Goal: Task Accomplishment & Management: Use online tool/utility

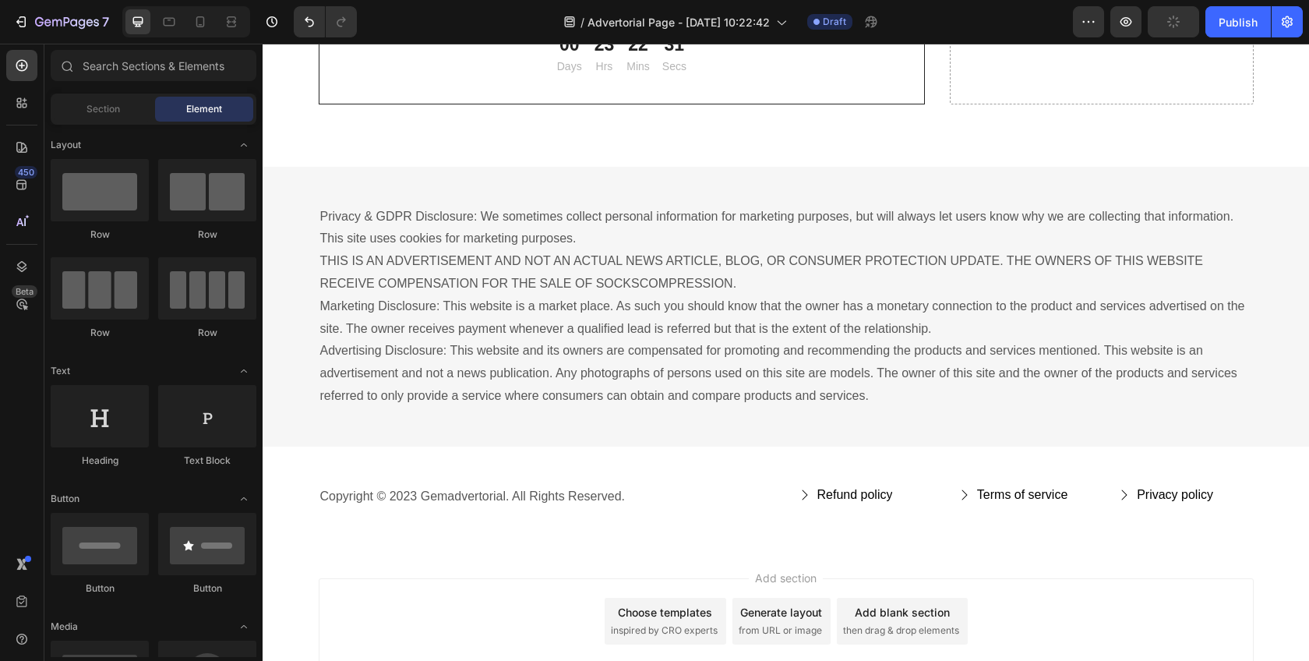
scroll to position [5472, 0]
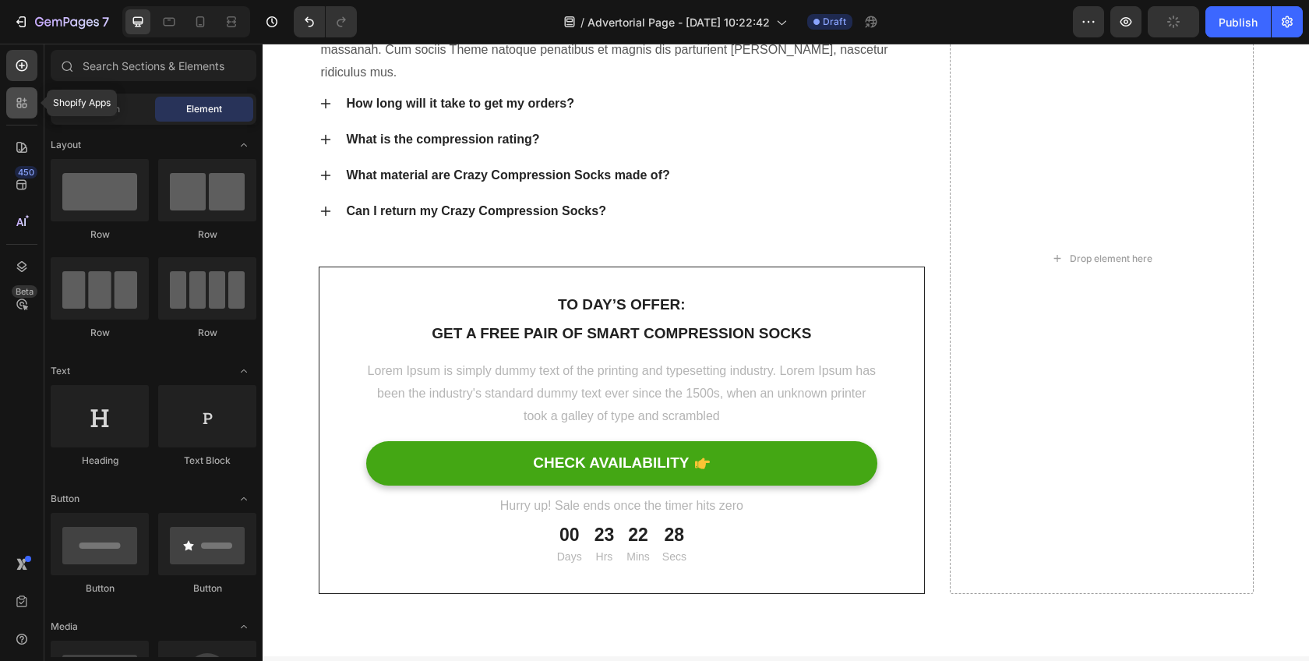
click at [32, 108] on div at bounding box center [21, 102] width 31 height 31
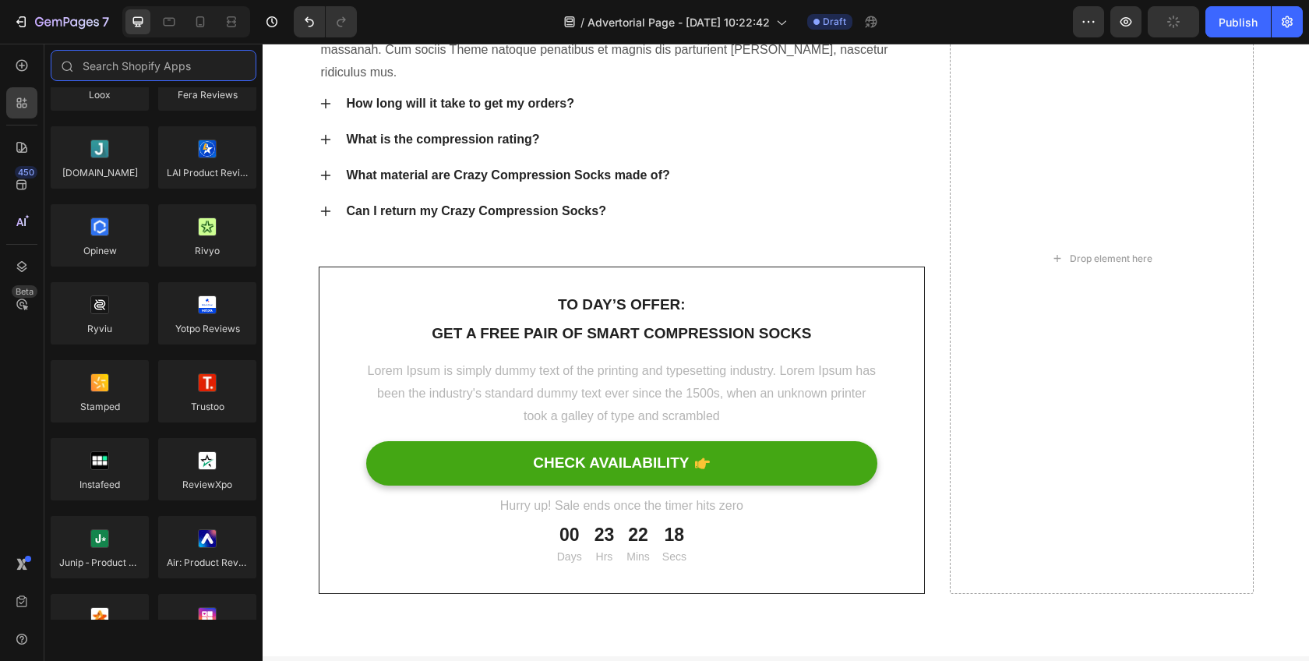
scroll to position [0, 0]
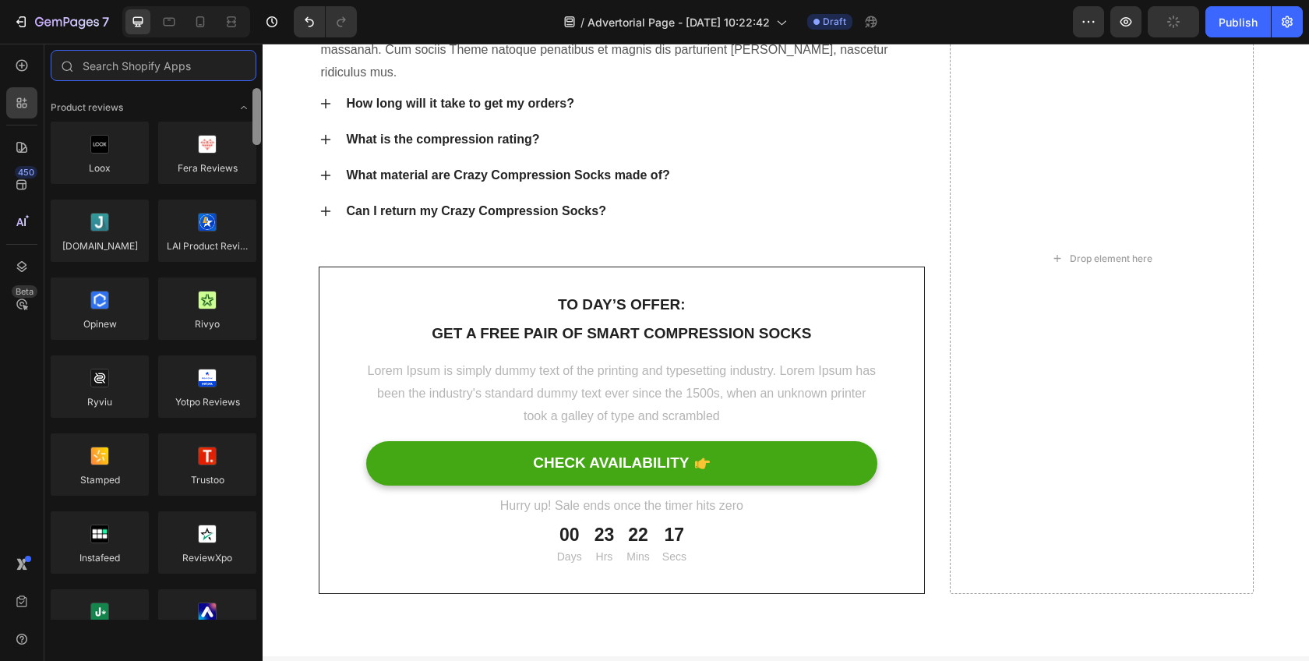
drag, startPoint x: 259, startPoint y: 151, endPoint x: 258, endPoint y: 95, distance: 56.1
click at [258, 95] on div at bounding box center [256, 116] width 9 height 57
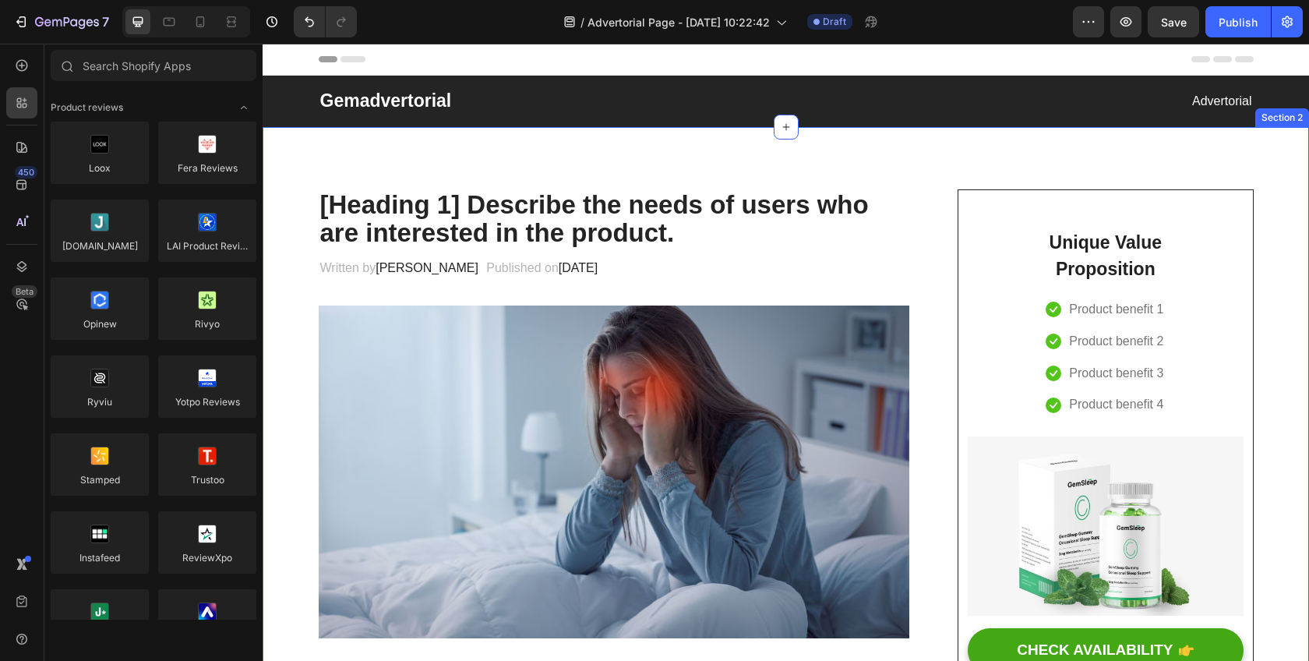
click at [532, 217] on p "[Heading 1] Describe the needs of users who are interested in the product." at bounding box center [614, 219] width 588 height 57
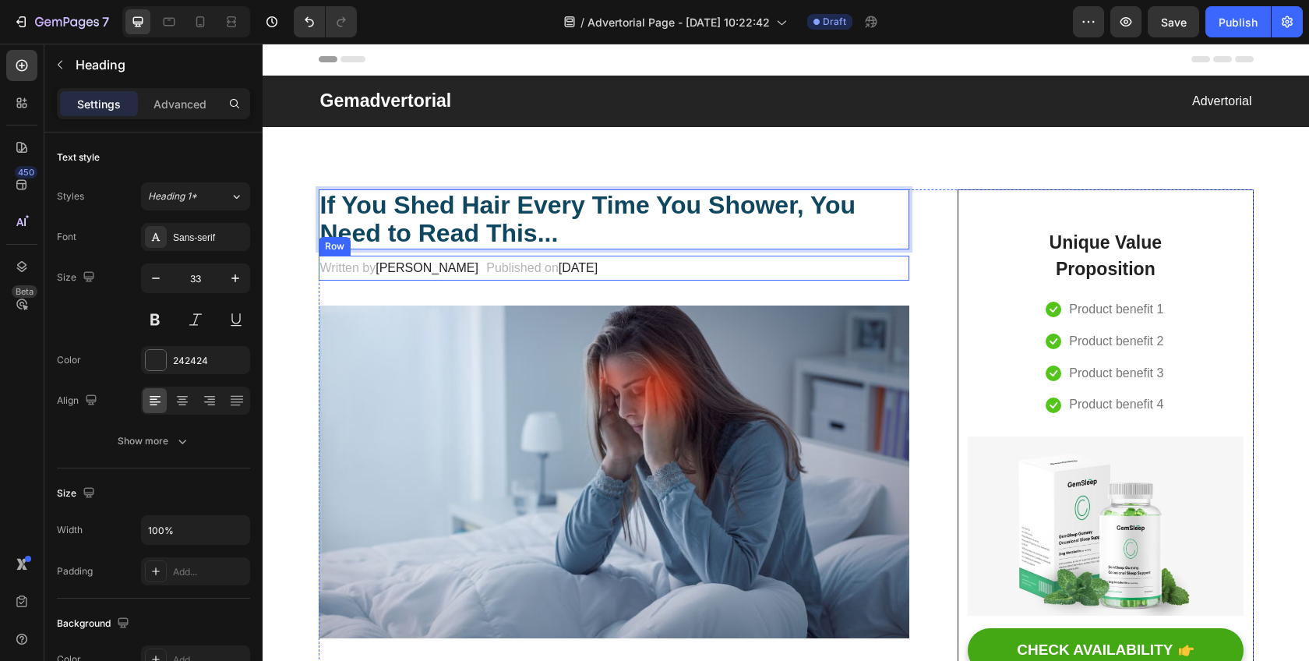
click at [779, 270] on div "Written by [PERSON_NAME] Text block Published on [DATE] Text block Row" at bounding box center [614, 269] width 591 height 26
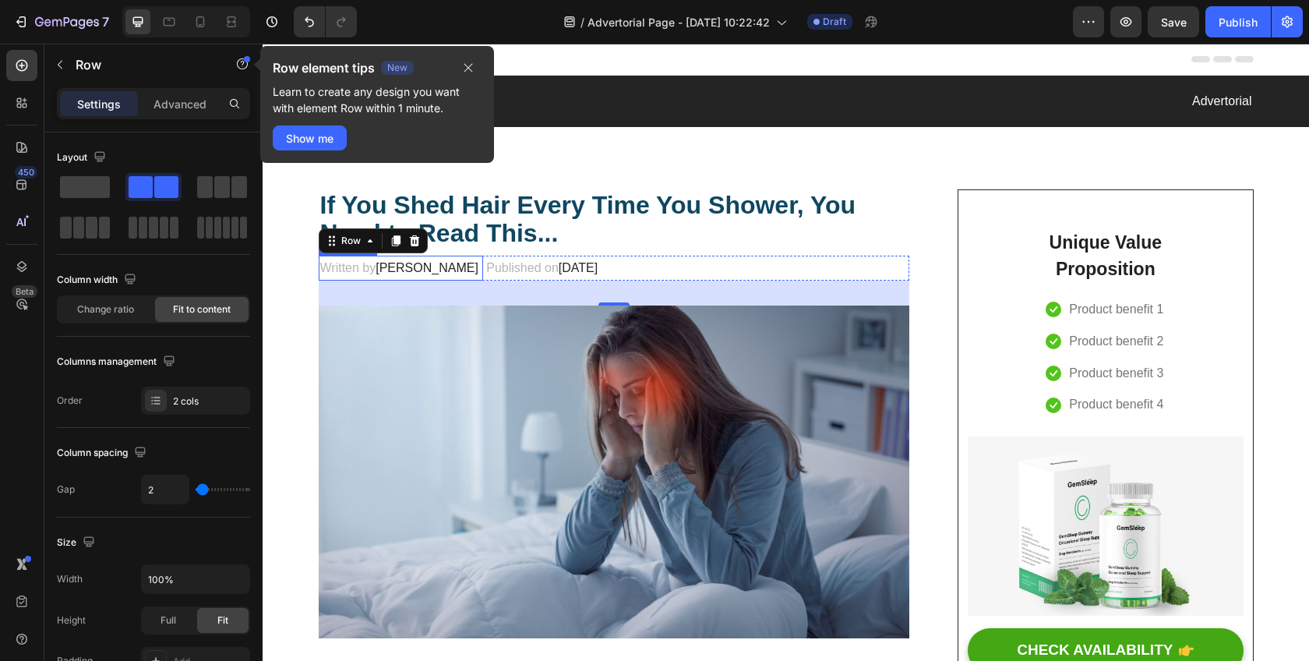
click at [397, 272] on span "[PERSON_NAME]" at bounding box center [427, 267] width 103 height 13
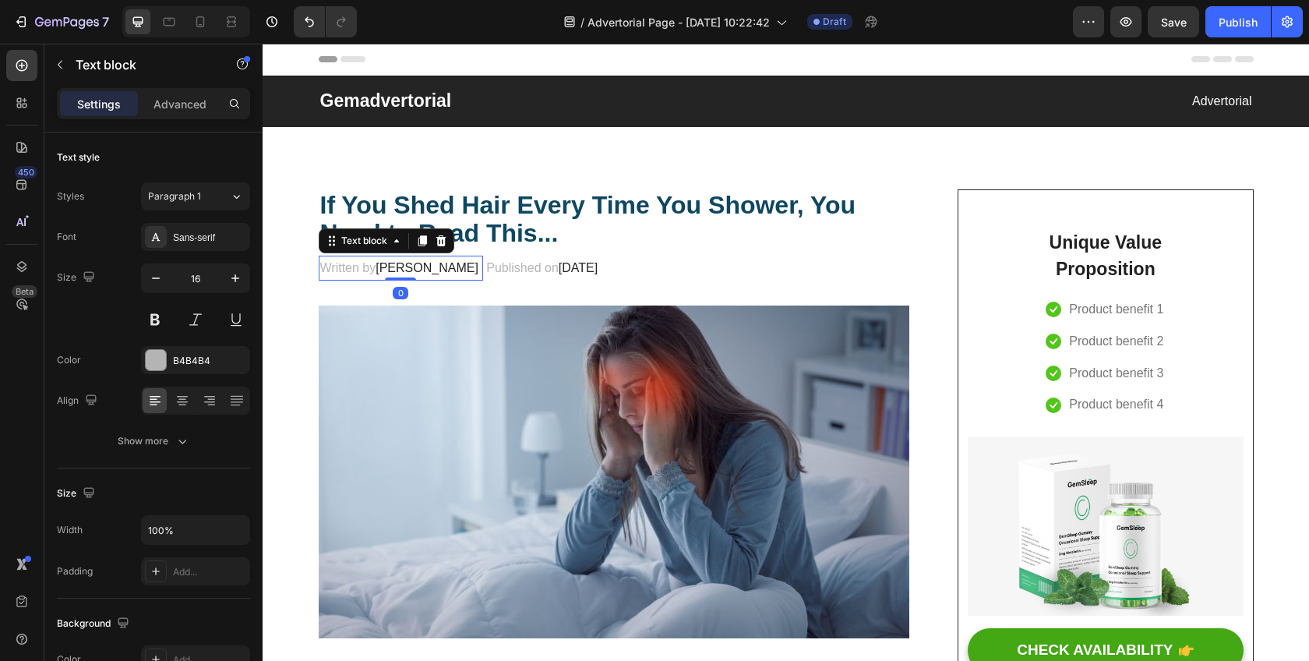
click at [419, 273] on span "[PERSON_NAME]" at bounding box center [427, 267] width 103 height 13
drag, startPoint x: 428, startPoint y: 270, endPoint x: 376, endPoint y: 270, distance: 52.2
click at [376, 270] on span "[PERSON_NAME]" at bounding box center [427, 267] width 103 height 13
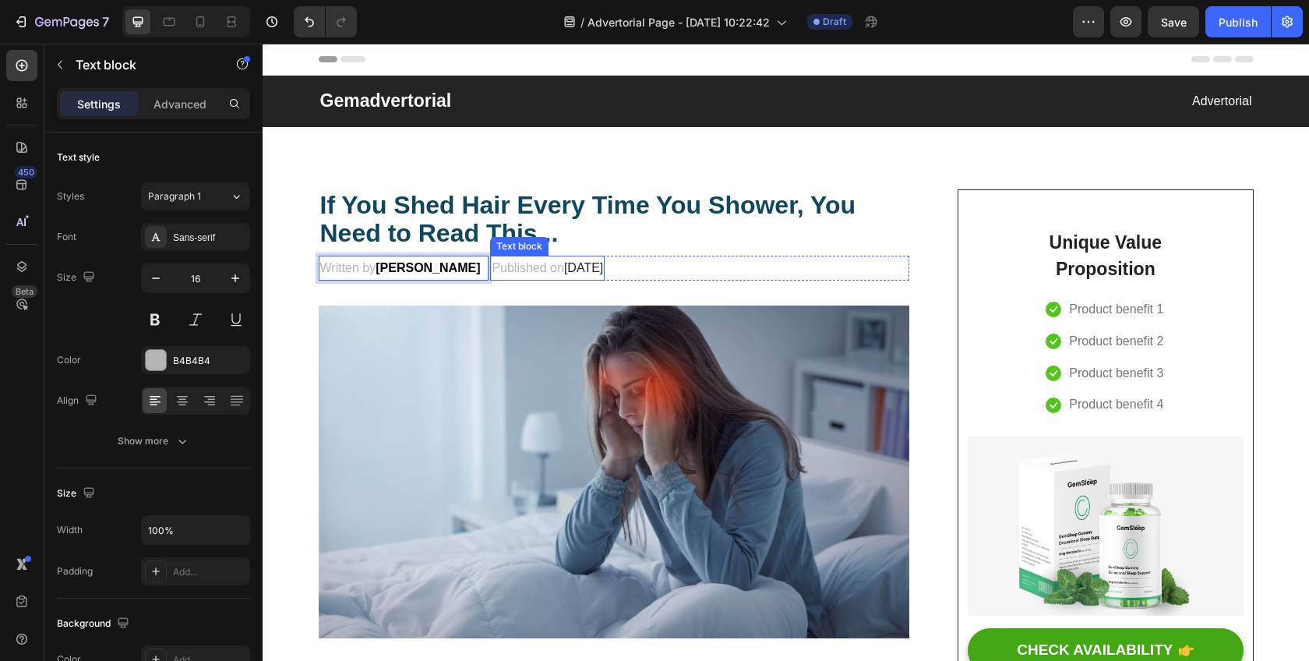
click at [584, 273] on span "[DATE]" at bounding box center [583, 267] width 39 height 13
click at [564, 273] on span "[DATE]" at bounding box center [583, 267] width 39 height 13
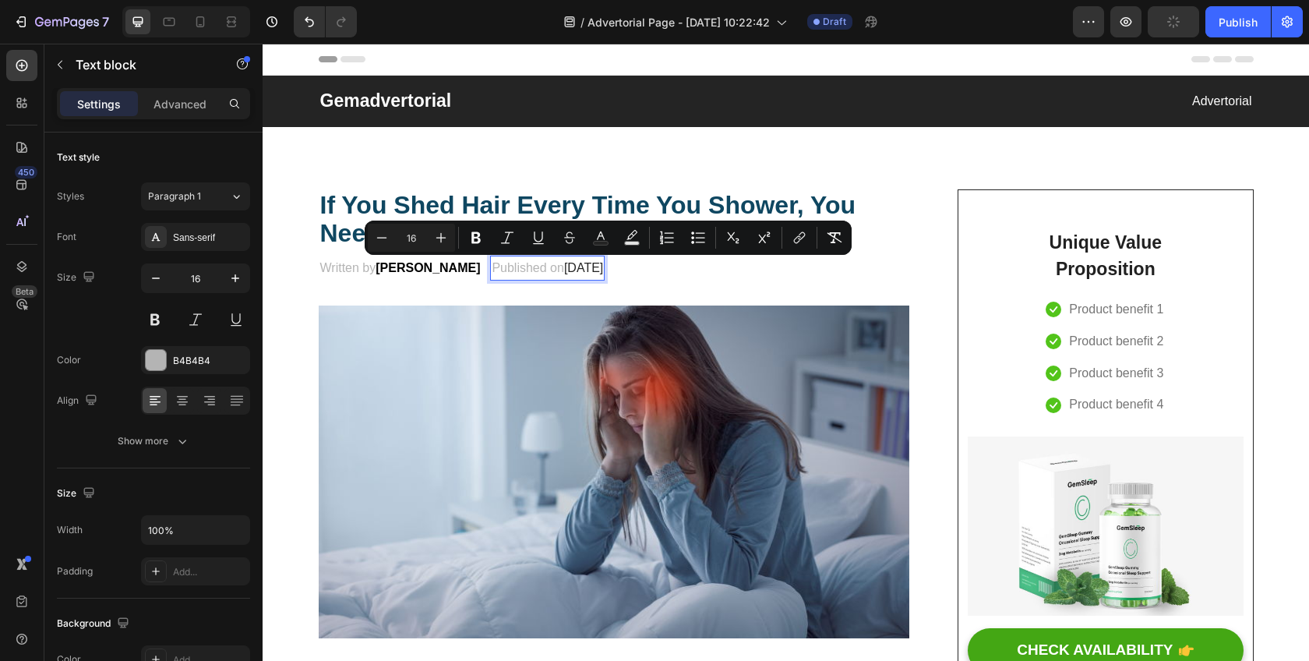
drag, startPoint x: 557, startPoint y: 272, endPoint x: 657, endPoint y: 272, distance: 99.7
click at [603, 272] on span "[DATE]" at bounding box center [583, 267] width 39 height 13
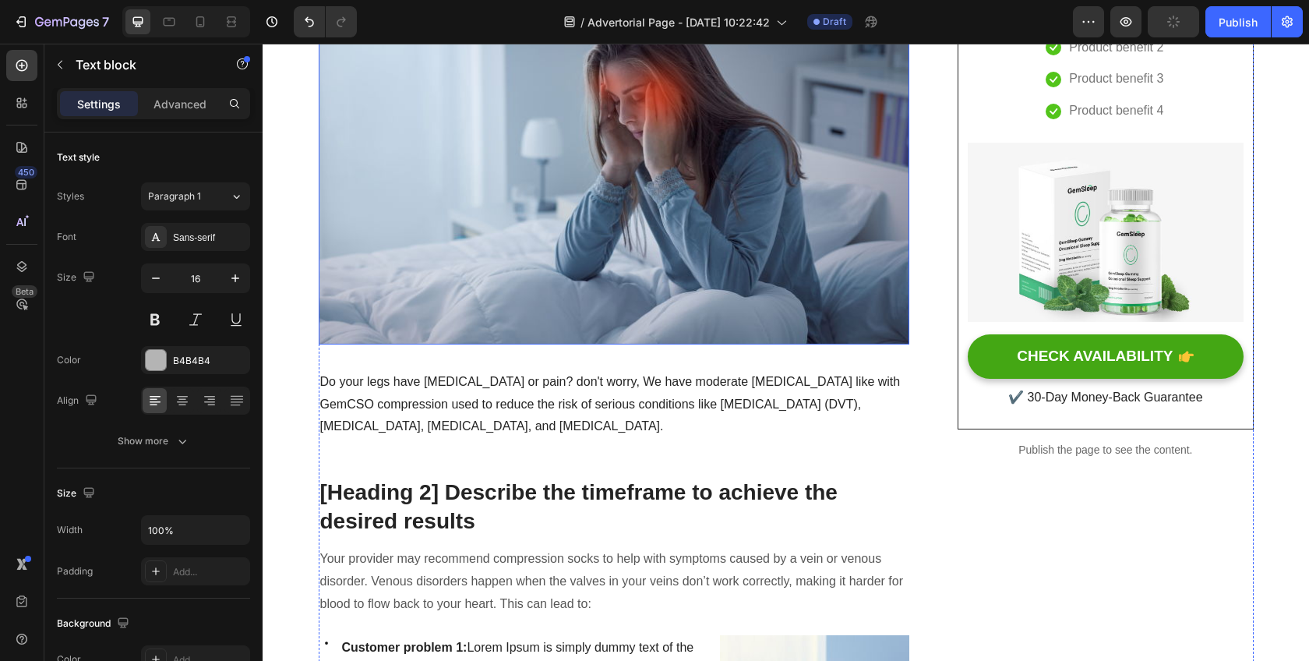
scroll to position [305, 0]
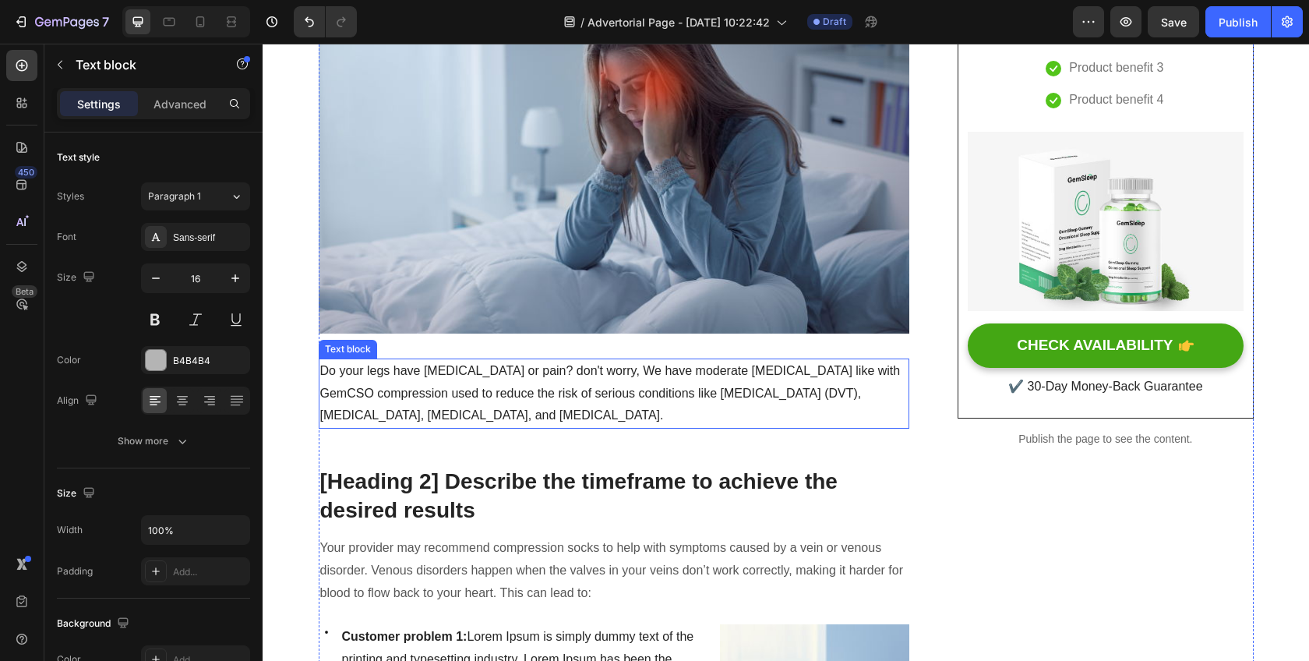
click at [534, 404] on p "Do your legs have [MEDICAL_DATA] or pain? don't worry, We have moderate [MEDICA…" at bounding box center [614, 393] width 588 height 67
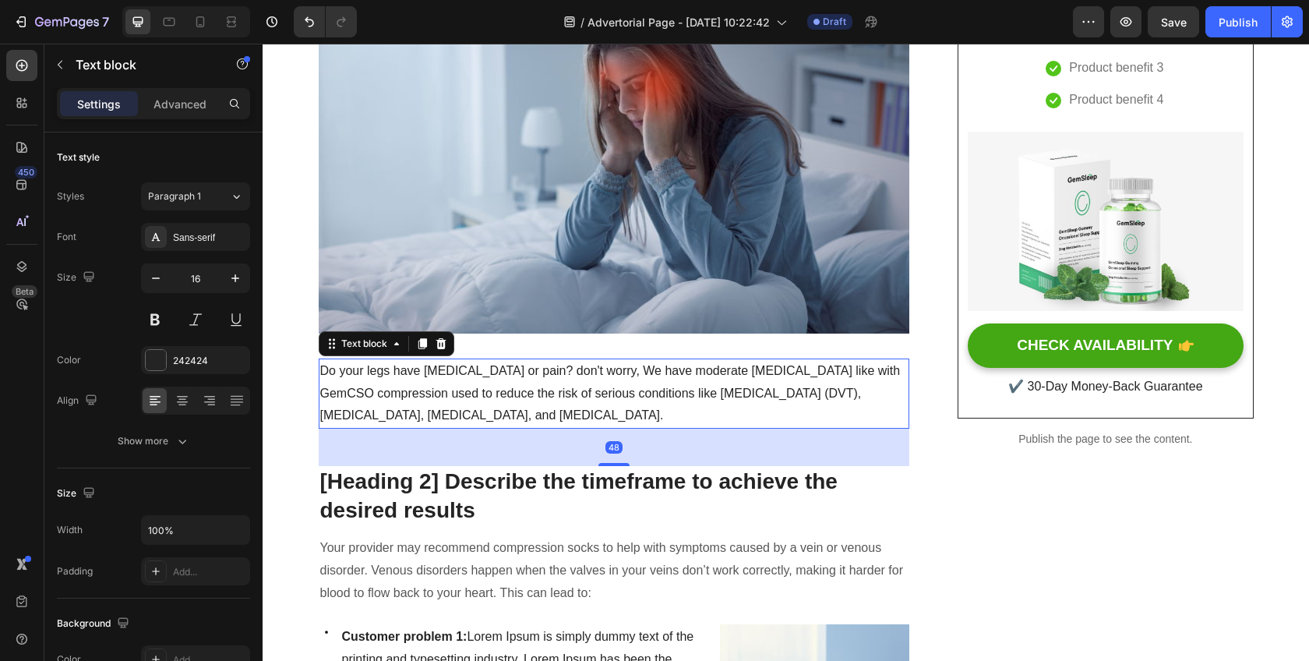
click at [534, 404] on p "Do your legs have [MEDICAL_DATA] or pain? don't worry, We have moderate [MEDICA…" at bounding box center [614, 393] width 588 height 67
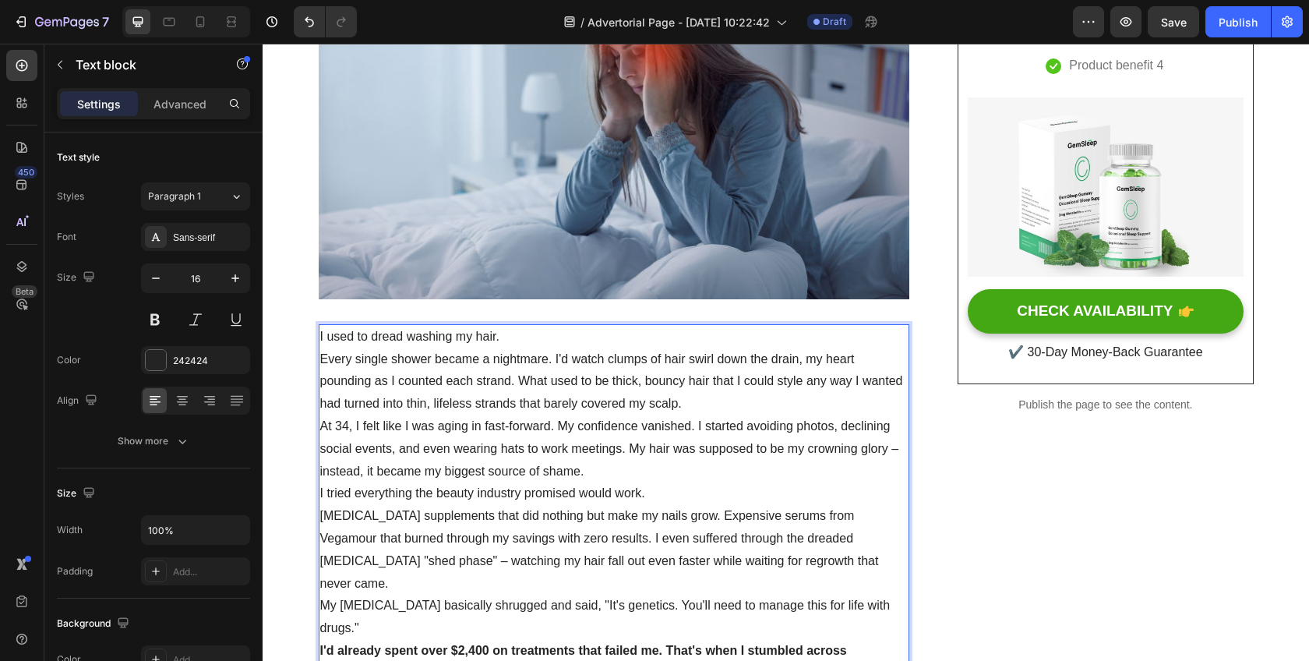
scroll to position [352, 0]
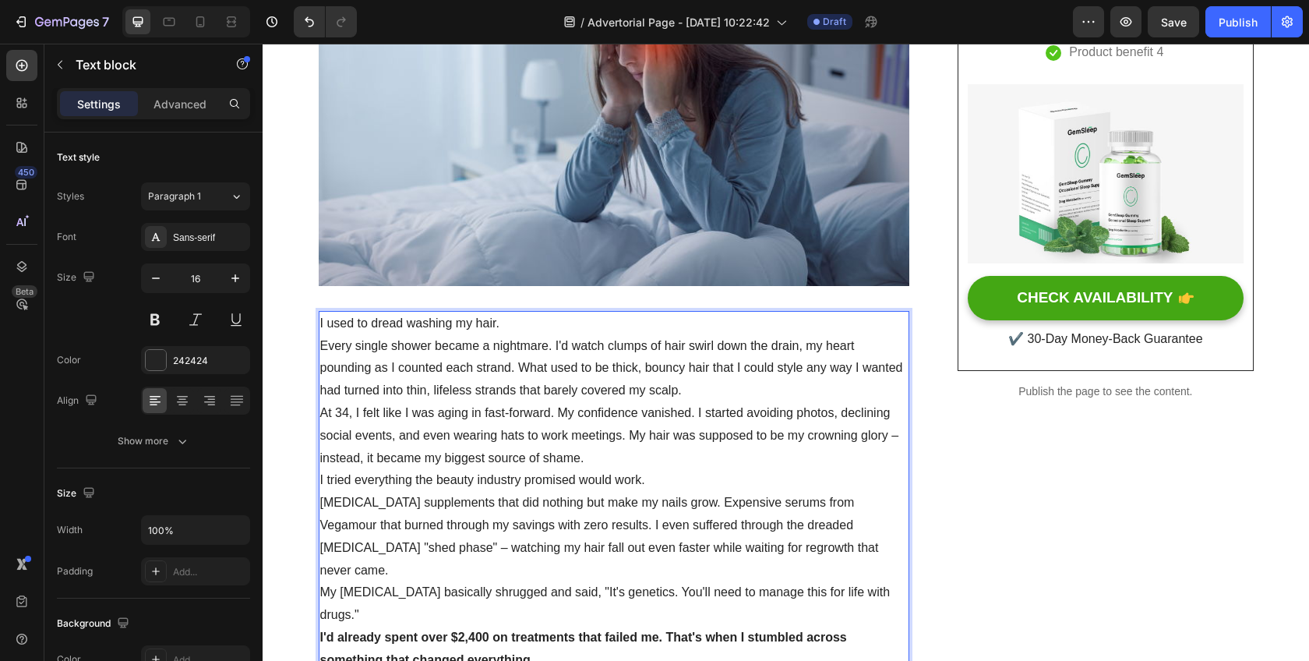
click at [516, 320] on p "I used to dread washing my hair." at bounding box center [614, 323] width 588 height 23
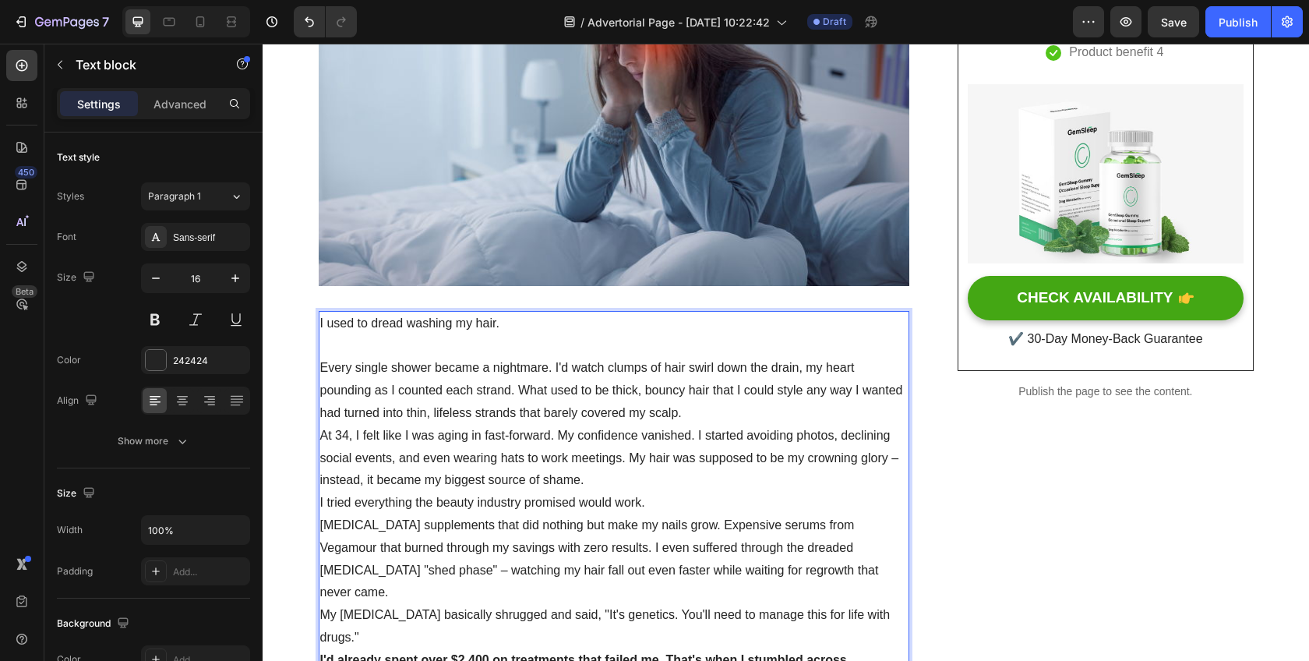
click at [687, 408] on p "Every single shower became a nightmare. I'd watch clumps of hair swirl down the…" at bounding box center [614, 390] width 588 height 67
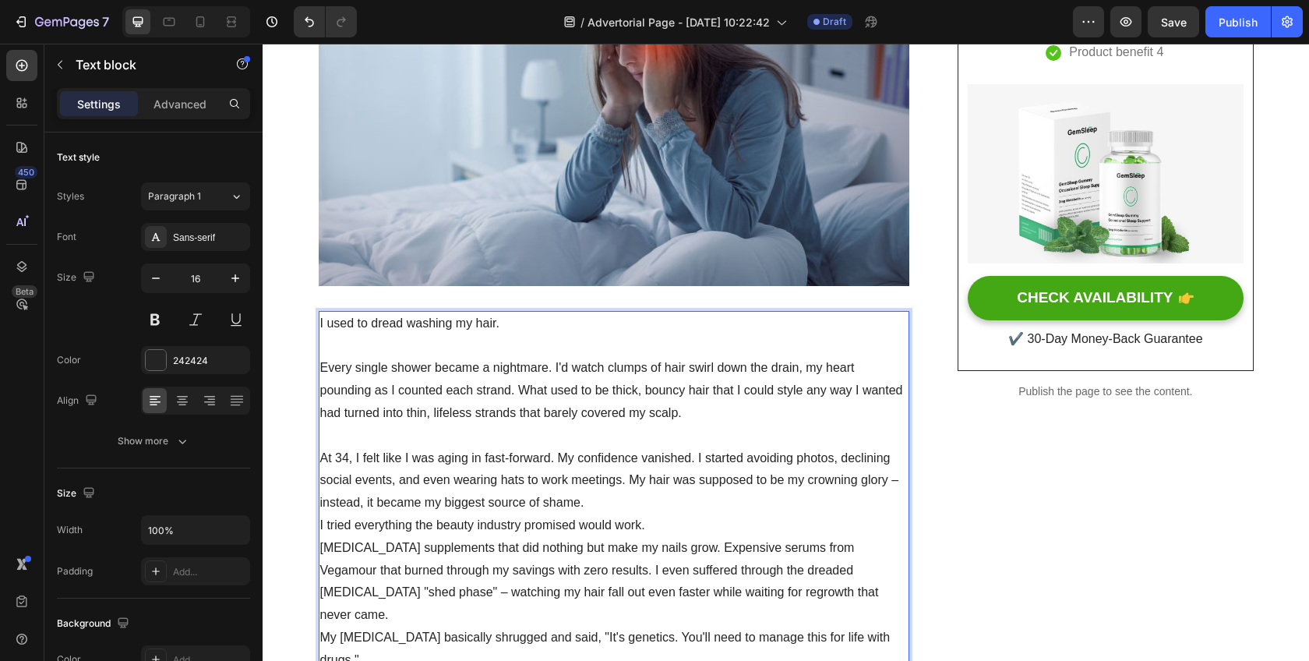
click at [606, 501] on p "At 34, I felt like I was aging in fast-forward. My confidence vanished. I start…" at bounding box center [614, 480] width 588 height 67
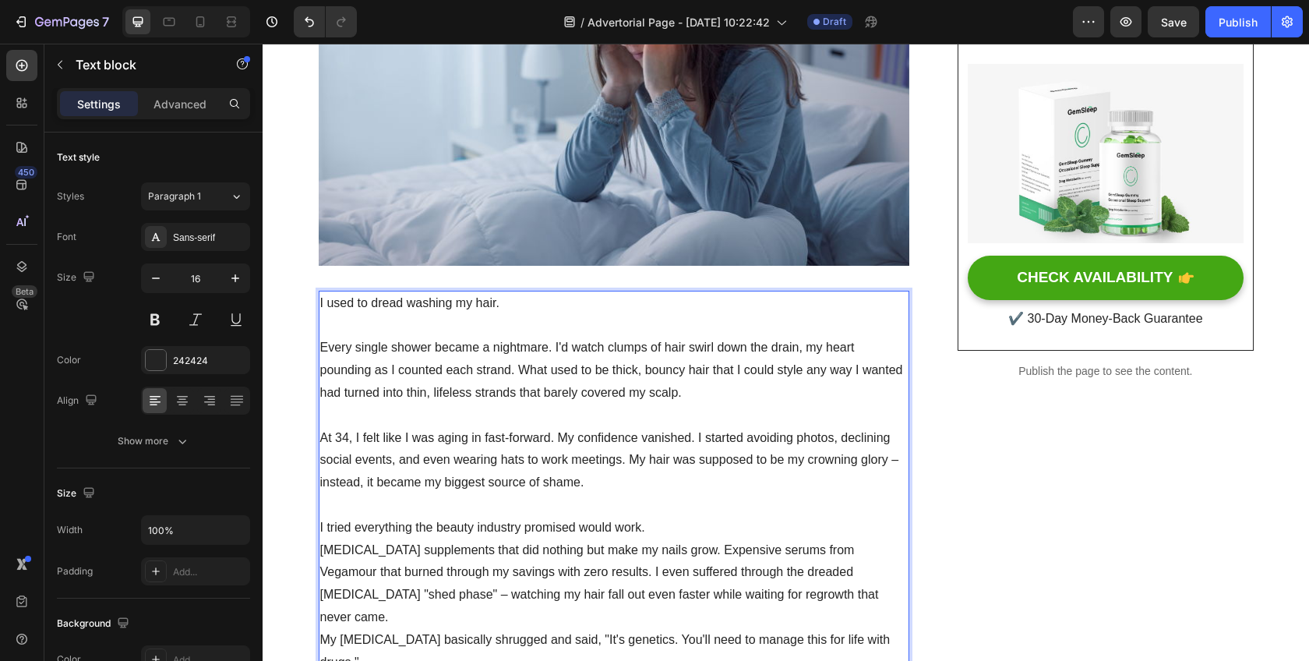
scroll to position [403, 0]
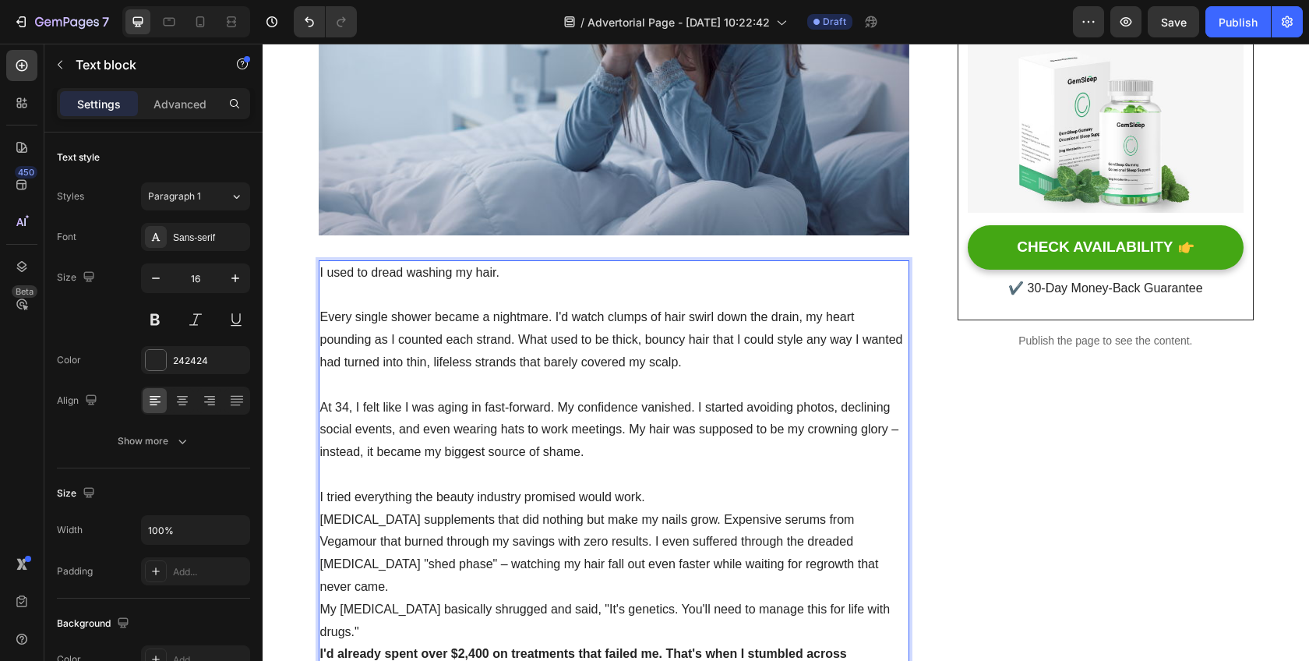
click at [668, 499] on p "I tried everything the beauty industry promised would work." at bounding box center [614, 497] width 588 height 23
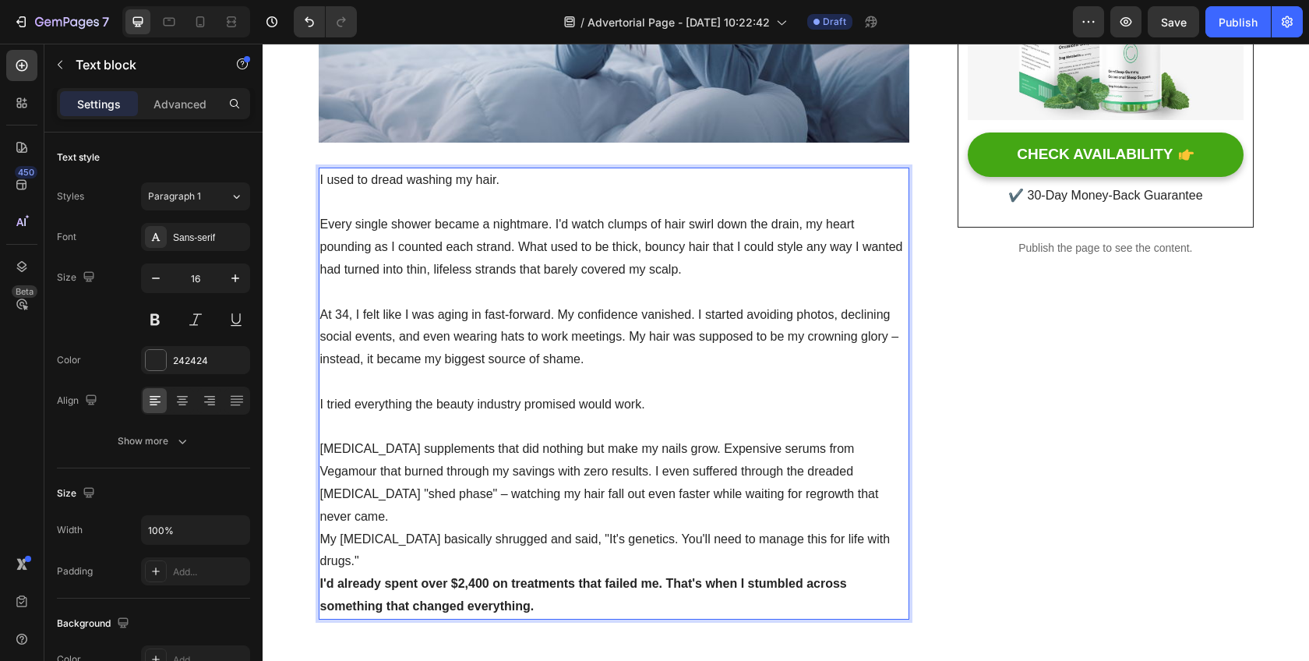
scroll to position [497, 0]
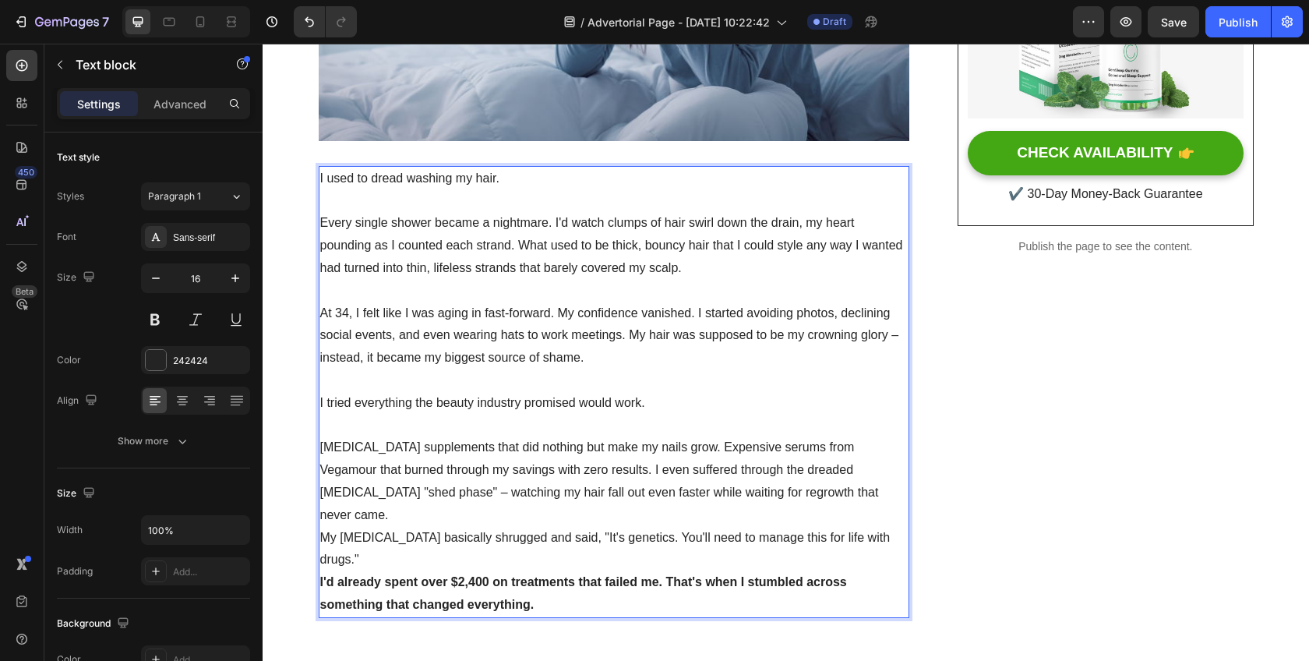
click at [778, 492] on p "[MEDICAL_DATA] supplements that did nothing but make my nails grow. Expensive s…" at bounding box center [614, 481] width 588 height 90
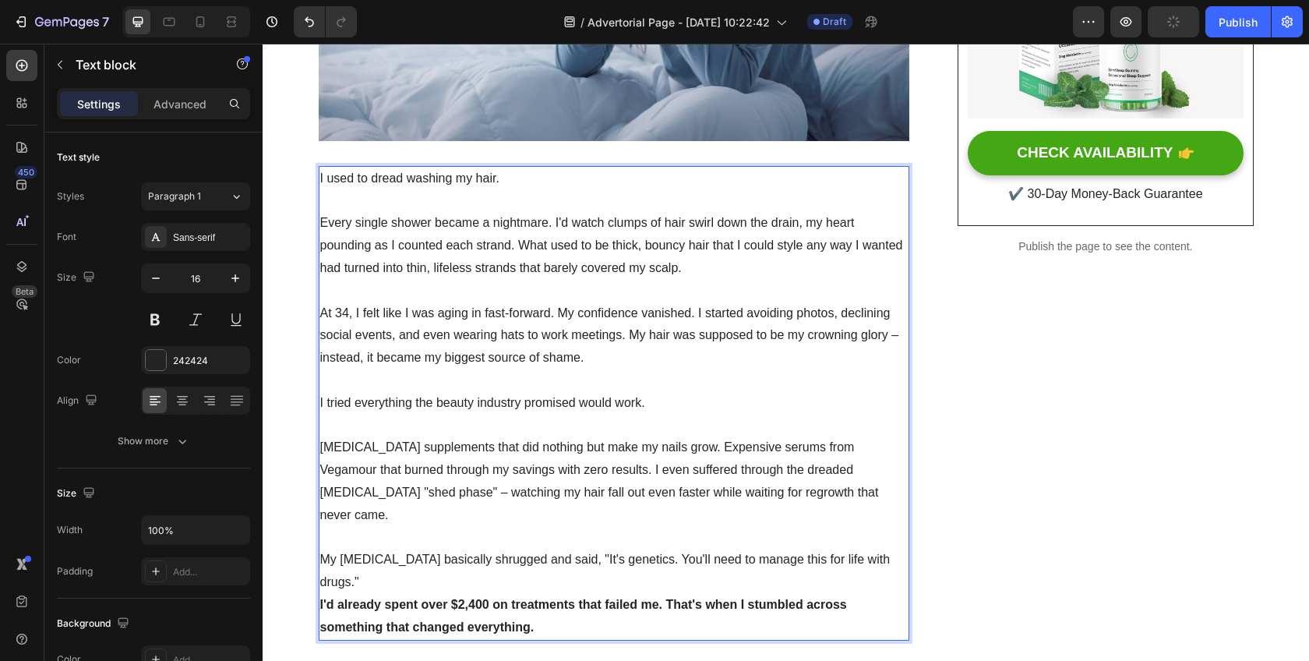
click at [682, 560] on p "My [MEDICAL_DATA] basically shrugged and said, "It's genetics. You'll need to m…" at bounding box center [614, 570] width 588 height 45
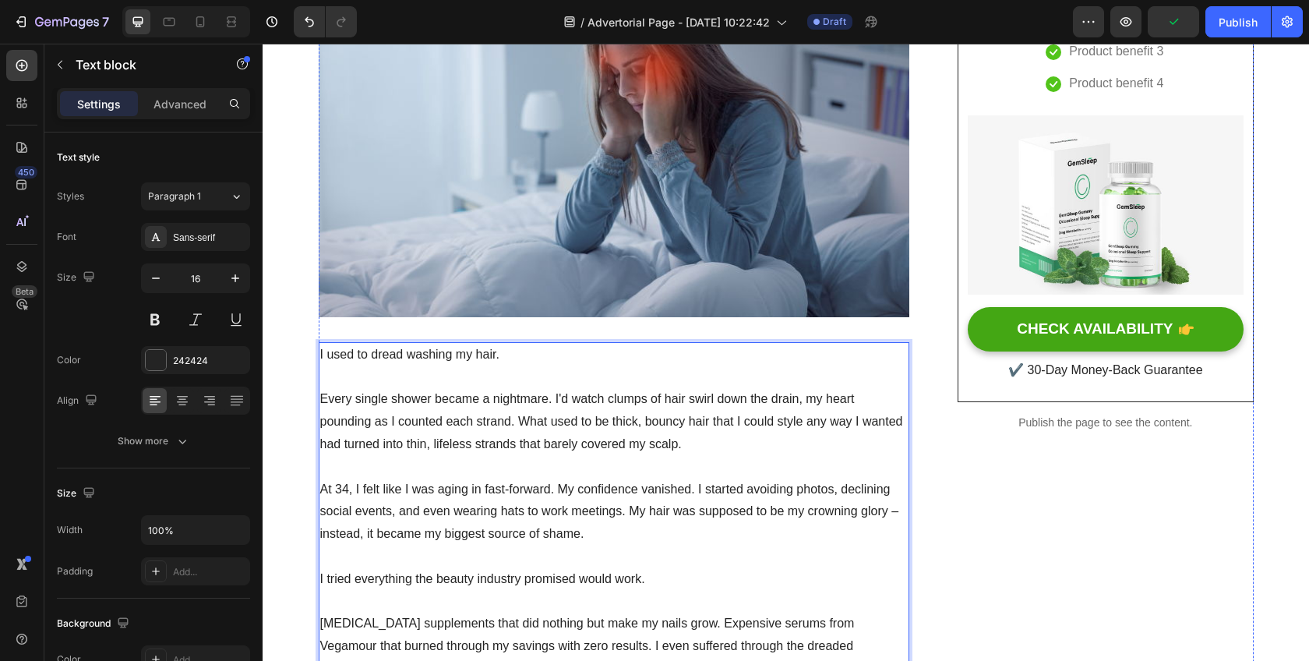
scroll to position [1082, 0]
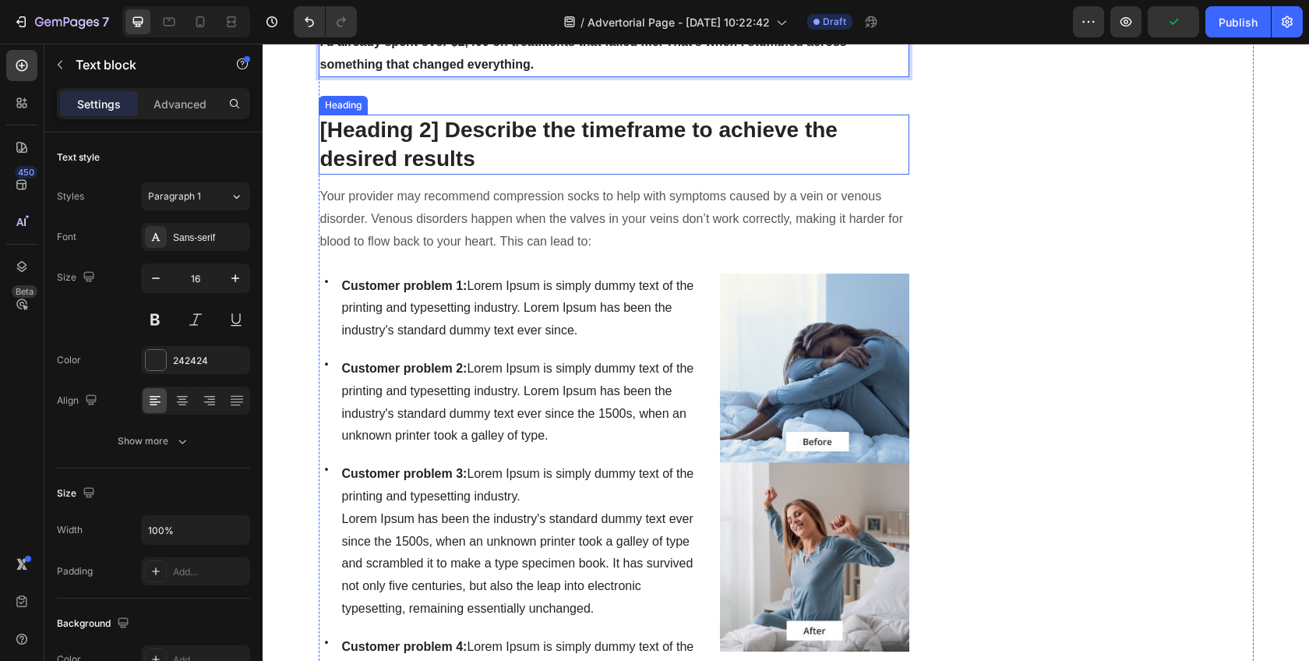
click at [460, 127] on p "[Heading 2] Describe the timeframe to achieve the desired results" at bounding box center [614, 144] width 588 height 57
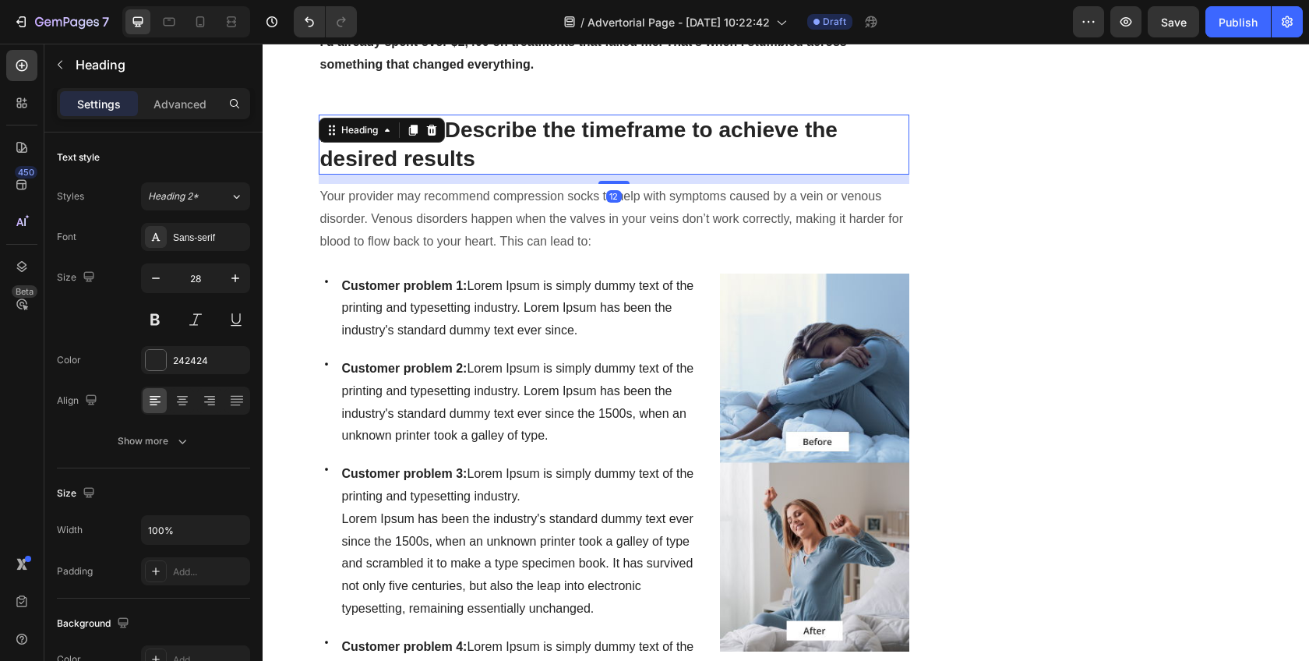
click at [465, 131] on p "[Heading 2] Describe the timeframe to achieve the desired results" at bounding box center [614, 144] width 588 height 57
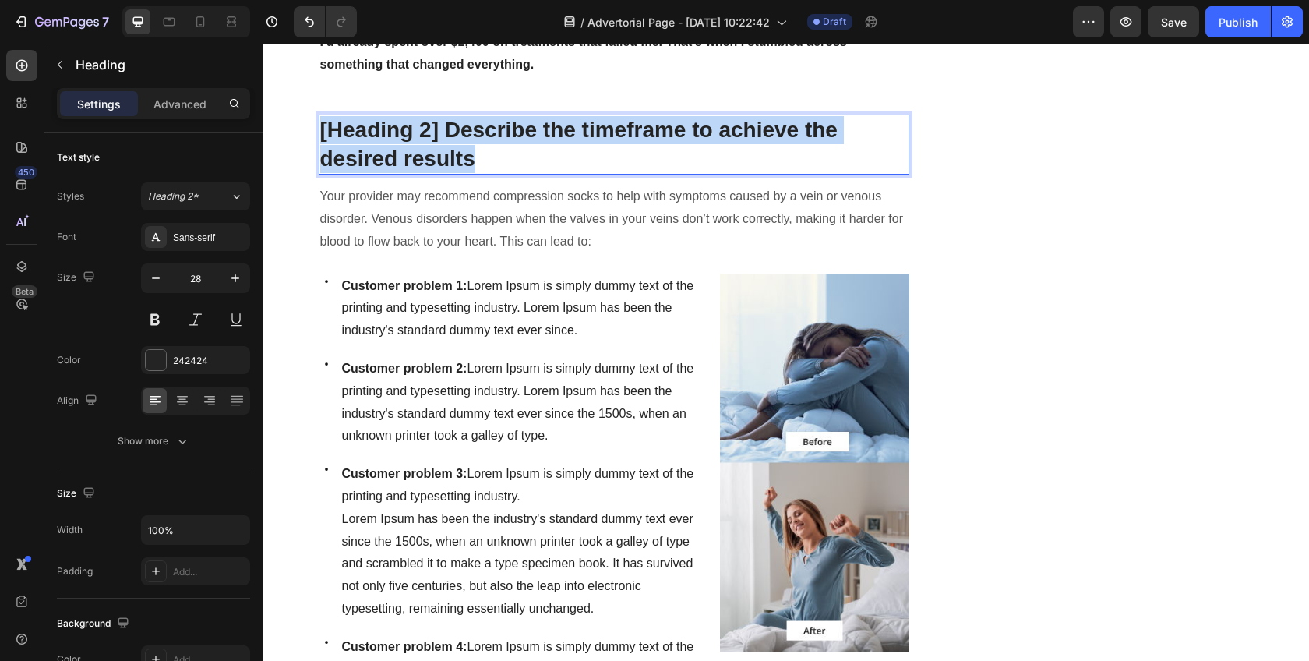
drag, startPoint x: 485, startPoint y: 137, endPoint x: 316, endPoint y: 104, distance: 173.1
click at [320, 116] on p "[Heading 2] Describe the timeframe to achieve the desired results" at bounding box center [614, 144] width 588 height 57
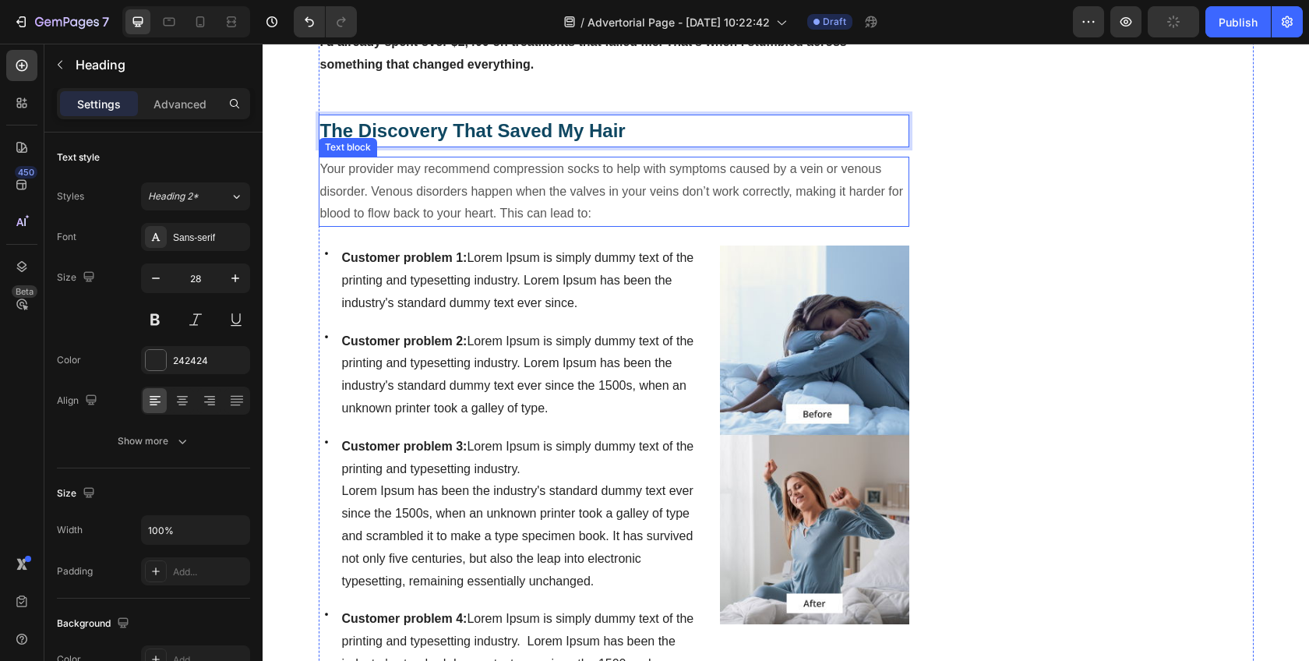
click at [480, 173] on p "Your provider may recommend compression socks to help with symptoms caused by a…" at bounding box center [614, 191] width 588 height 67
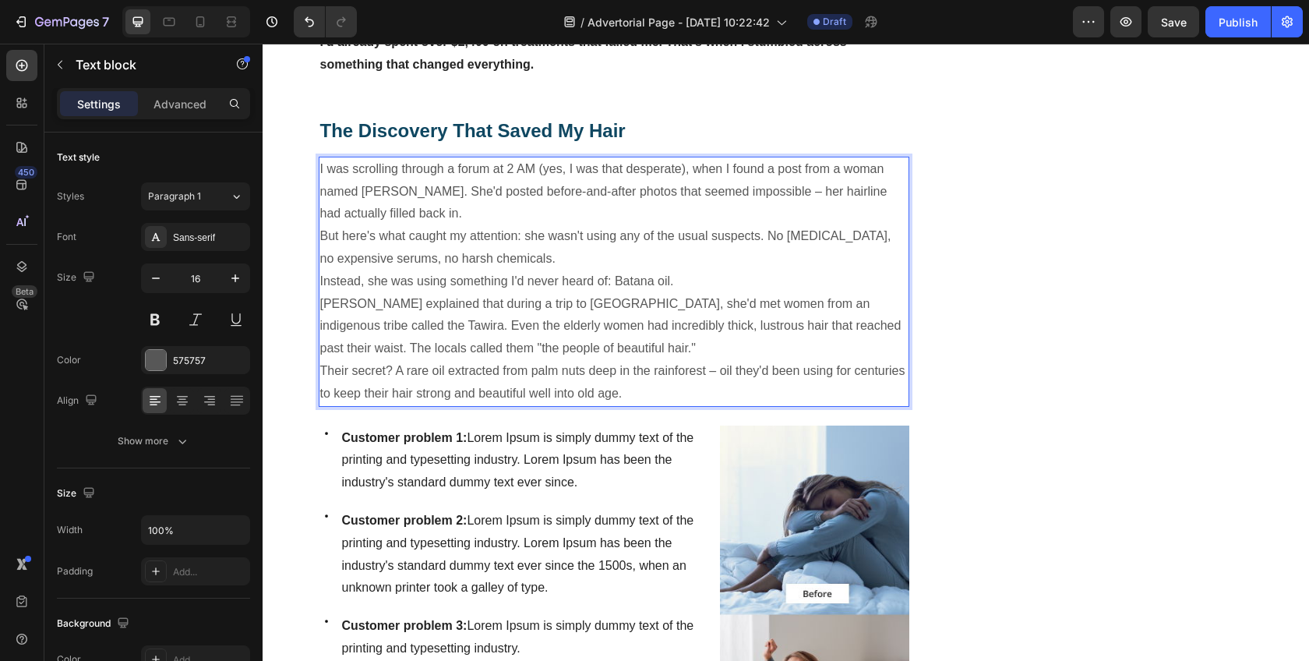
click at [552, 182] on p "I was scrolling through a forum at 2 AM (yes, I was that desperate), when I fou…" at bounding box center [614, 191] width 588 height 67
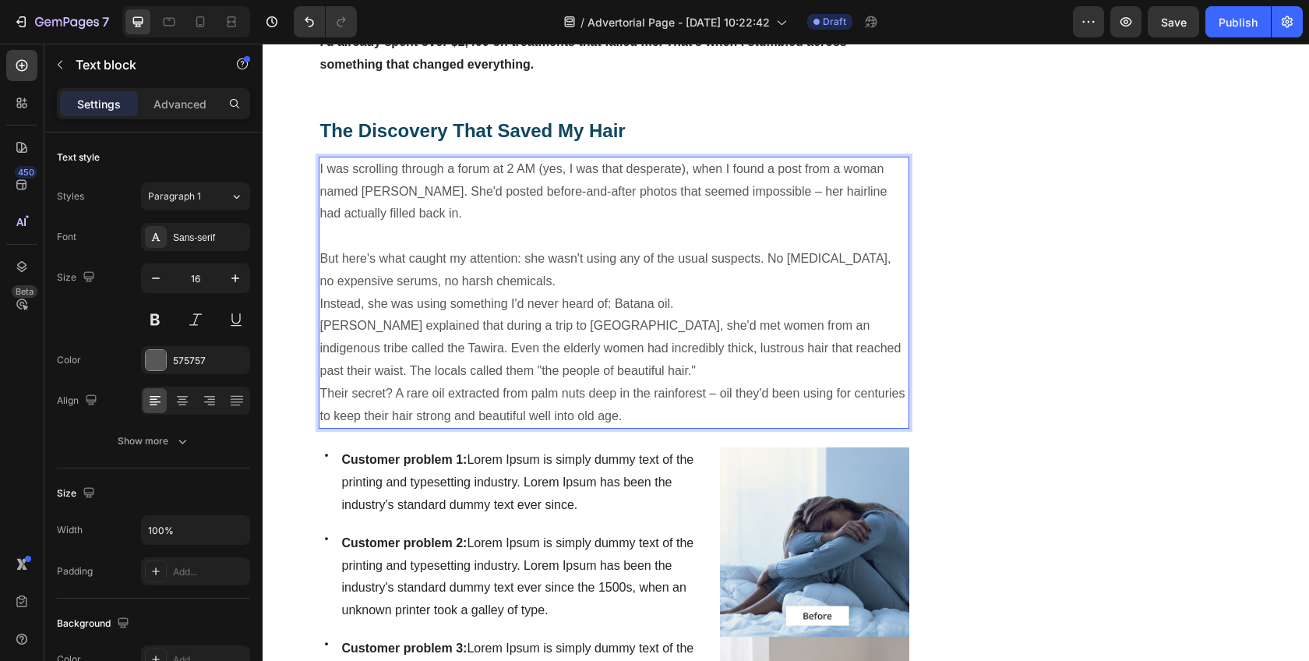
click at [571, 258] on p "But here's what caught my attention: she wasn't using any of the usual suspects…" at bounding box center [614, 270] width 588 height 45
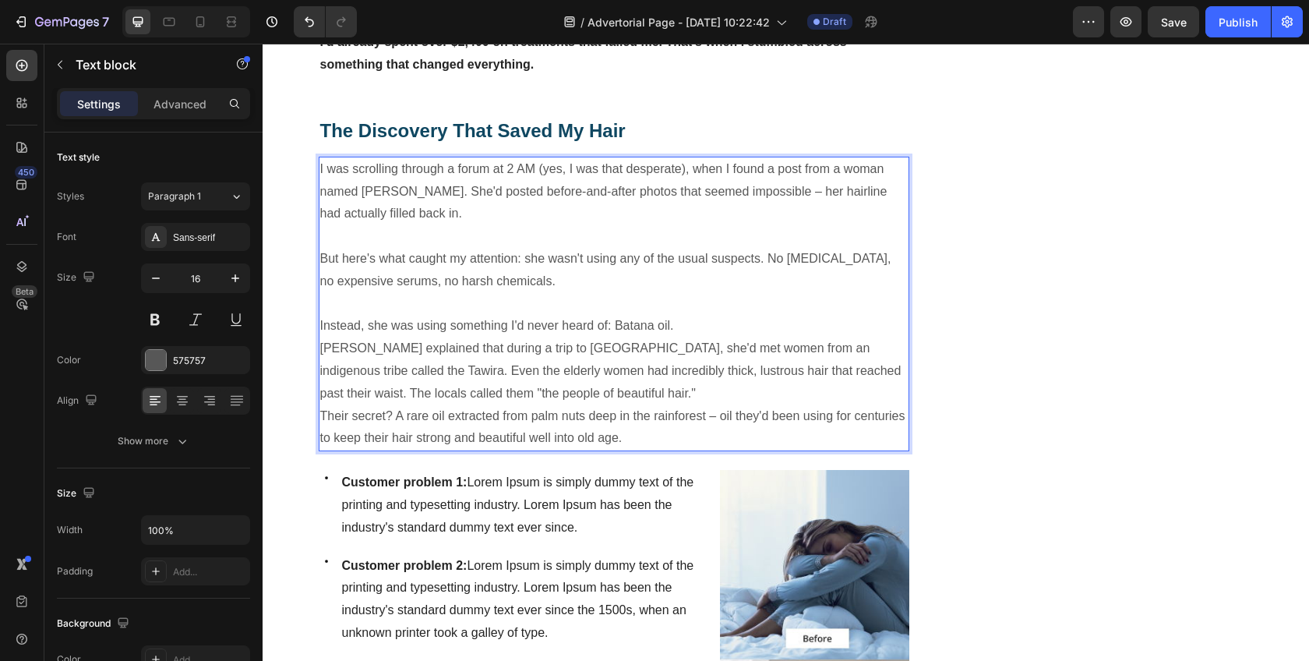
click at [699, 315] on p "Instead, she was using something I'd never heard of: Batana oil." at bounding box center [614, 326] width 588 height 23
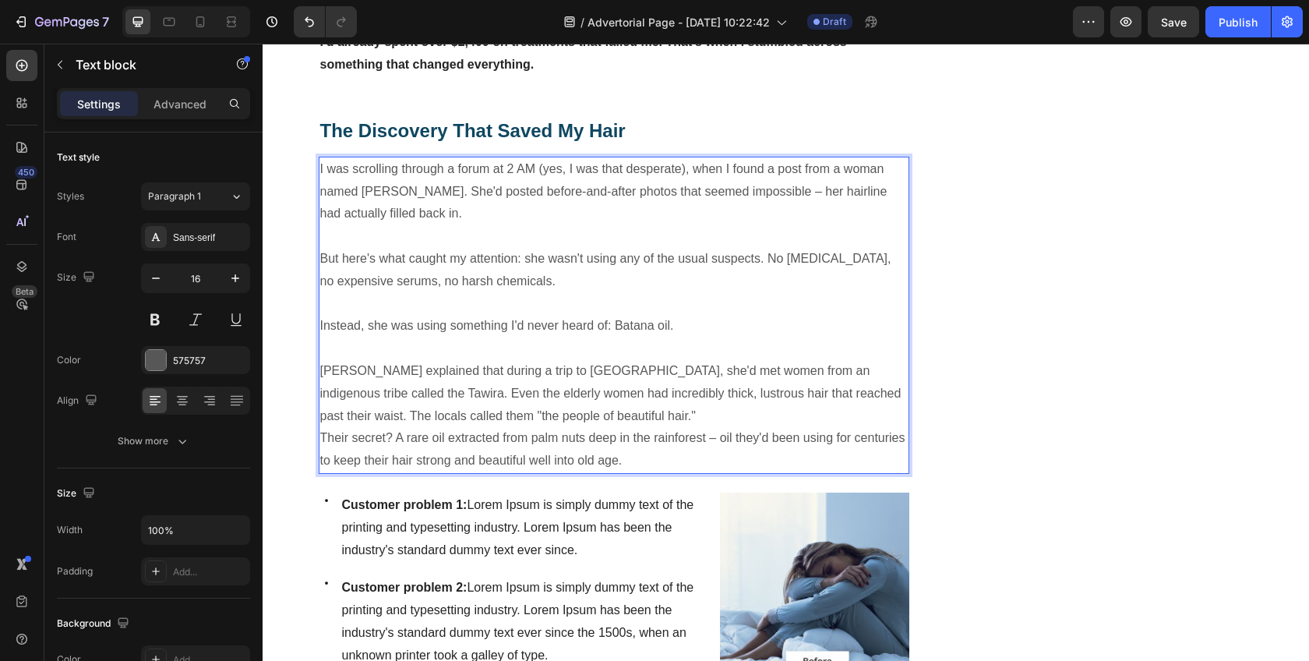
click at [617, 401] on p "[PERSON_NAME] explained that during a trip to [GEOGRAPHIC_DATA], she'd met wome…" at bounding box center [614, 393] width 588 height 67
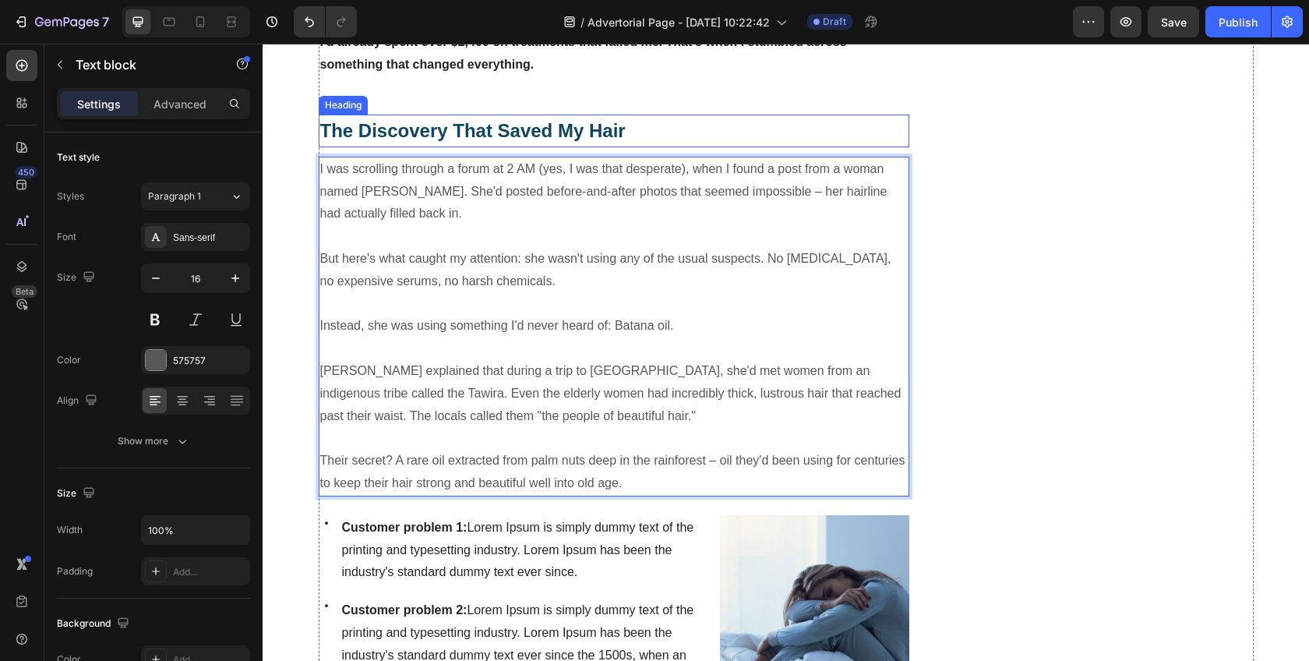
click at [536, 120] on p "⁠⁠⁠⁠⁠⁠⁠ The Discovery That Saved My Hair" at bounding box center [614, 130] width 588 height 29
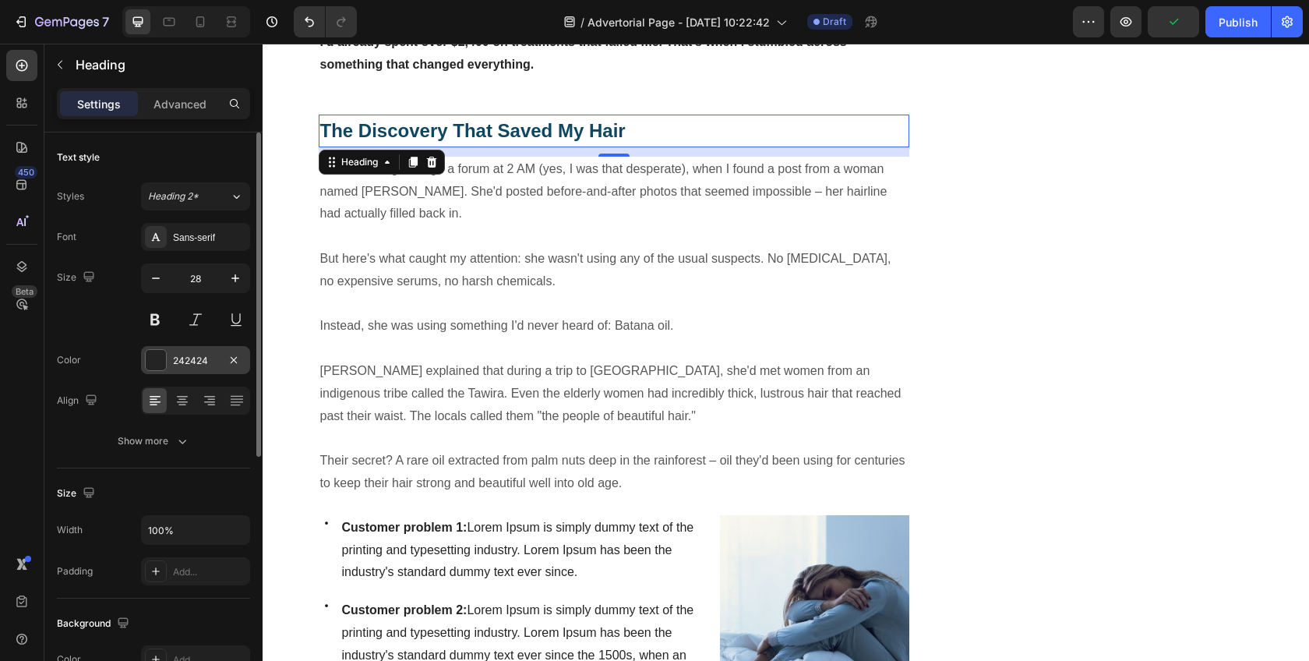
click at [171, 354] on div "242424" at bounding box center [195, 360] width 109 height 28
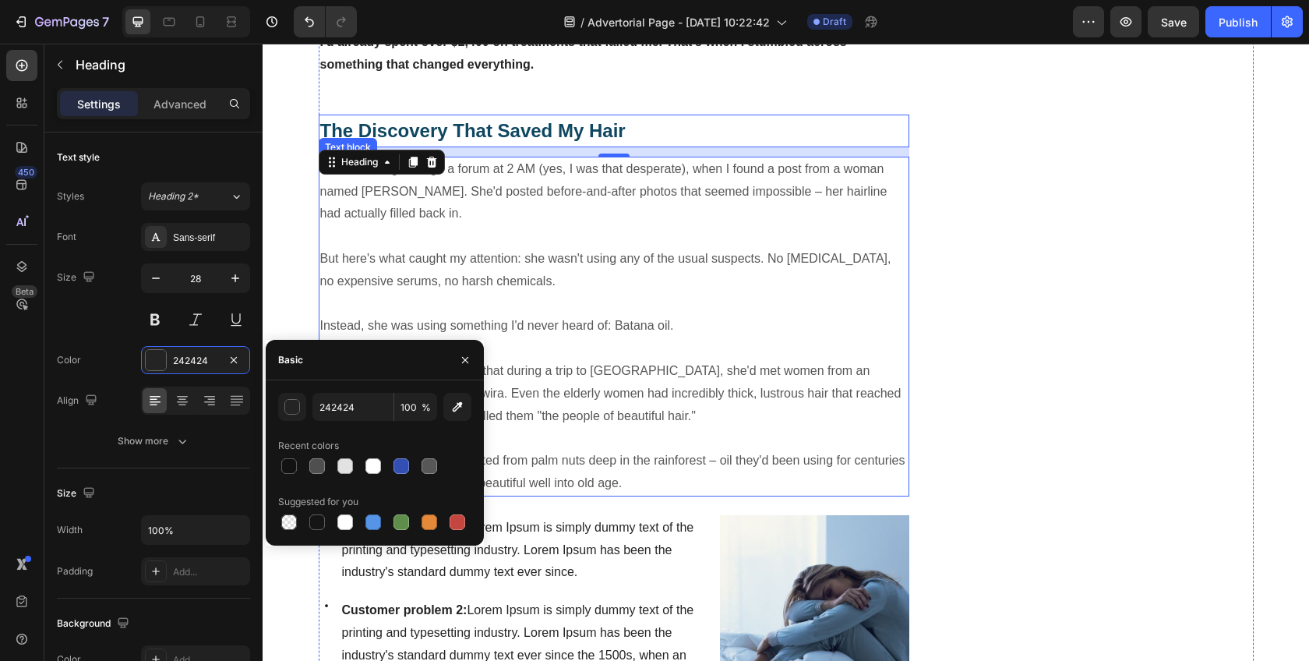
click at [741, 225] on p "Rich Text Editor. Editing area: main" at bounding box center [614, 236] width 588 height 23
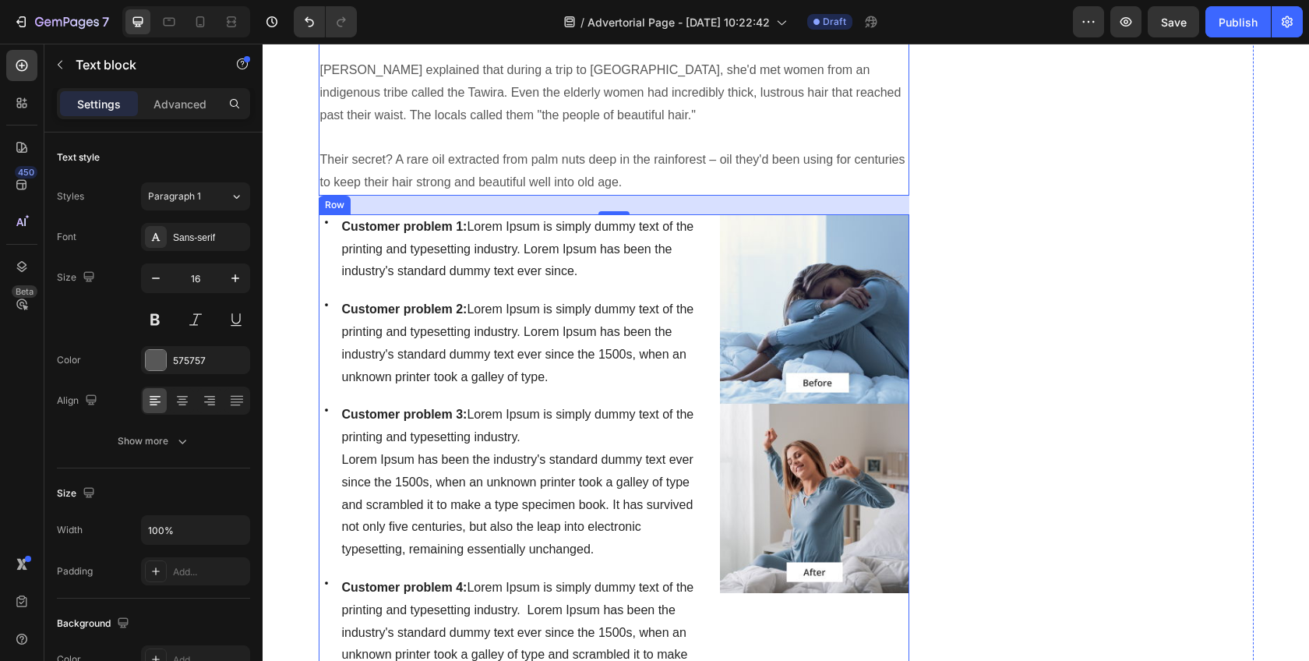
scroll to position [1051, 0]
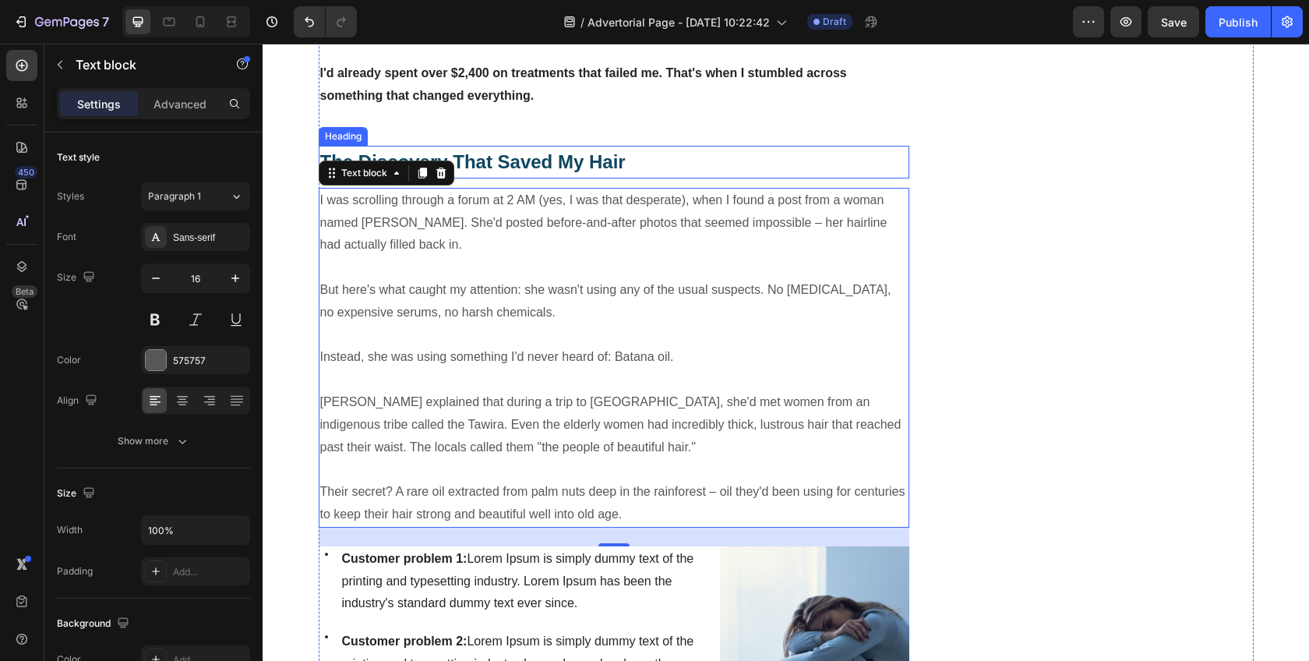
click at [579, 151] on strong "The Discovery That Saved My Hair" at bounding box center [472, 161] width 305 height 21
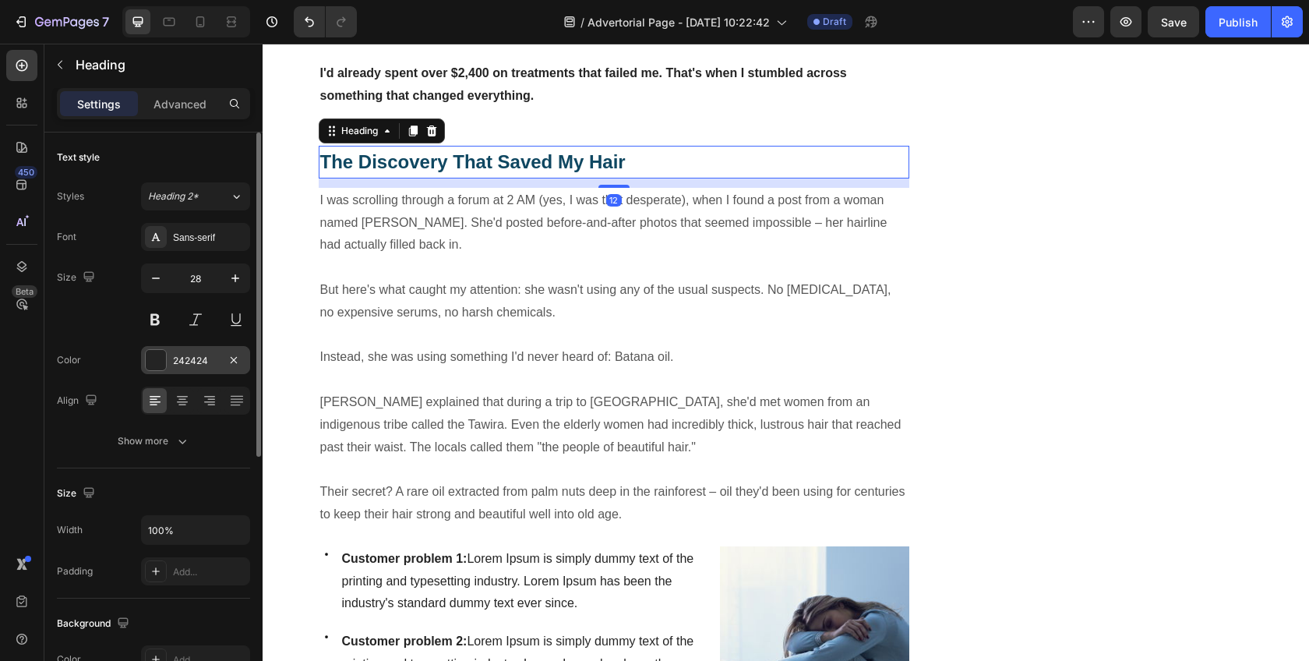
click at [221, 362] on div "242424" at bounding box center [195, 360] width 109 height 28
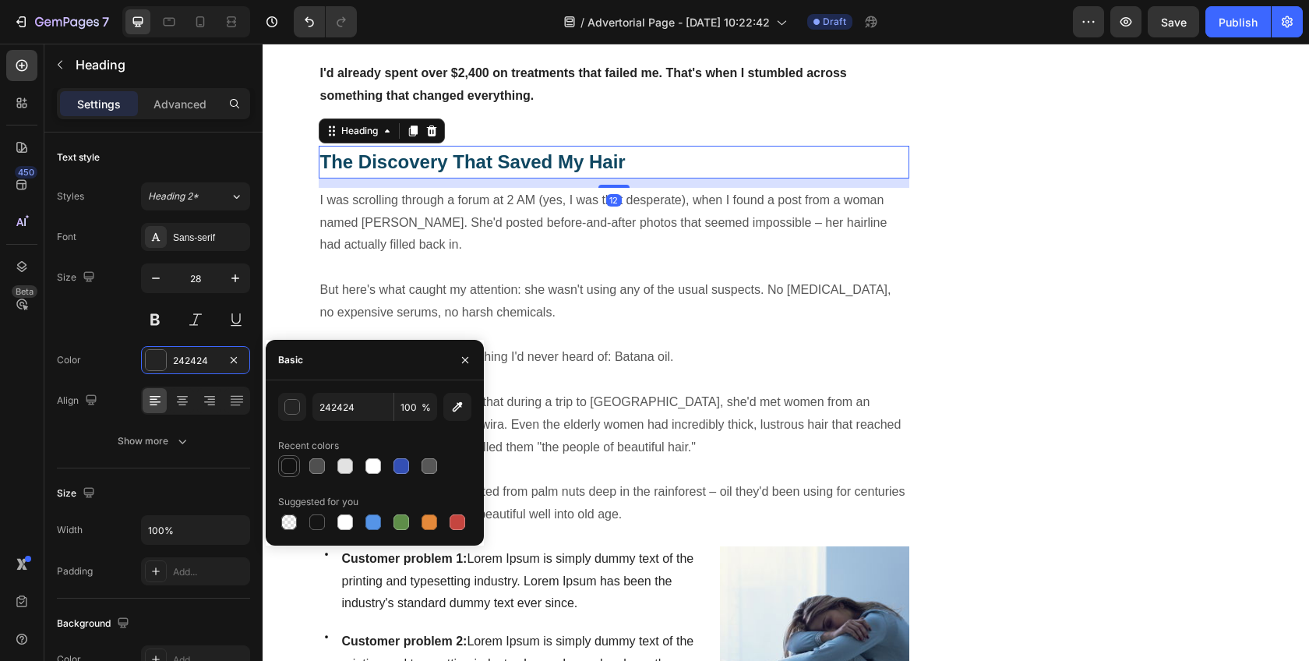
click at [291, 468] on div at bounding box center [289, 466] width 16 height 16
type input "121212"
click at [594, 301] on p "But here's what caught my attention: she wasn't using any of the usual suspects…" at bounding box center [614, 301] width 588 height 45
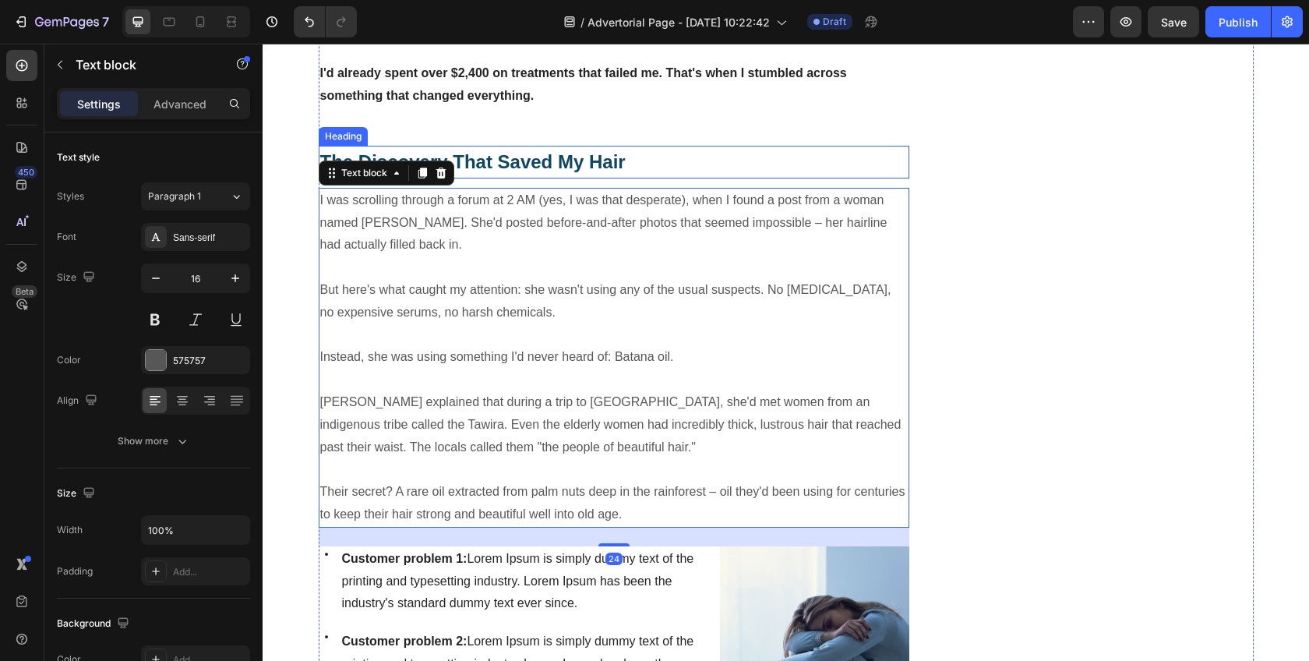
click at [563, 151] on p "⁠⁠⁠⁠⁠⁠⁠ The Discovery That Saved My Hair" at bounding box center [614, 161] width 588 height 29
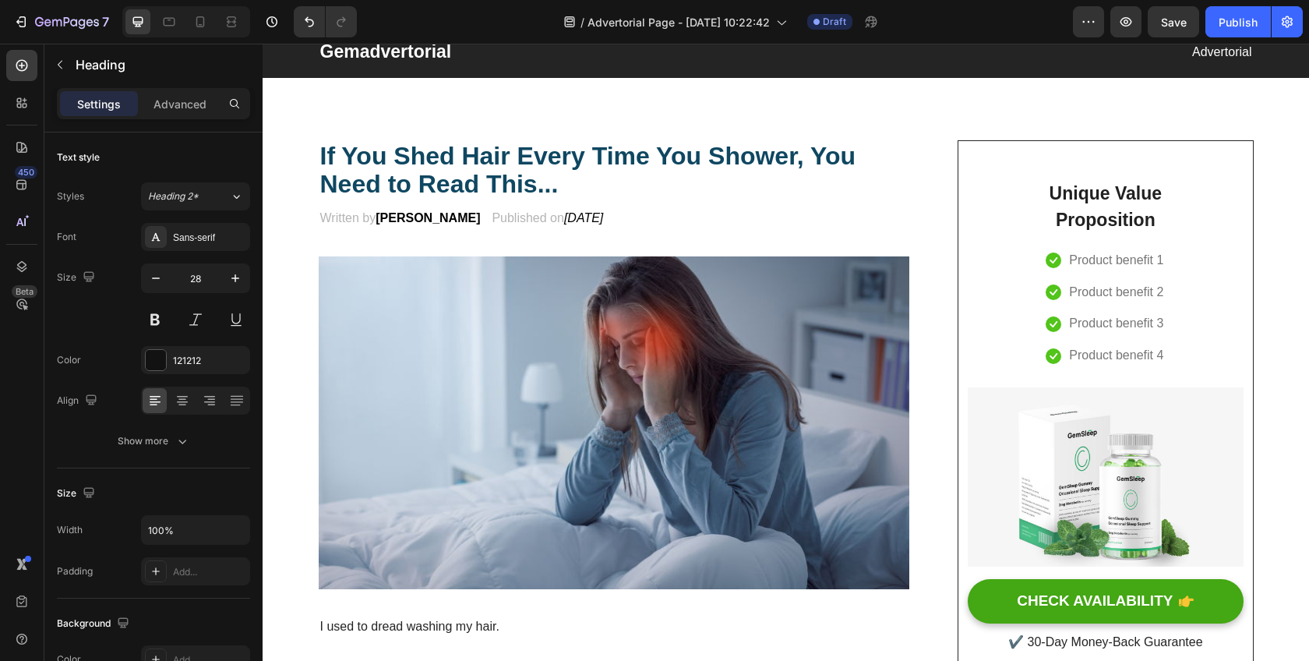
scroll to position [38, 0]
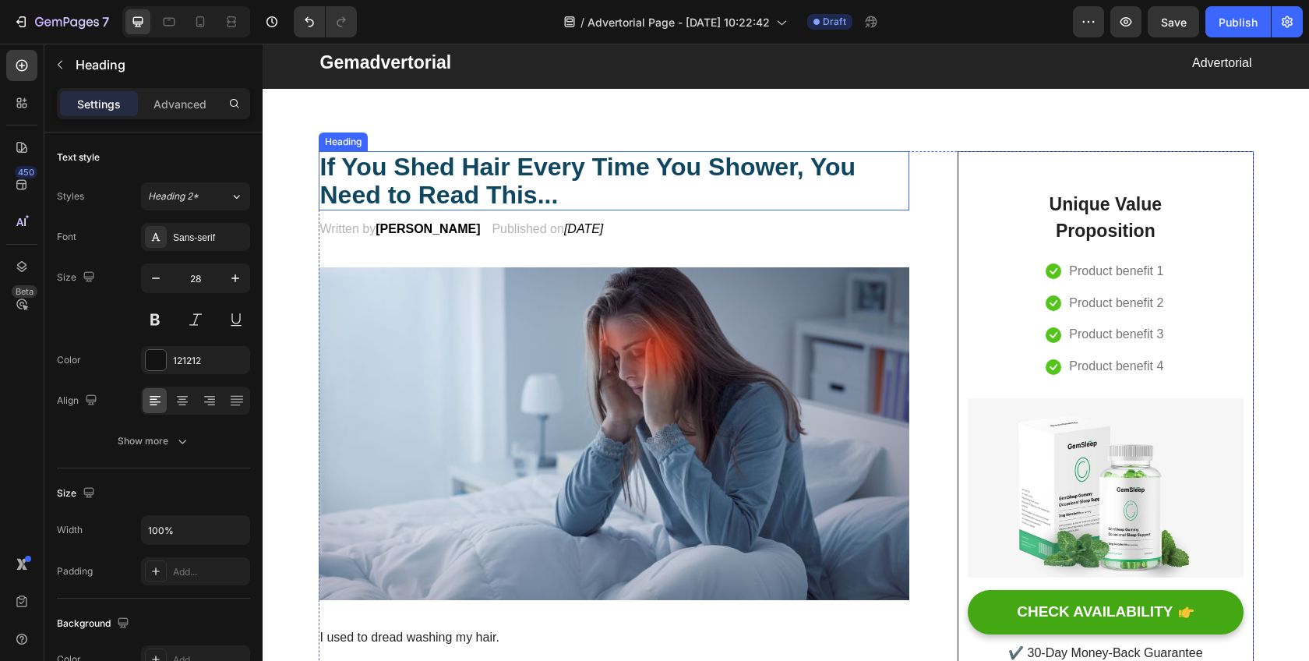
click at [512, 164] on strong "If You Shed Hair Every Time You Shower, You Need to Read This..." at bounding box center [588, 181] width 536 height 56
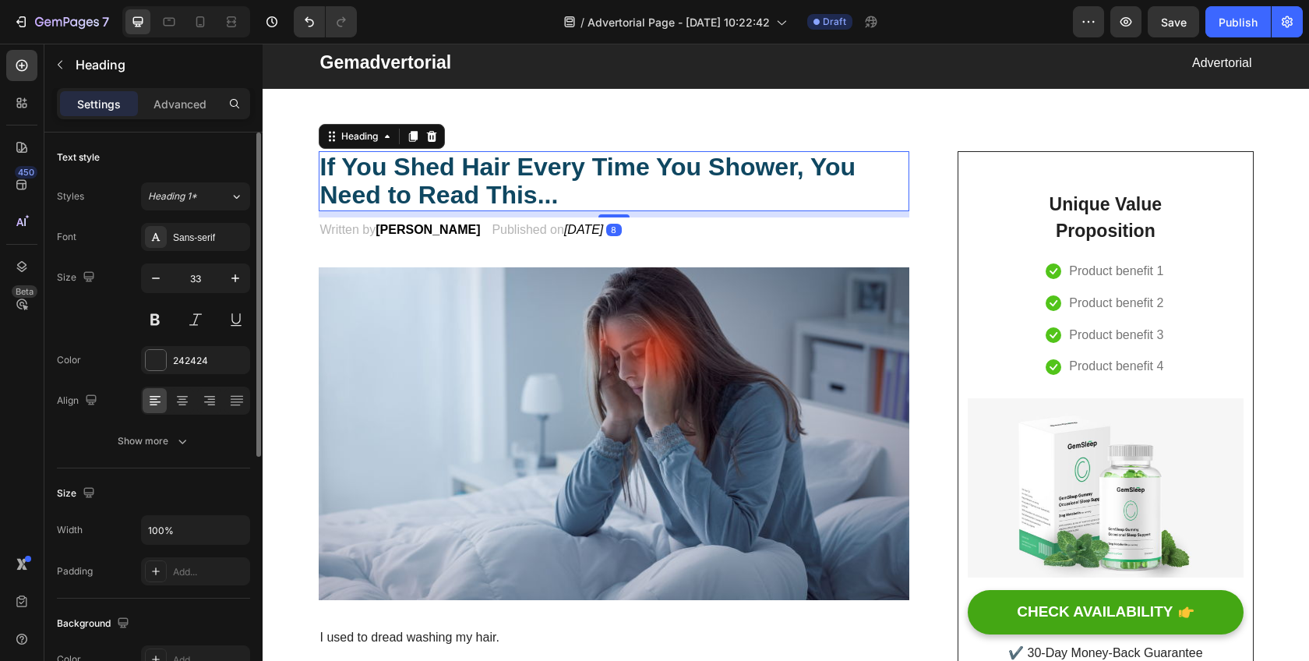
click at [197, 375] on div "Font Sans-serif Size 33 Color 242424 Align Show more" at bounding box center [153, 339] width 193 height 232
click at [198, 365] on div "242424" at bounding box center [195, 361] width 45 height 14
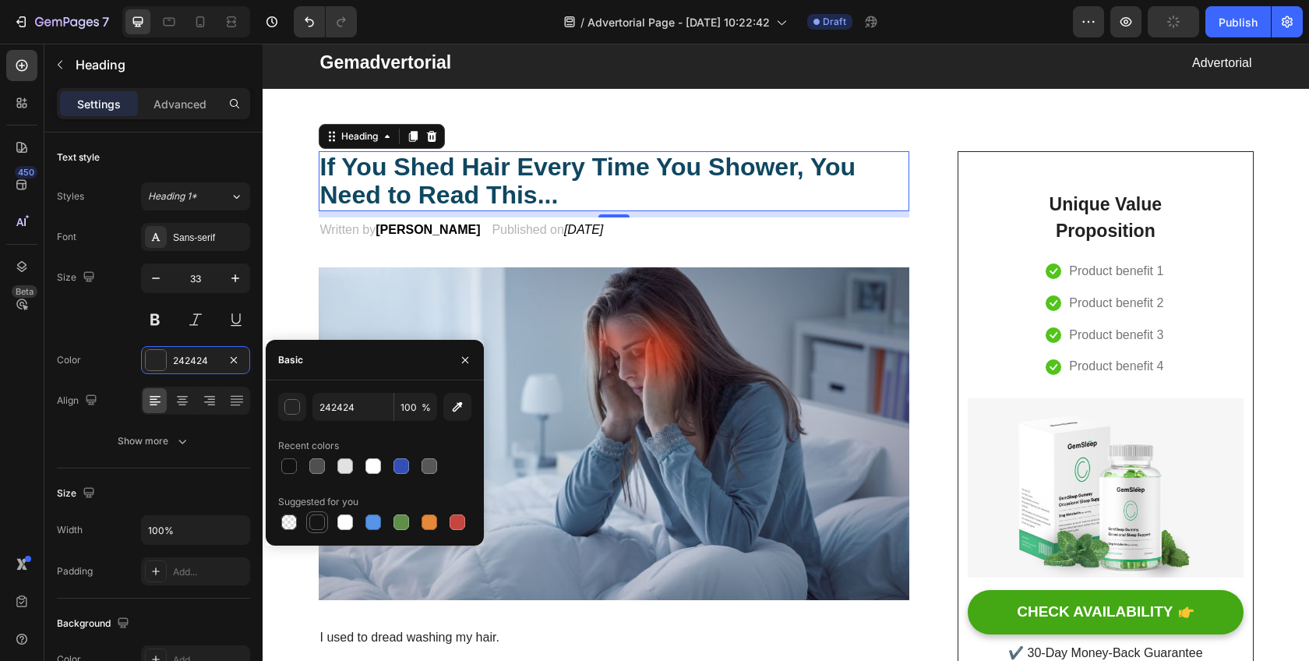
click at [316, 520] on div at bounding box center [317, 522] width 16 height 16
type input "151515"
click at [630, 210] on h2 "⁠⁠⁠⁠⁠⁠⁠ If You Shed Hair Every Time You Shower, You Need to Read This..." at bounding box center [614, 181] width 591 height 60
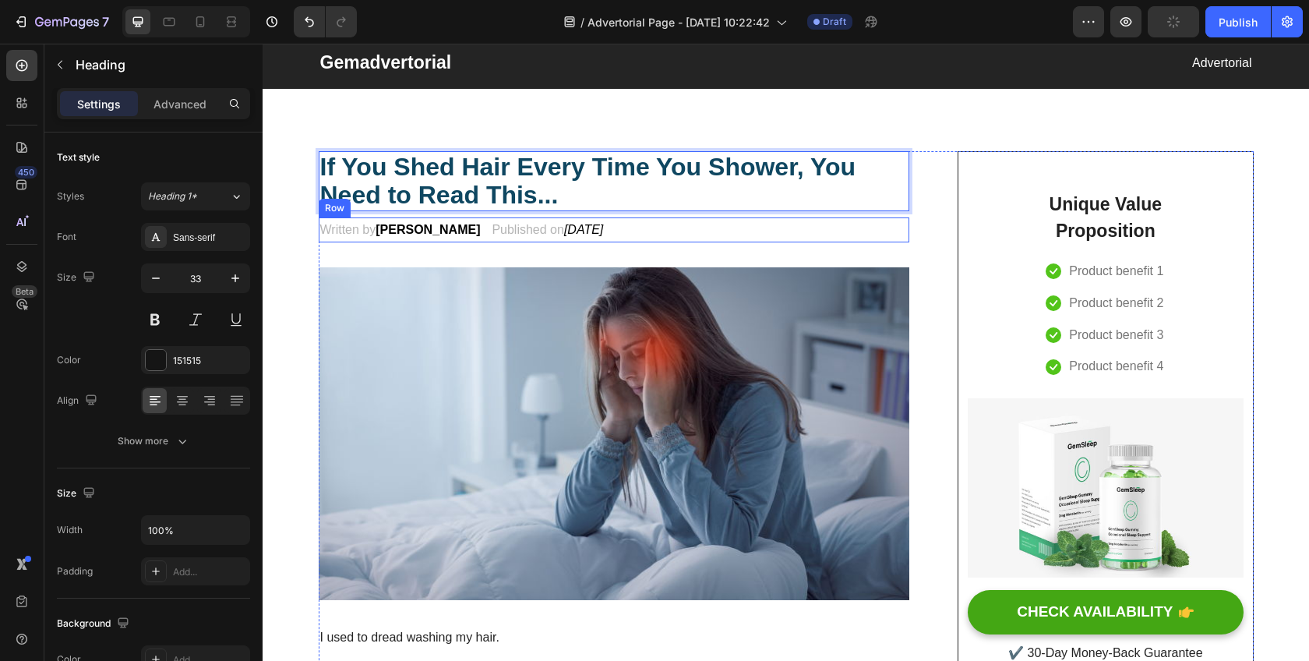
click at [725, 238] on div "Written by [PERSON_NAME] Text block Published on [DATE] Text block Row" at bounding box center [614, 230] width 591 height 26
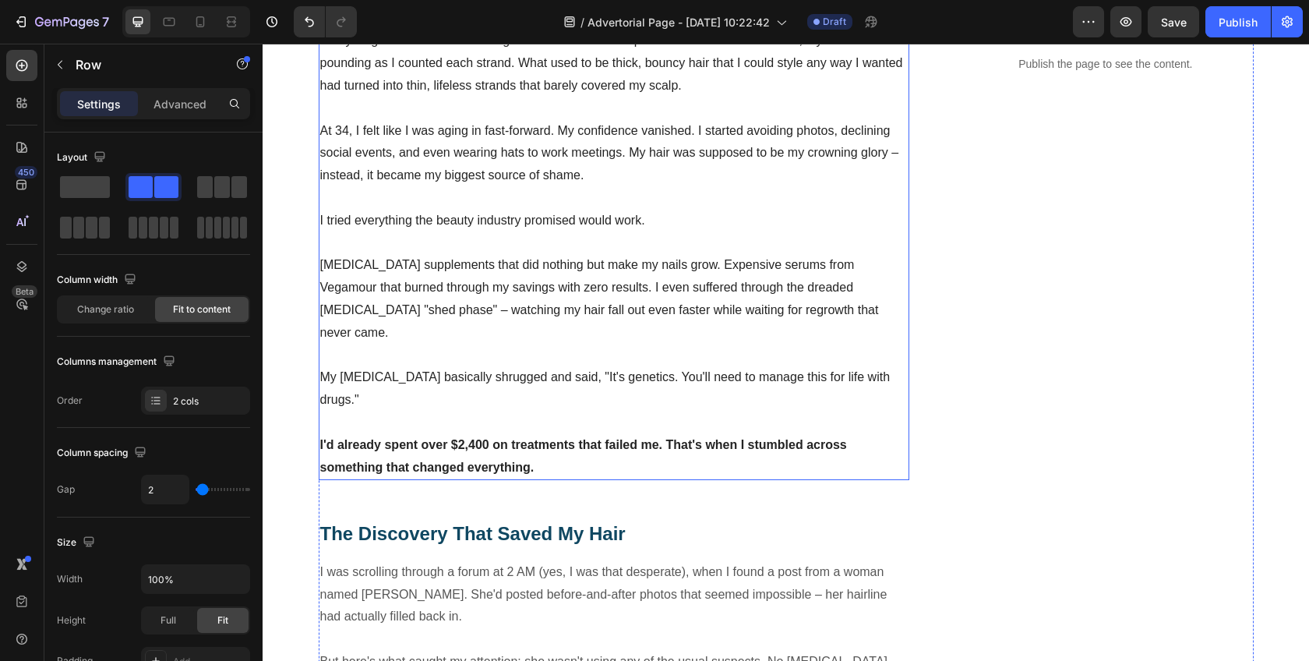
scroll to position [1024, 0]
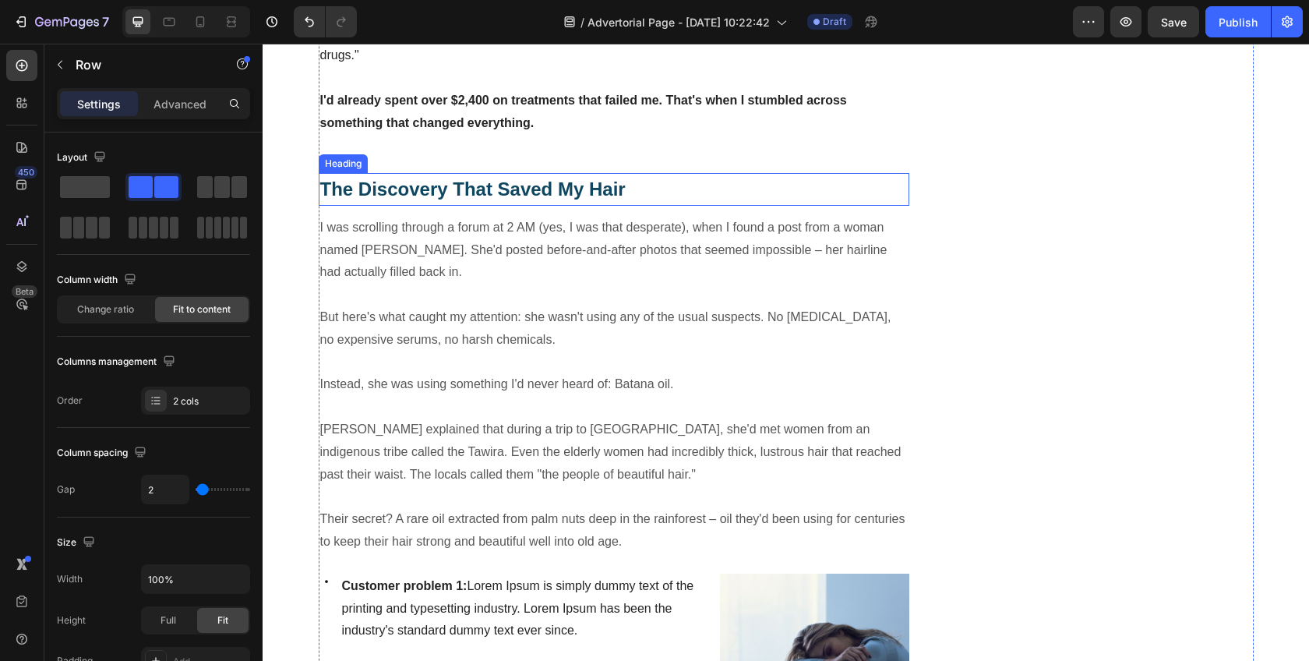
click at [557, 178] on strong "The Discovery That Saved My Hair" at bounding box center [472, 188] width 305 height 21
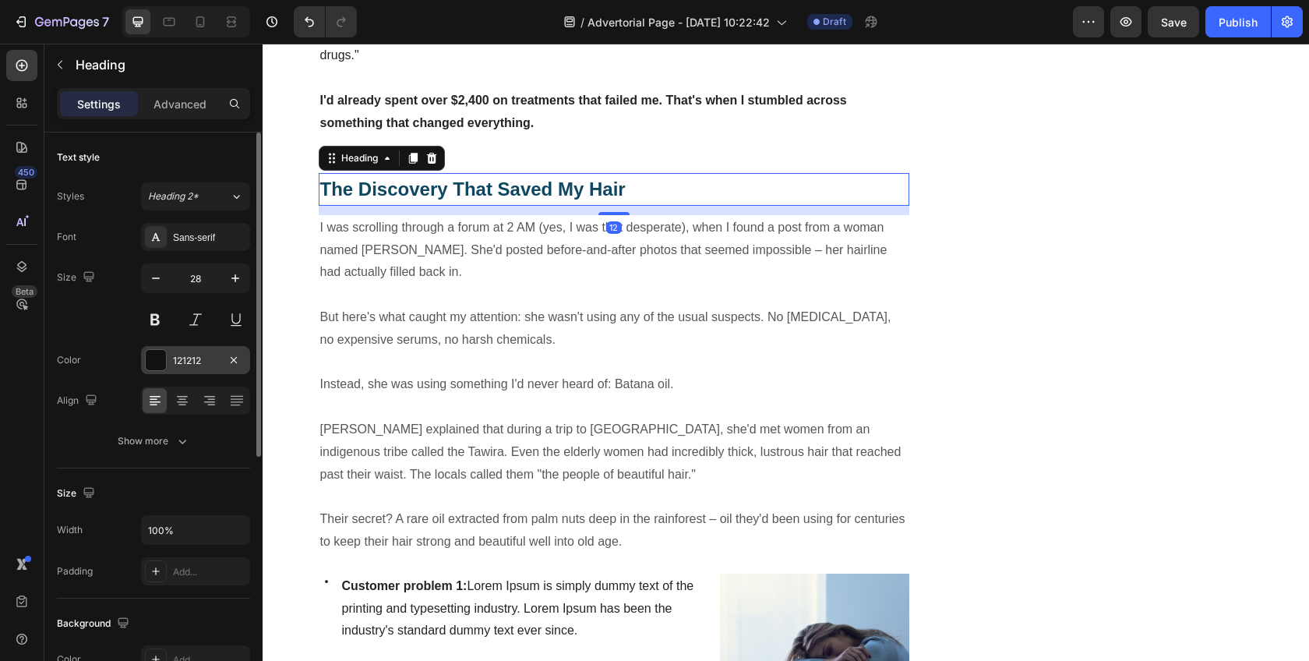
click at [190, 369] on div "121212" at bounding box center [195, 360] width 109 height 28
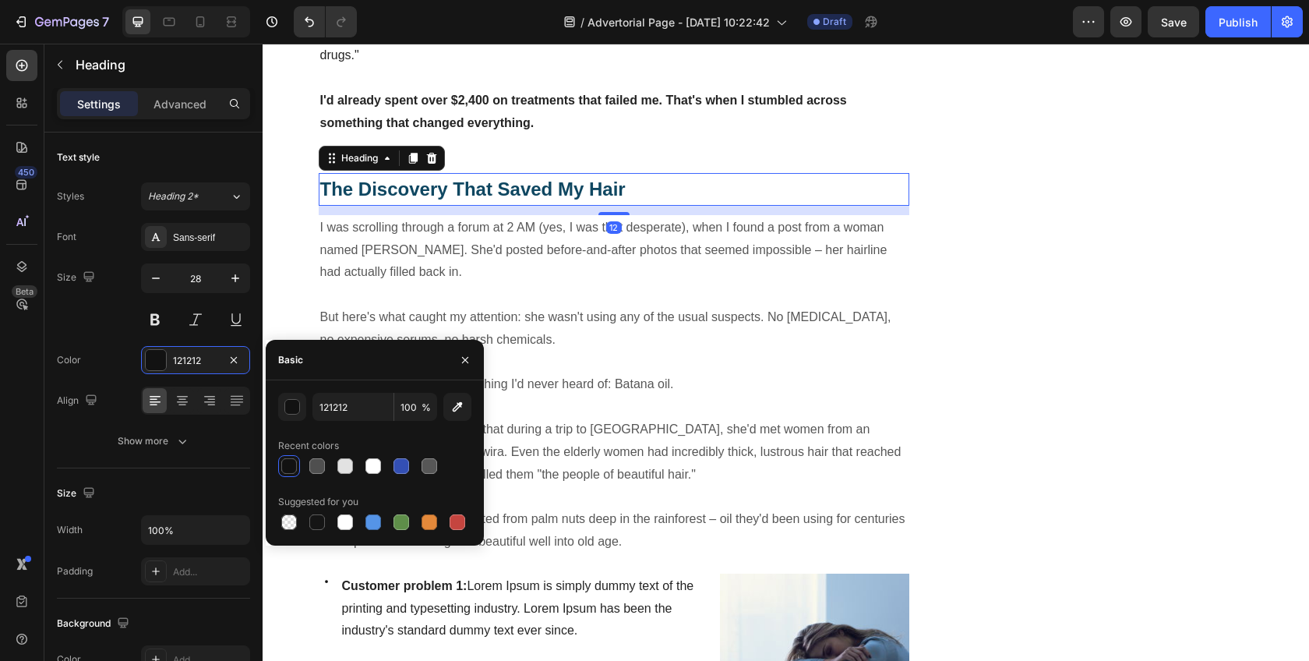
click at [314, 514] on div at bounding box center [317, 522] width 16 height 16
click at [302, 414] on button "button" at bounding box center [292, 407] width 28 height 28
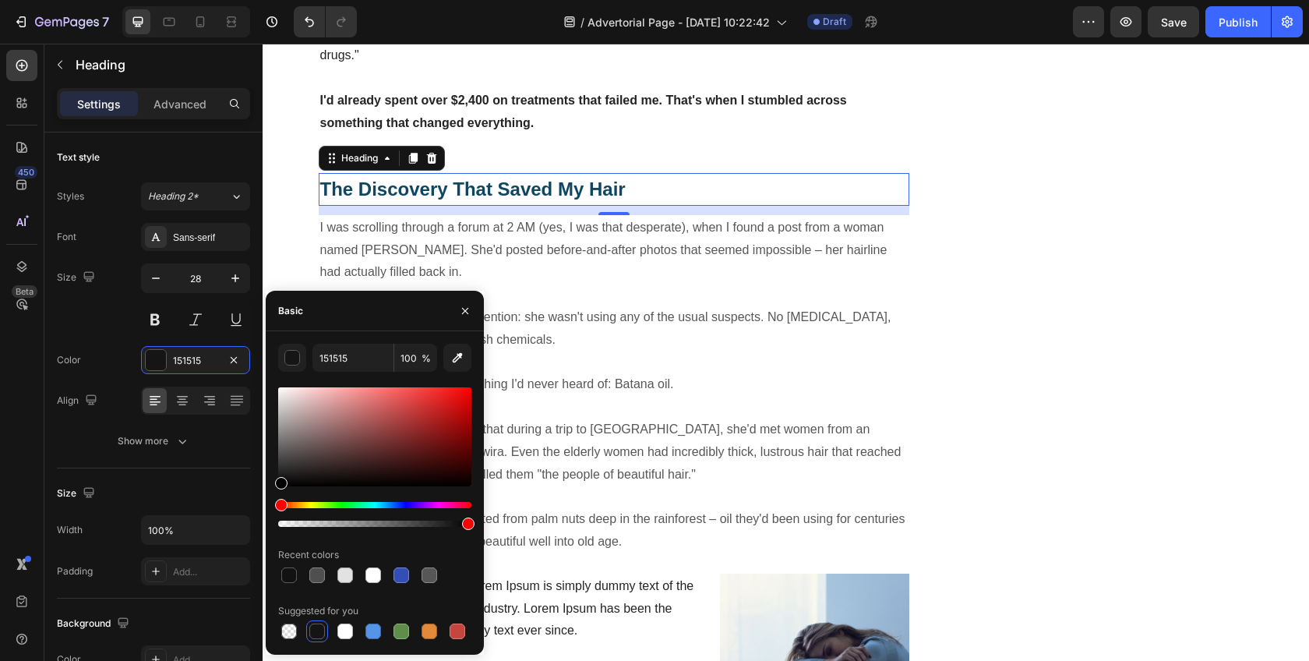
drag, startPoint x: 286, startPoint y: 481, endPoint x: 274, endPoint y: 499, distance: 21.4
click at [276, 499] on div "151515 100 % Recent colors Suggested for you" at bounding box center [375, 493] width 218 height 298
type input "000000"
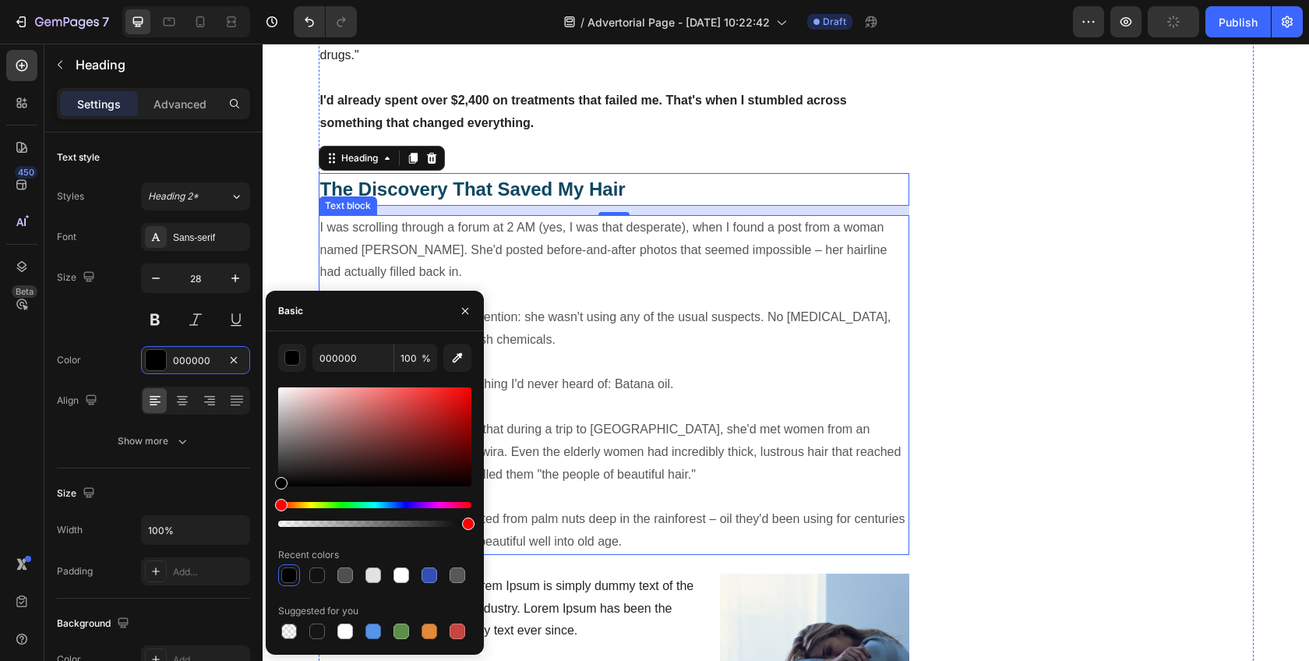
click at [604, 284] on p "Rich Text Editor. Editing area: main" at bounding box center [614, 295] width 588 height 23
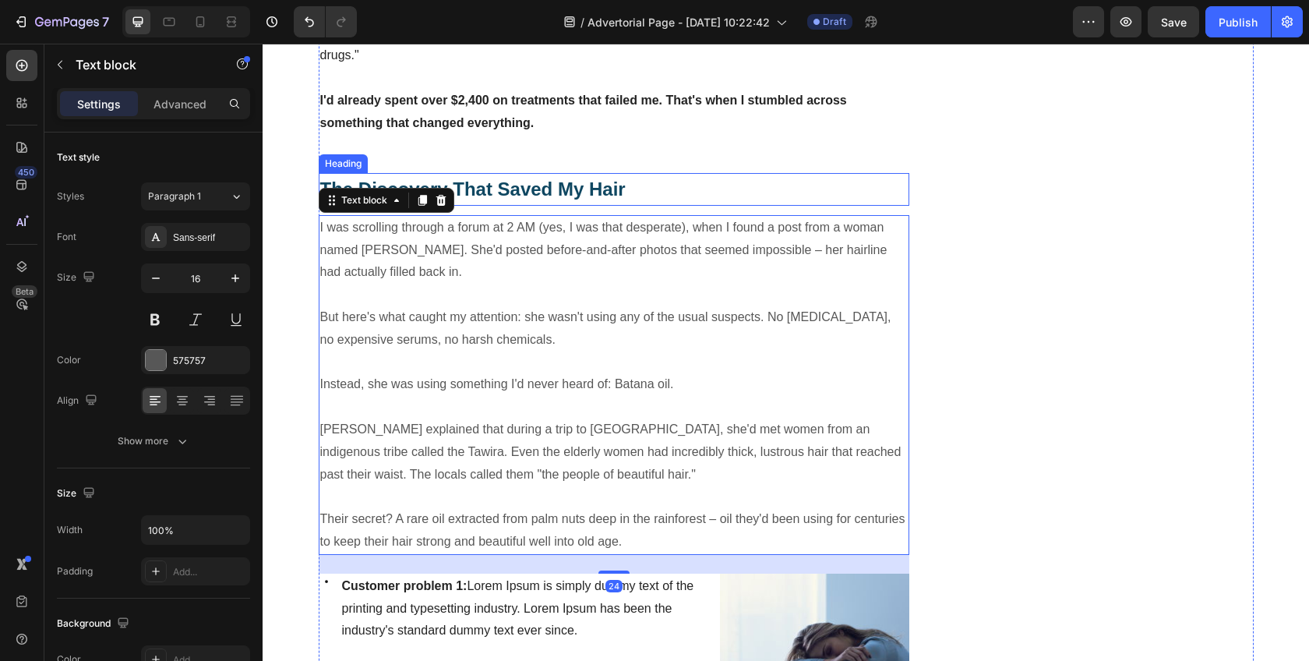
click at [615, 178] on strong "The Discovery That Saved My Hair" at bounding box center [472, 188] width 305 height 21
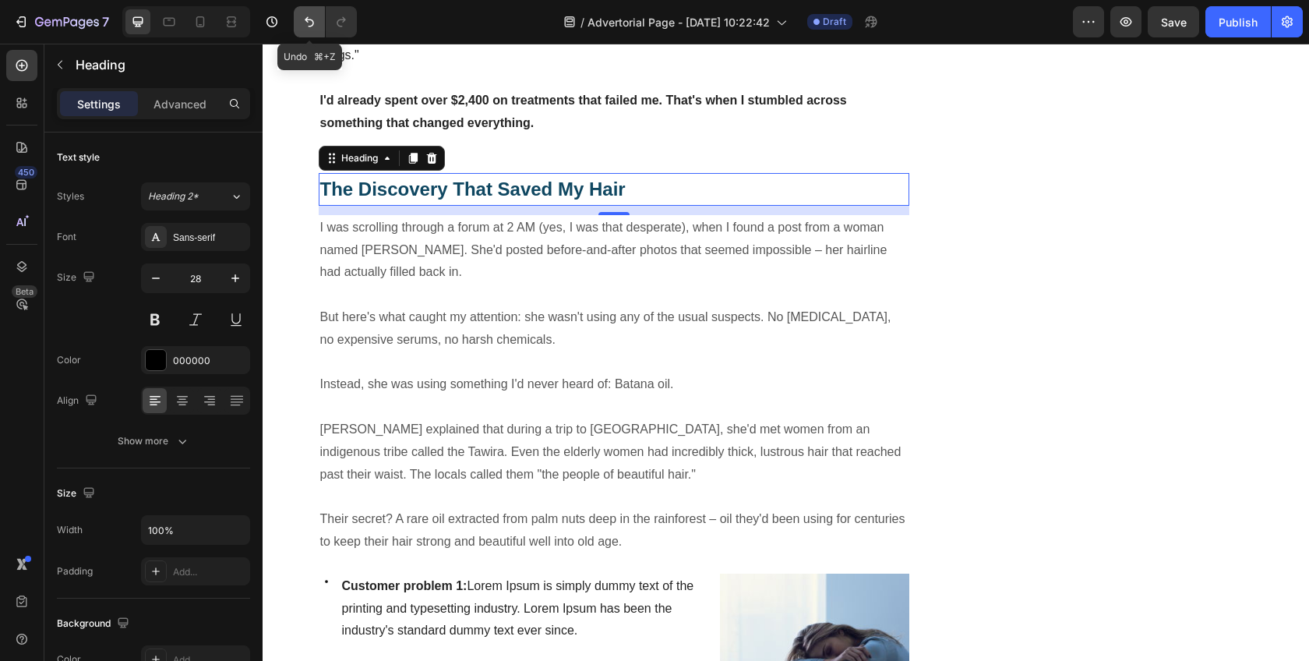
click at [317, 26] on icon "Undo/Redo" at bounding box center [310, 22] width 16 height 16
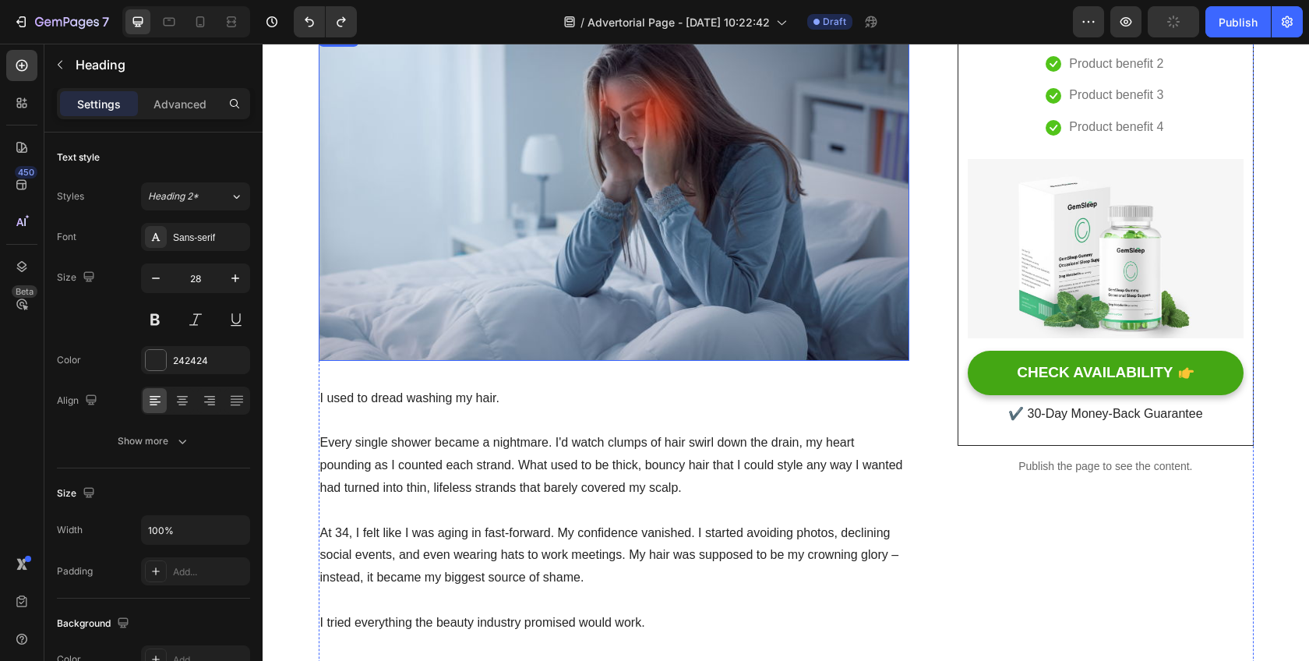
scroll to position [0, 0]
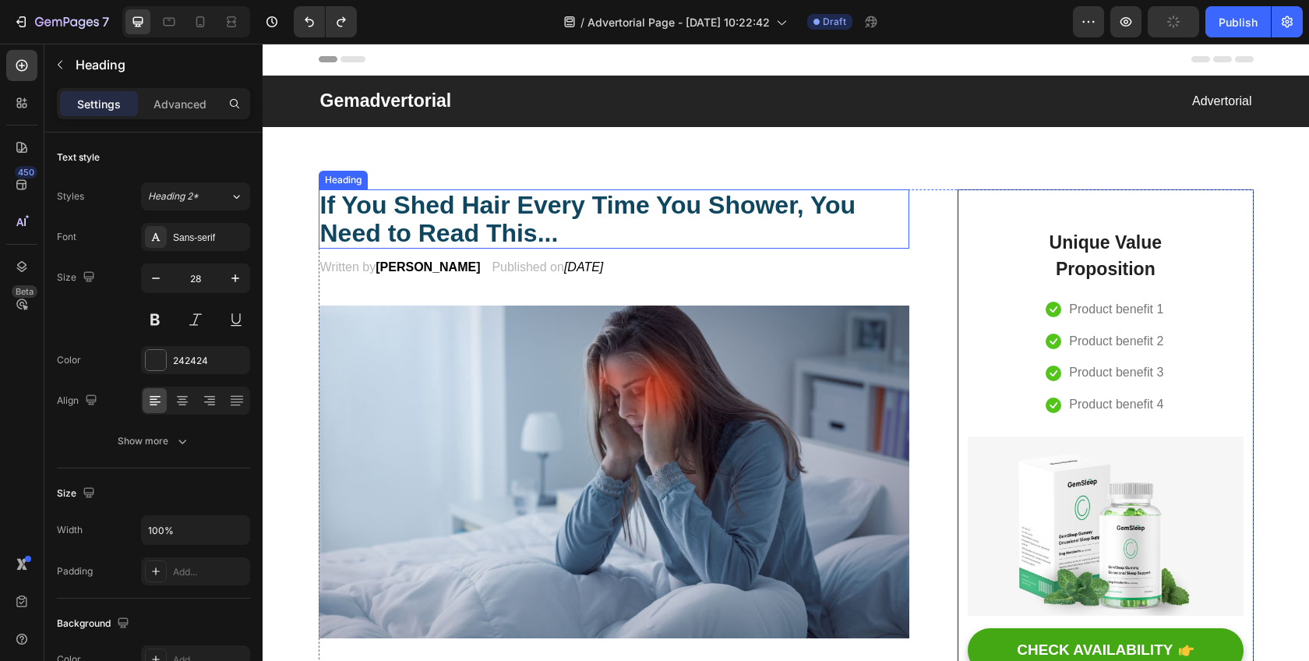
click at [510, 220] on strong "If You Shed Hair Every Time You Shower, You Need to Read This..." at bounding box center [588, 219] width 536 height 56
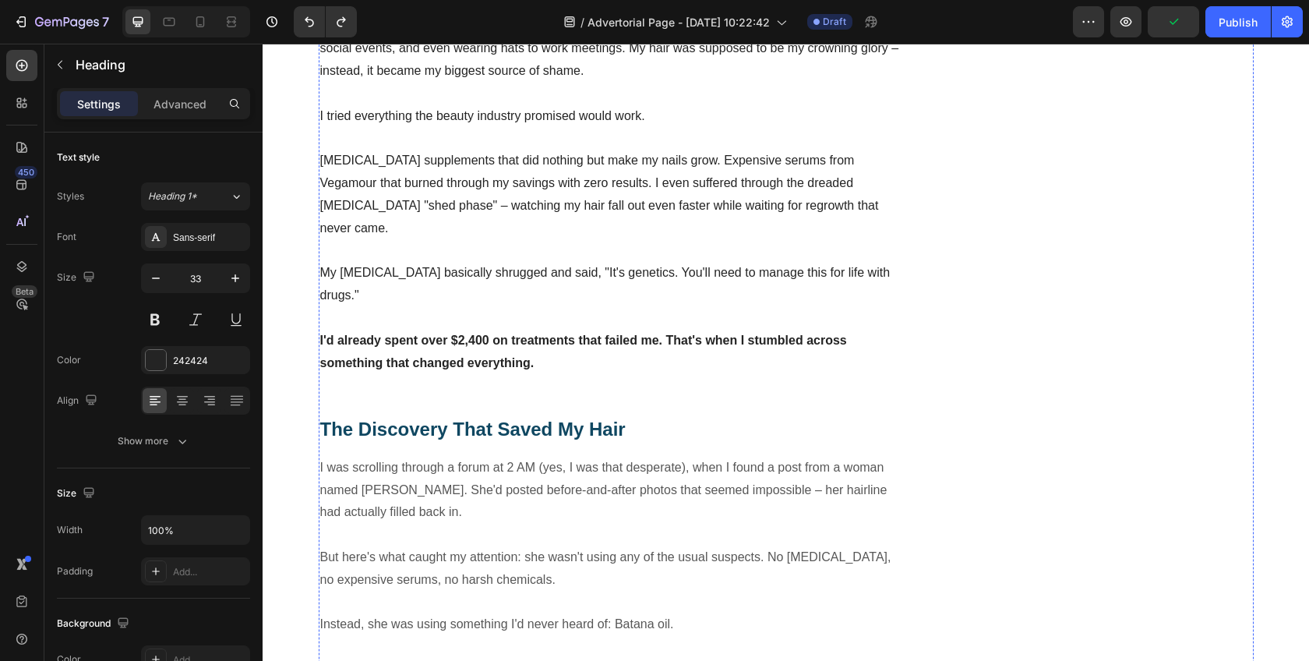
scroll to position [1120, 0]
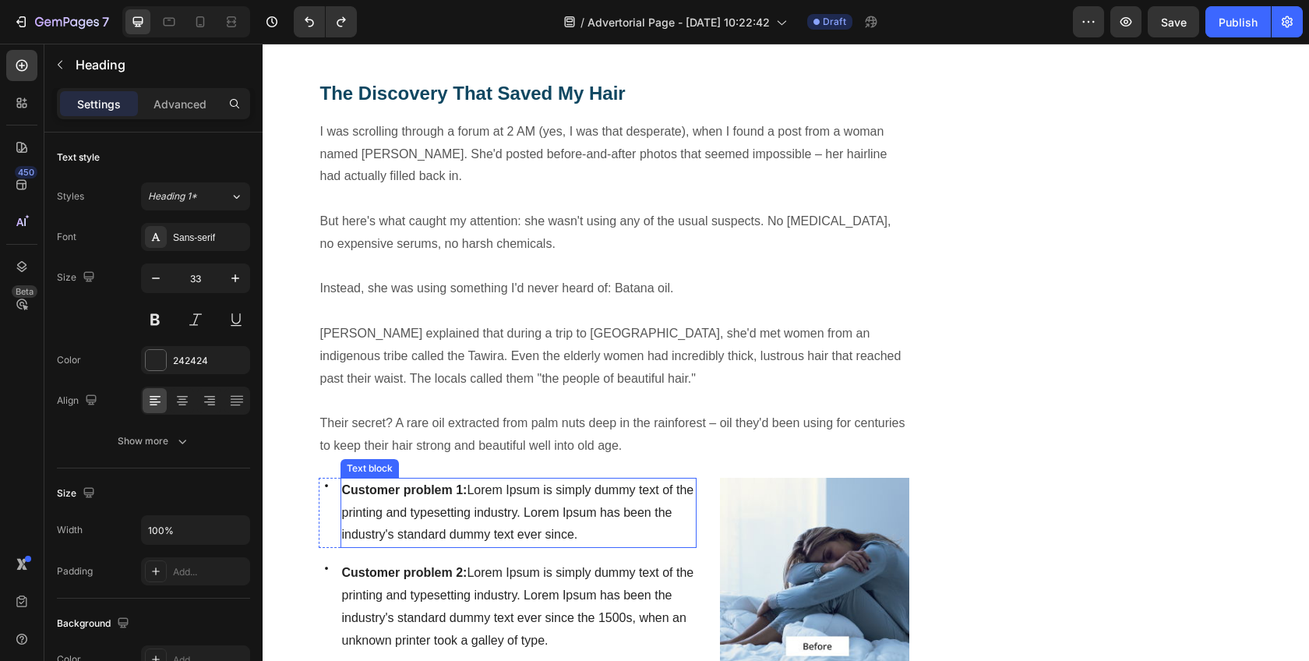
click at [601, 479] on p "Customer problem 1: Lorem Ipsum is simply dummy text of the printing and typese…" at bounding box center [519, 512] width 354 height 67
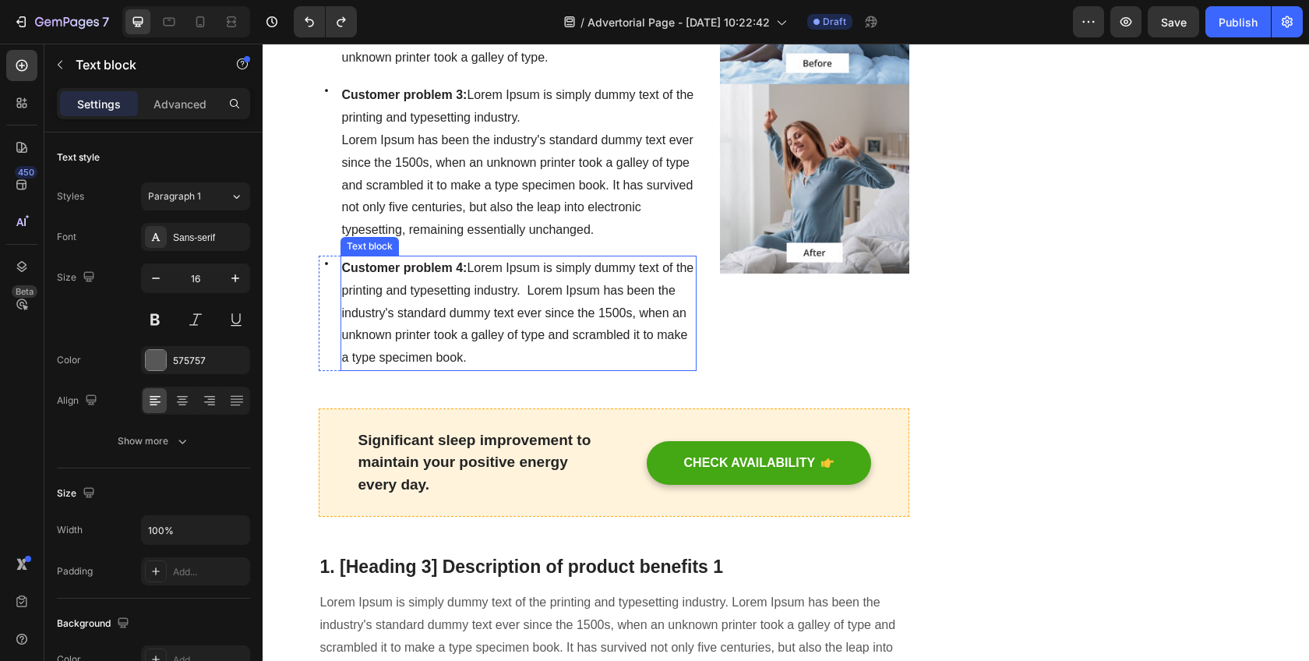
scroll to position [1705, 0]
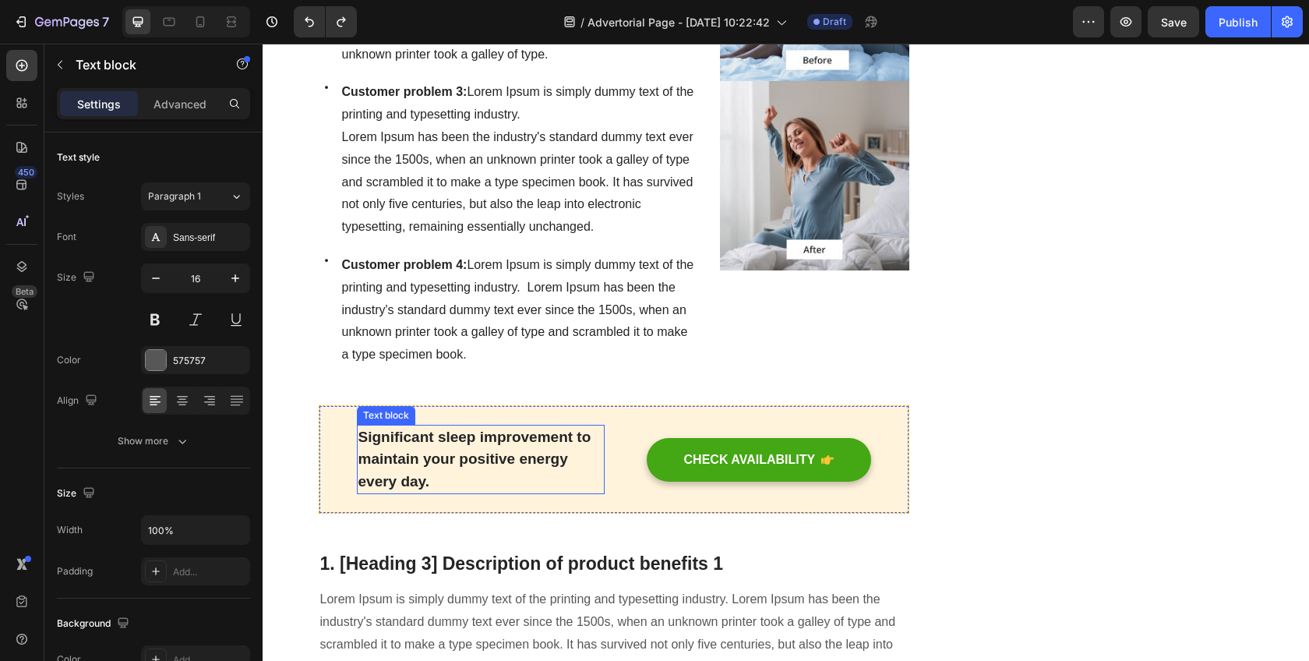
click at [540, 405] on div "Significant sleep improvement to maintain your positive energy every day. Text …" at bounding box center [614, 459] width 591 height 109
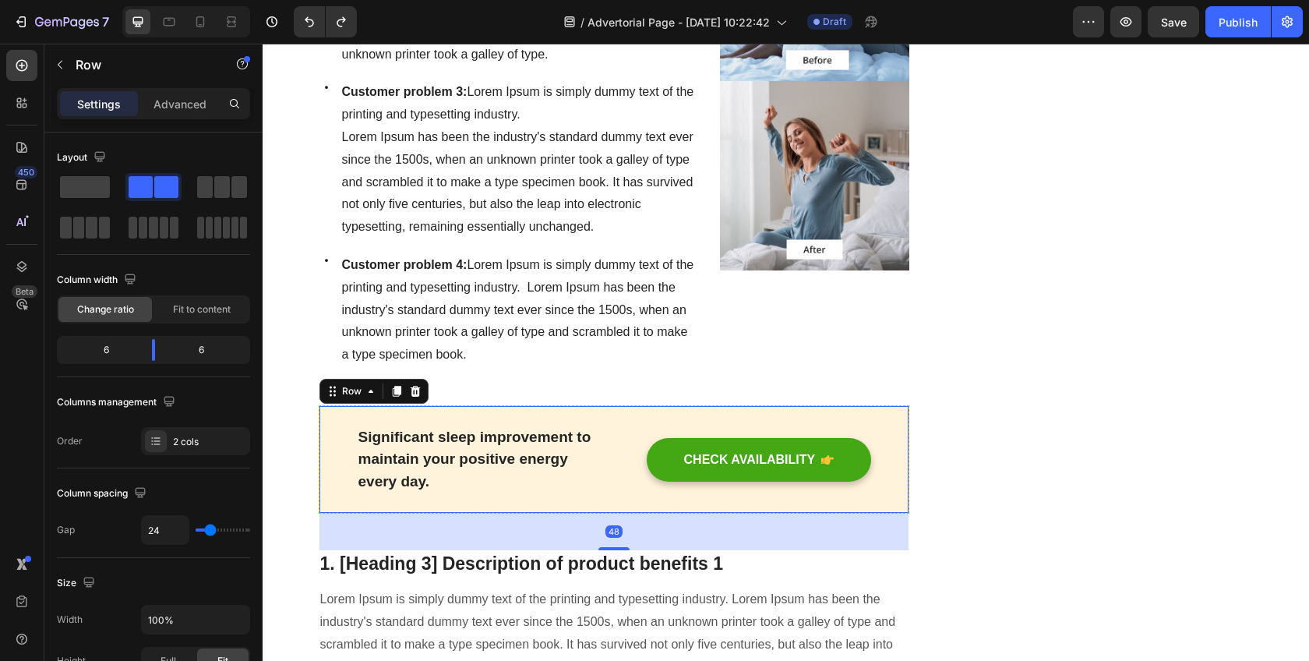
click at [411, 386] on icon at bounding box center [415, 391] width 10 height 11
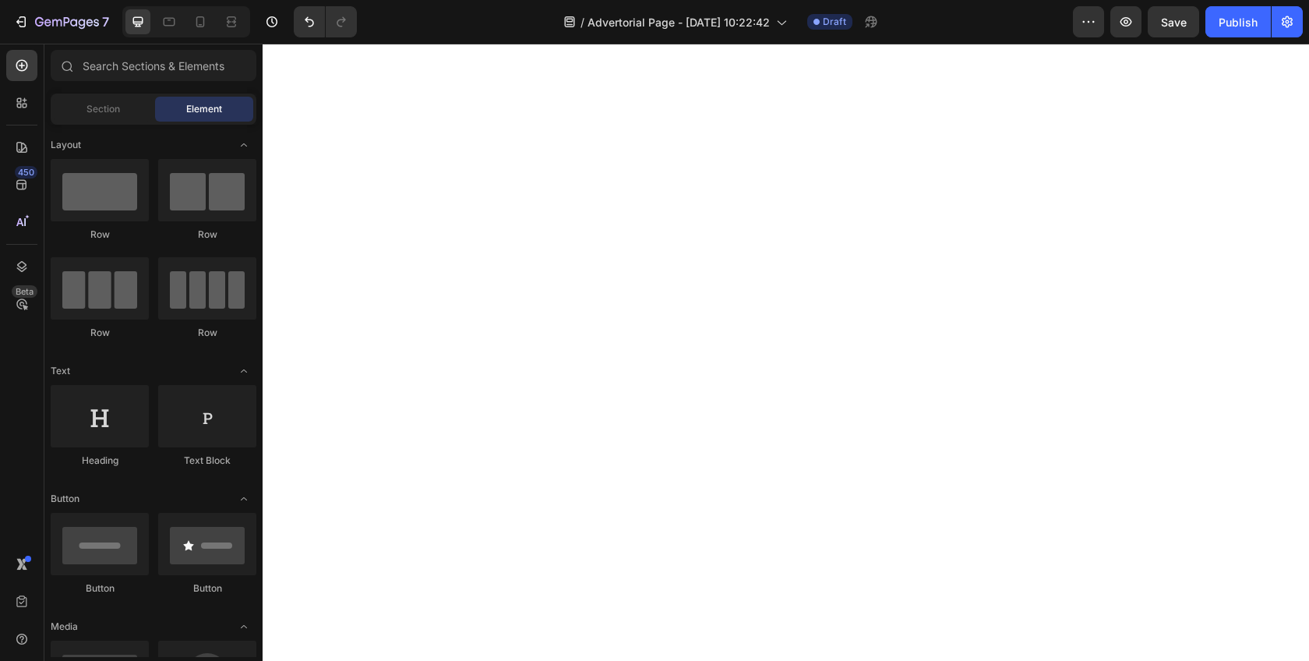
scroll to position [4763, 0]
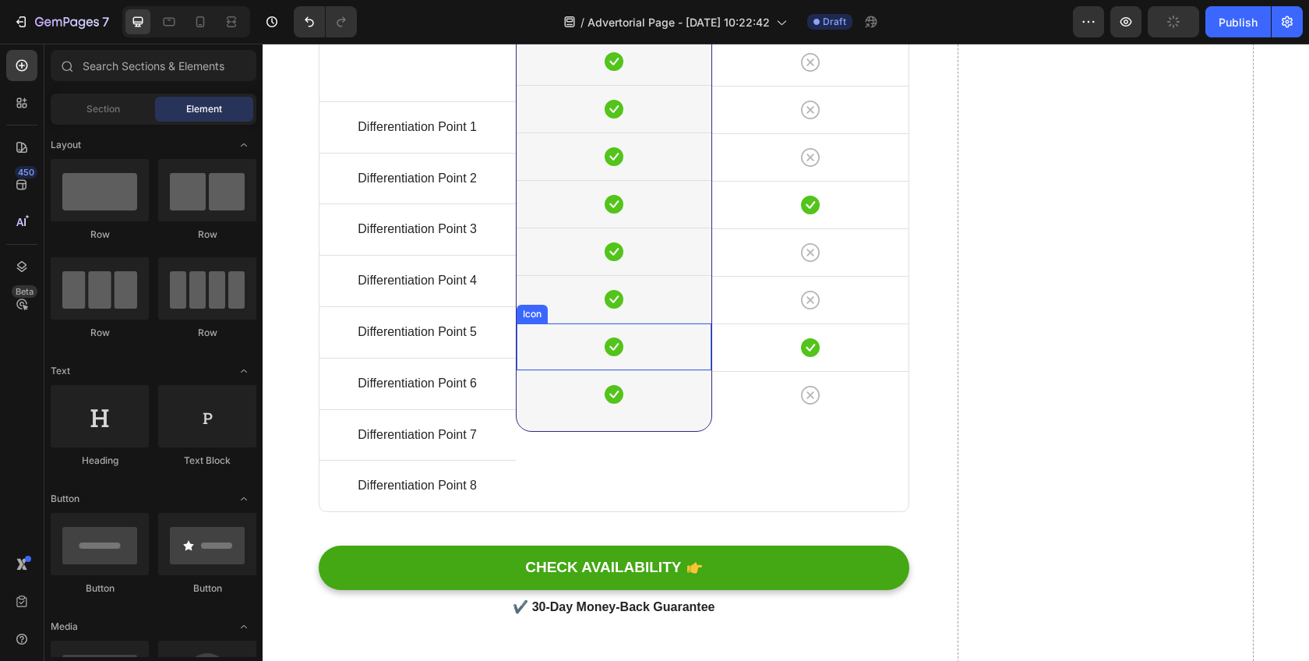
scroll to position [6961, 0]
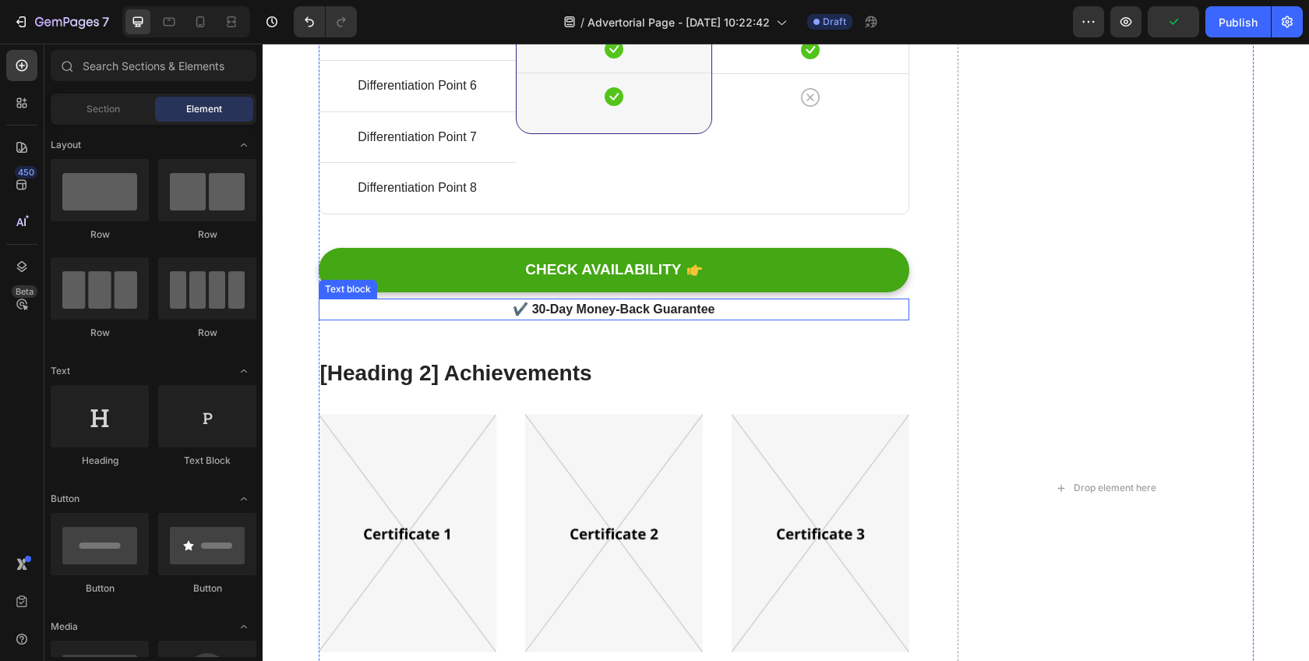
click at [537, 313] on p "✔️ 30-Day Money-Back Guarantee" at bounding box center [614, 309] width 588 height 19
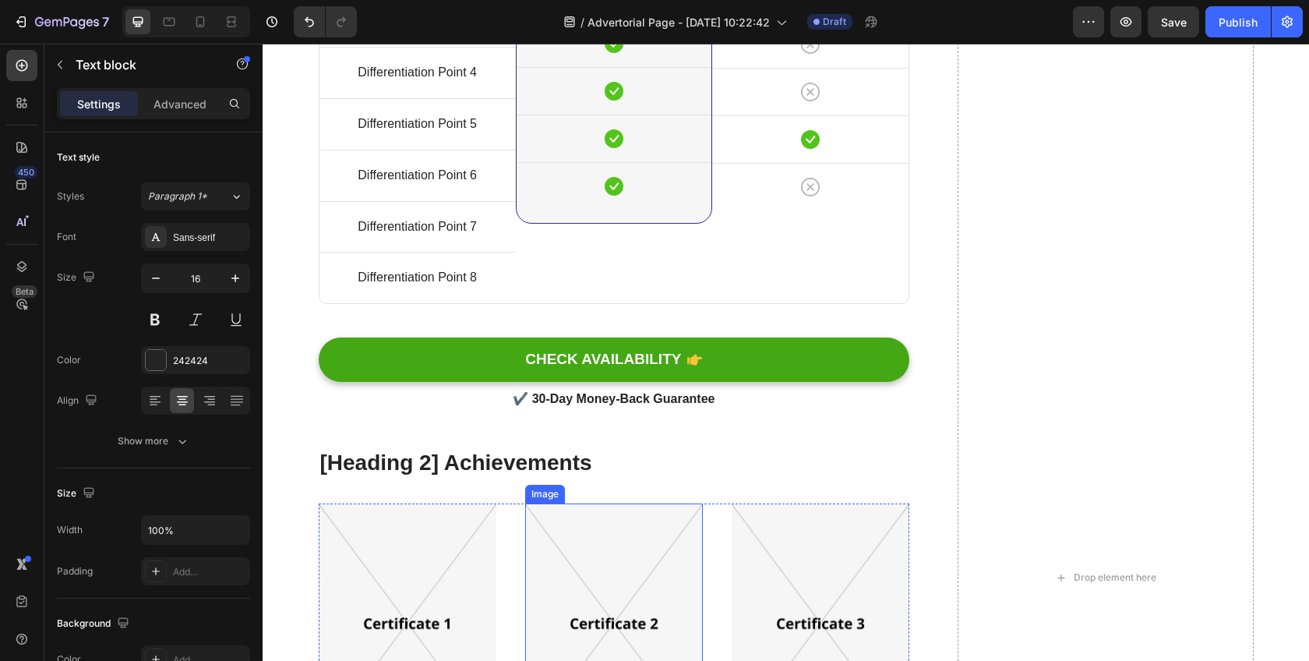
scroll to position [6806, 0]
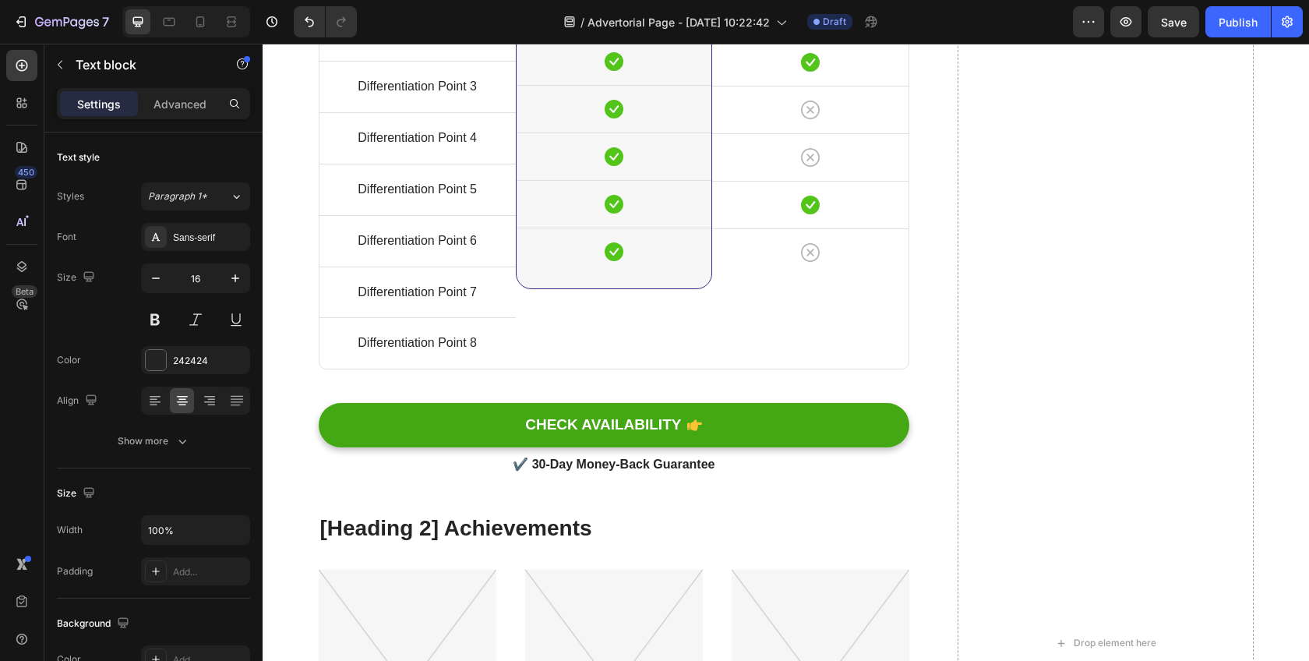
click at [611, 462] on p "✔️ 30-Day Money-Back Guarantee" at bounding box center [614, 464] width 588 height 19
click at [517, 464] on p "✔️ 30-Day Money-Back Guarantee" at bounding box center [614, 464] width 588 height 19
drag, startPoint x: 511, startPoint y: 464, endPoint x: 722, endPoint y: 464, distance: 211.1
click at [722, 464] on p "✔️ 30-Day Money-Back Guarantee" at bounding box center [614, 464] width 588 height 19
click at [731, 487] on div "[Heading 2] Compare with other products Heading Title Line Differentiation Poin…" at bounding box center [614, 642] width 591 height 1787
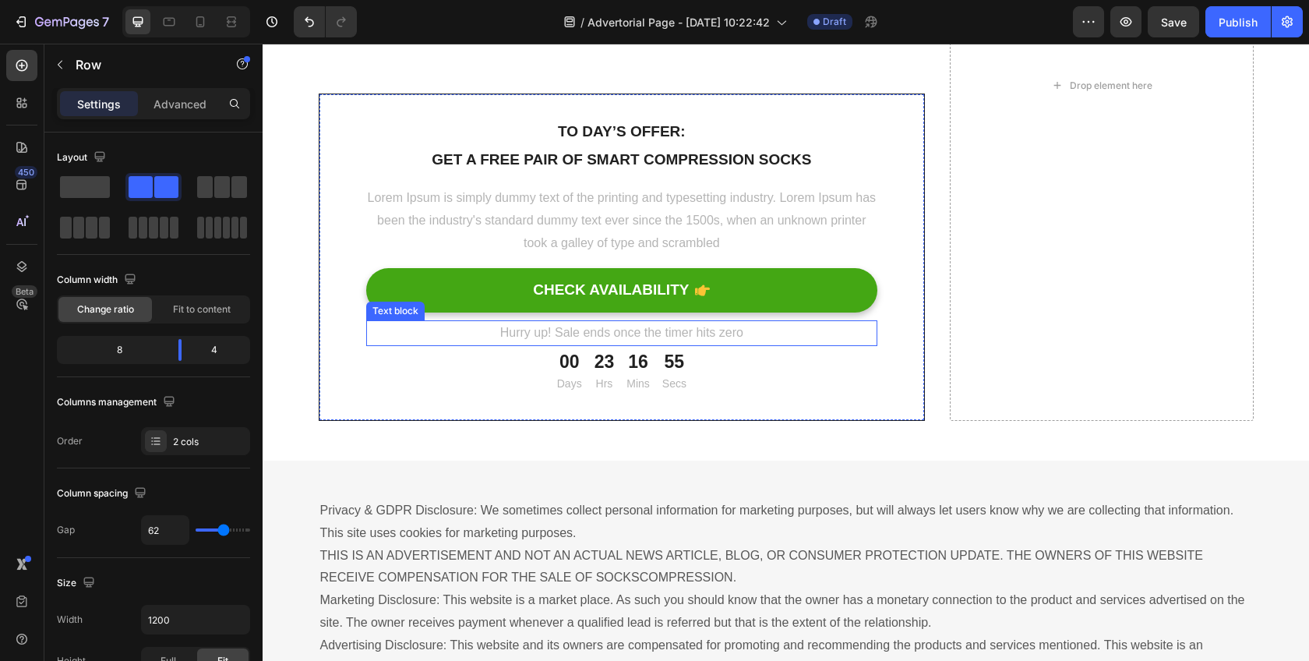
scroll to position [8635, 0]
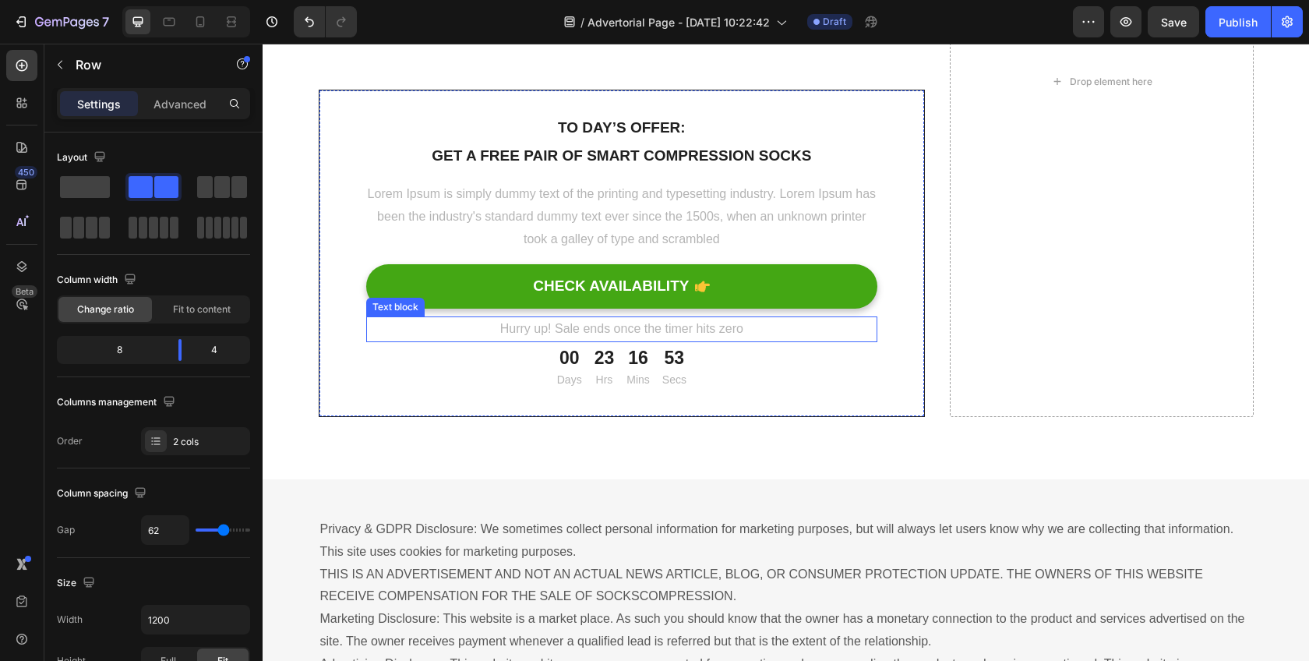
click at [764, 318] on p "Hurry up! Sale ends once the timer hits zero" at bounding box center [622, 329] width 509 height 23
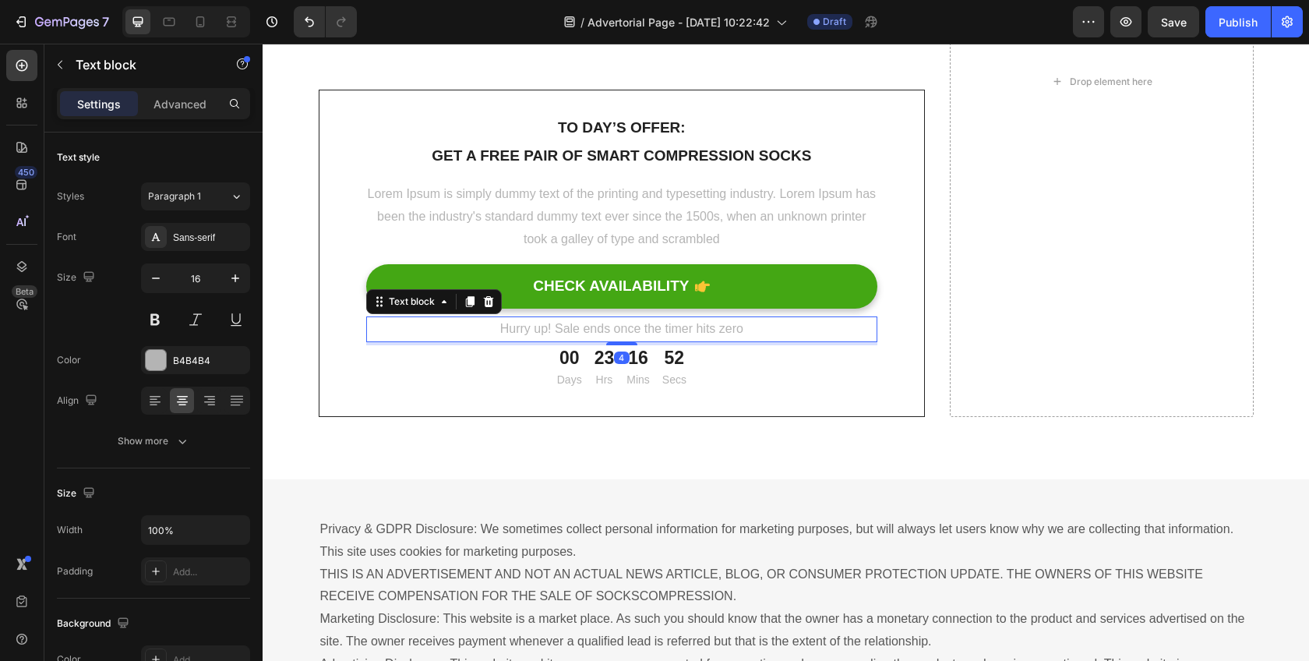
click at [765, 318] on p "Hurry up! Sale ends once the timer hits zero" at bounding box center [622, 329] width 509 height 23
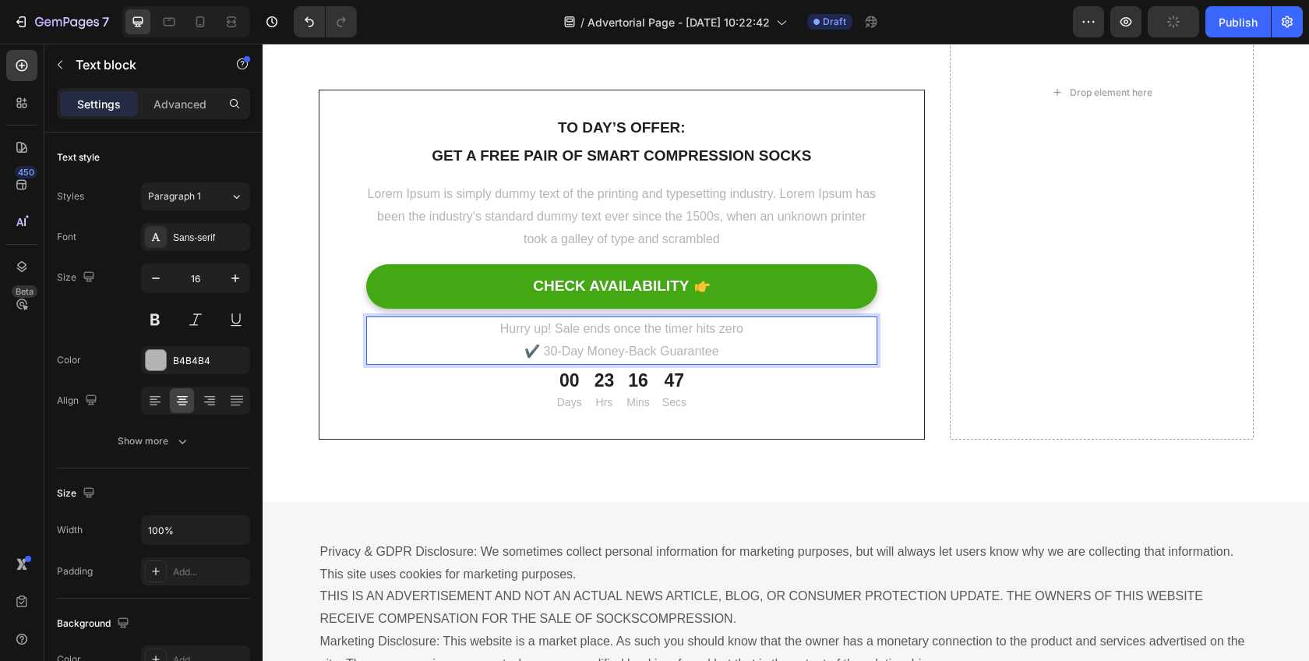
click at [542, 331] on p "Hurry up! Sale ends once the timer hits zero ✔️ 30-Day Money-Back Guarantee" at bounding box center [622, 340] width 509 height 45
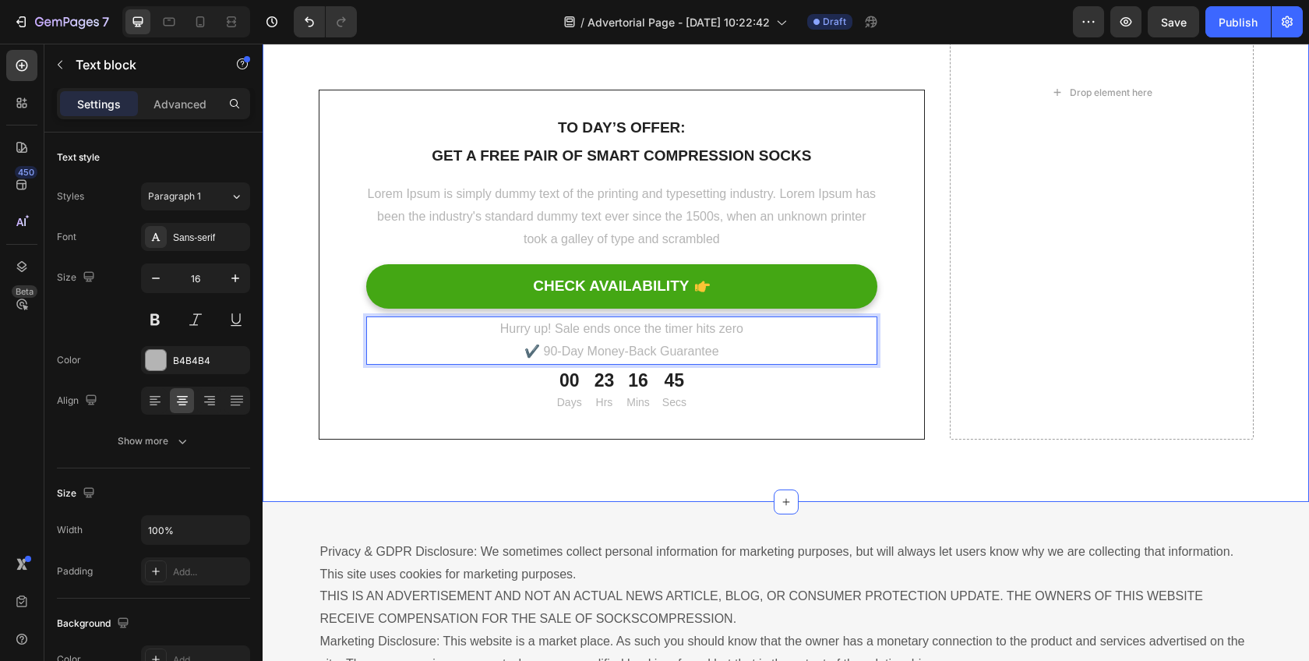
click at [681, 425] on div "[Heading 2] Show social proof Heading How do I wash and care for my Crazy Compr…" at bounding box center [786, 124] width 1046 height 756
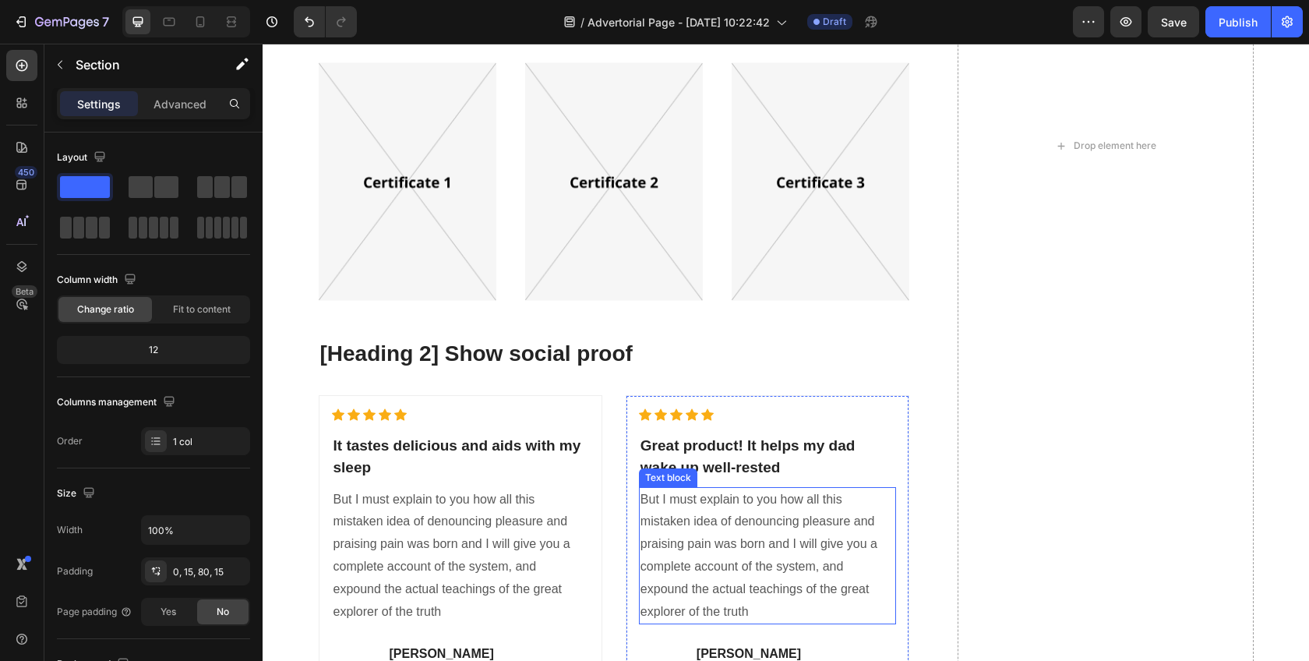
scroll to position [7016, 0]
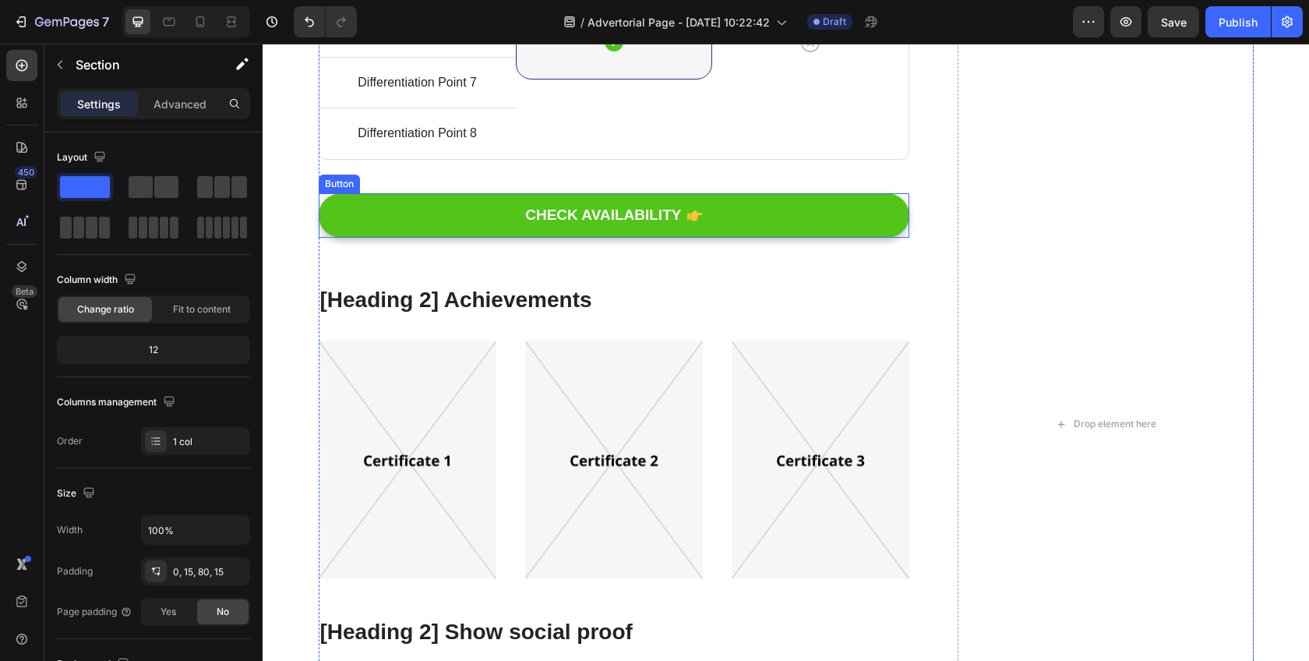
click at [343, 206] on button "CHECK AVAILABILITY" at bounding box center [614, 215] width 591 height 44
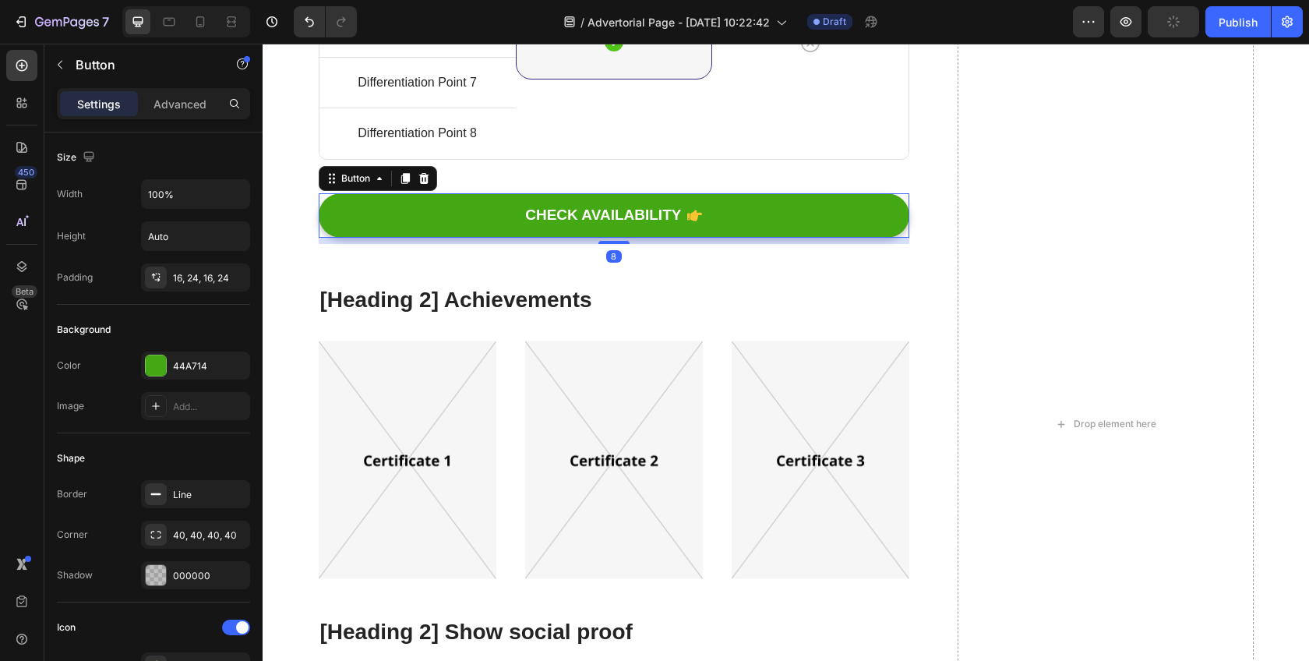
click at [418, 178] on icon at bounding box center [424, 178] width 12 height 12
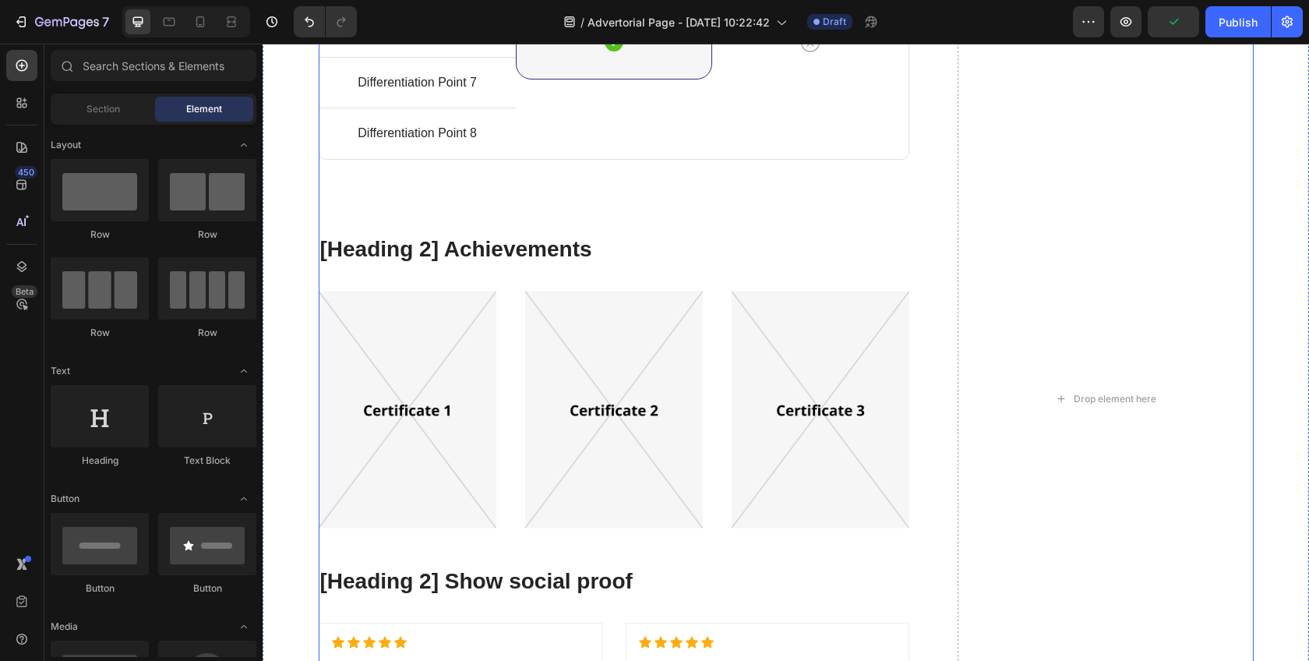
click at [471, 216] on div "[Heading 2] Compare with other products Heading Title Line Differentiation Poin…" at bounding box center [614, 399] width 591 height 1718
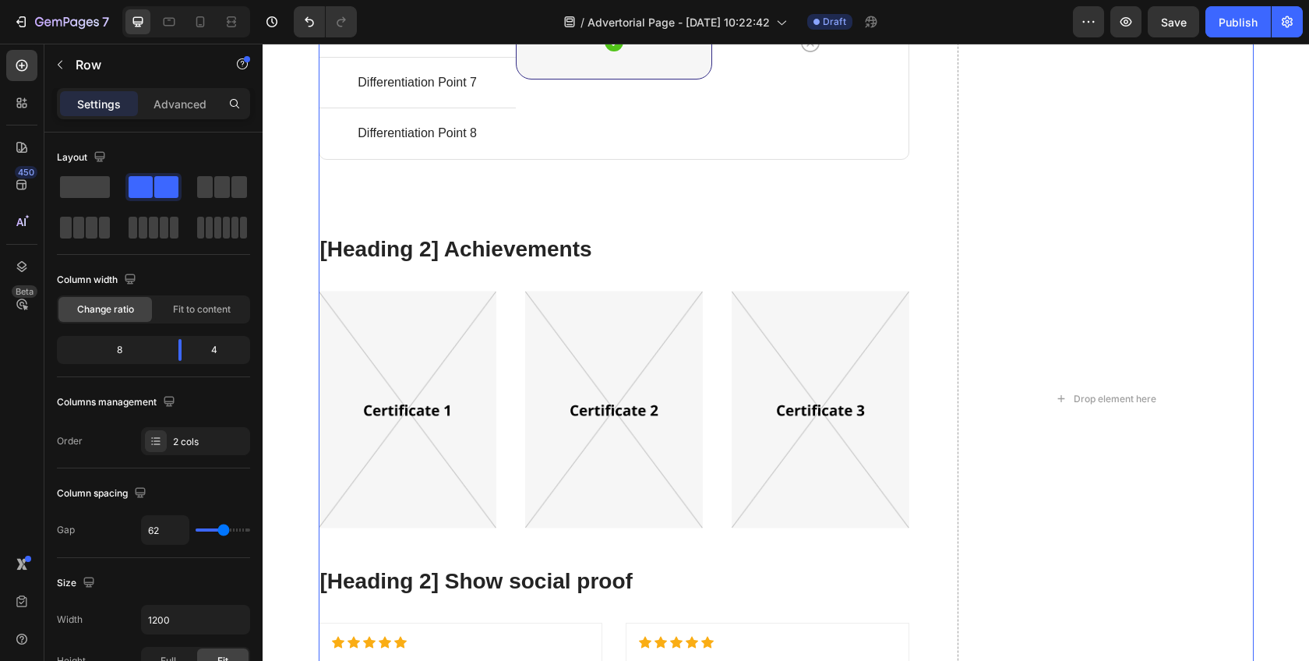
click at [402, 207] on div "[Heading 2] Compare with other products Heading Title Line Differentiation Poin…" at bounding box center [614, 399] width 591 height 1718
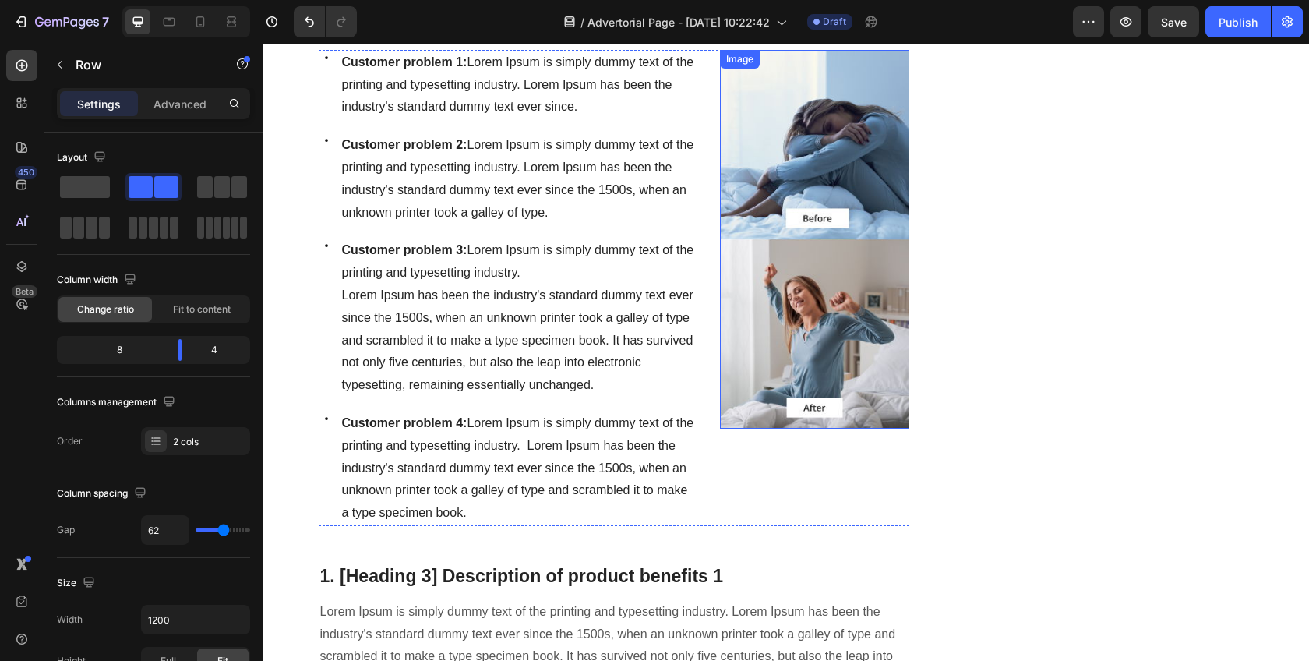
scroll to position [1206, 0]
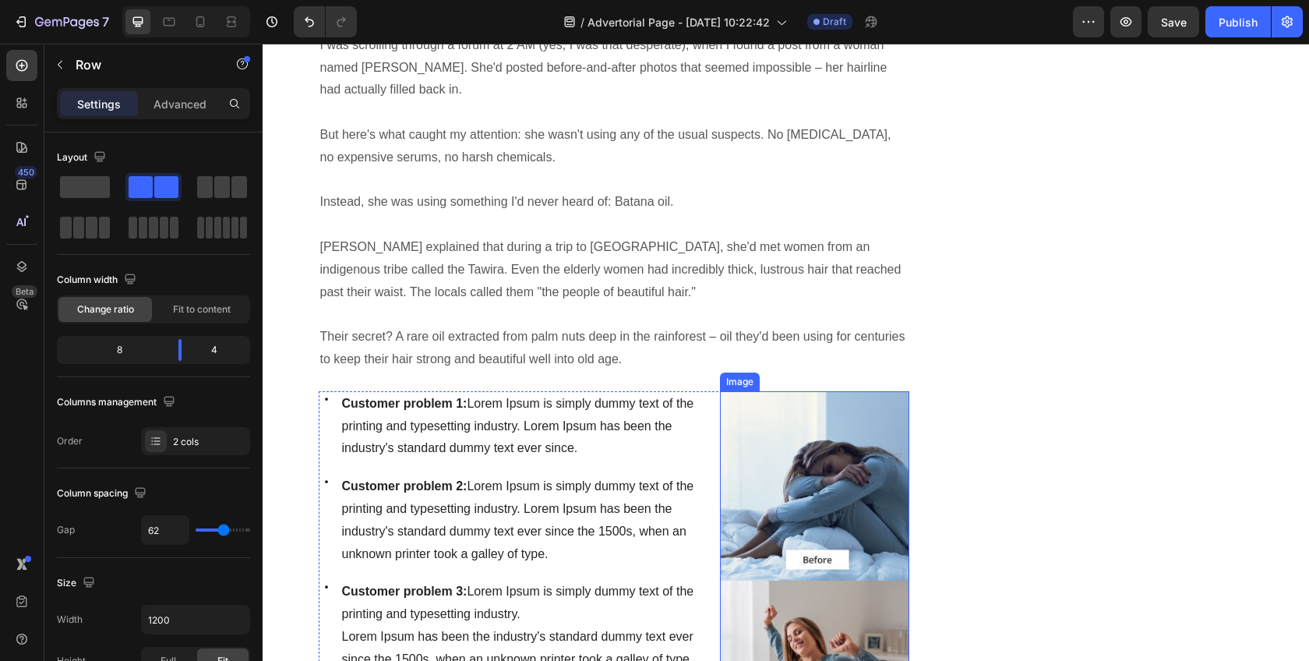
click at [791, 408] on img at bounding box center [814, 580] width 189 height 379
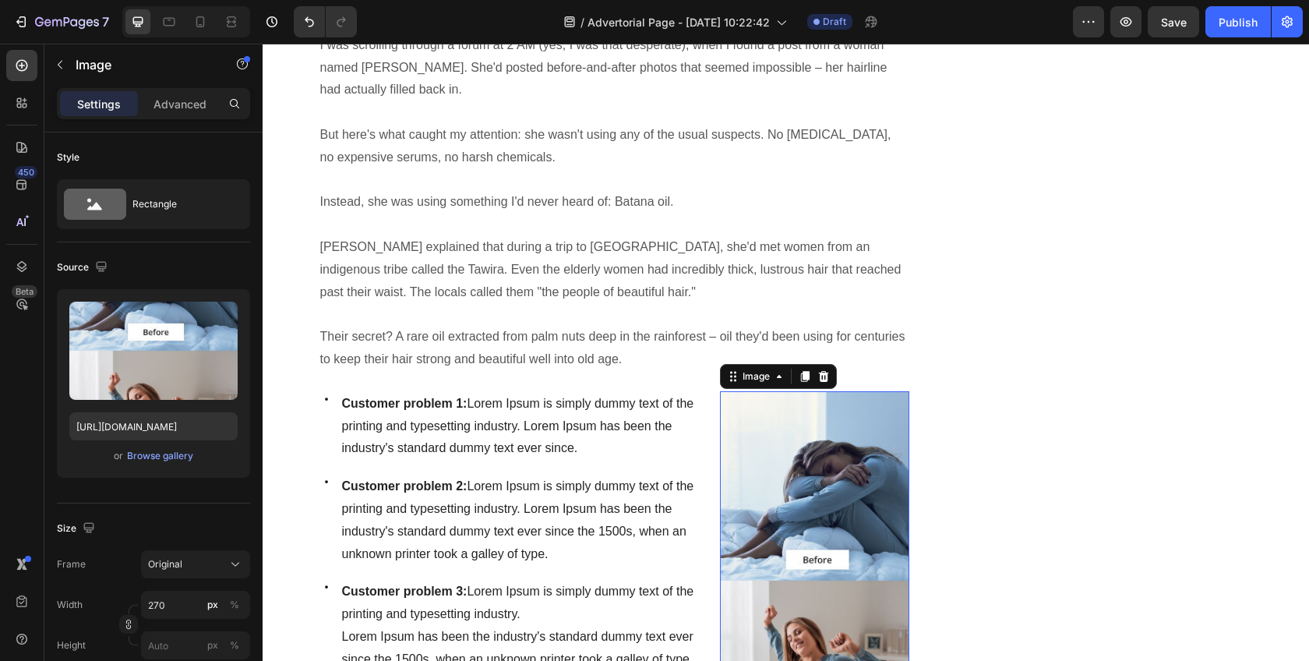
drag, startPoint x: 818, startPoint y: 358, endPoint x: 772, endPoint y: 367, distance: 46.9
click at [819, 371] on icon at bounding box center [824, 376] width 10 height 11
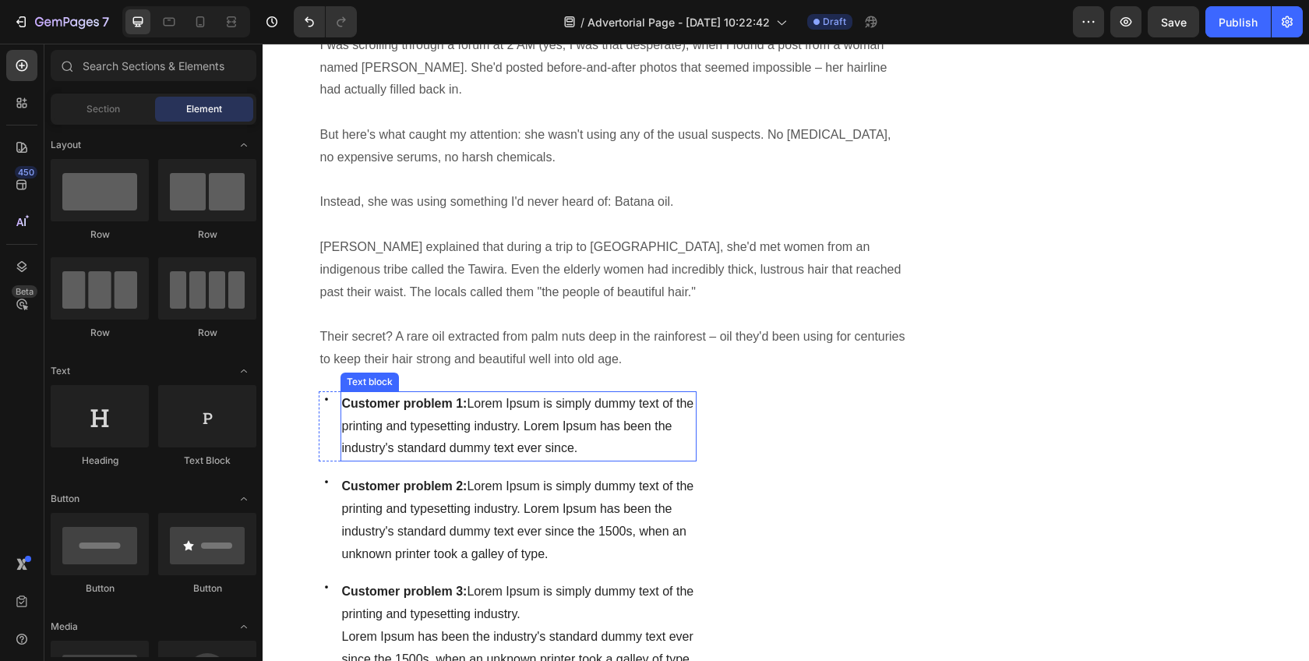
click at [511, 400] on span "Customer problem 1: Lorem Ipsum is simply dummy text of the printing and typese…" at bounding box center [518, 426] width 352 height 58
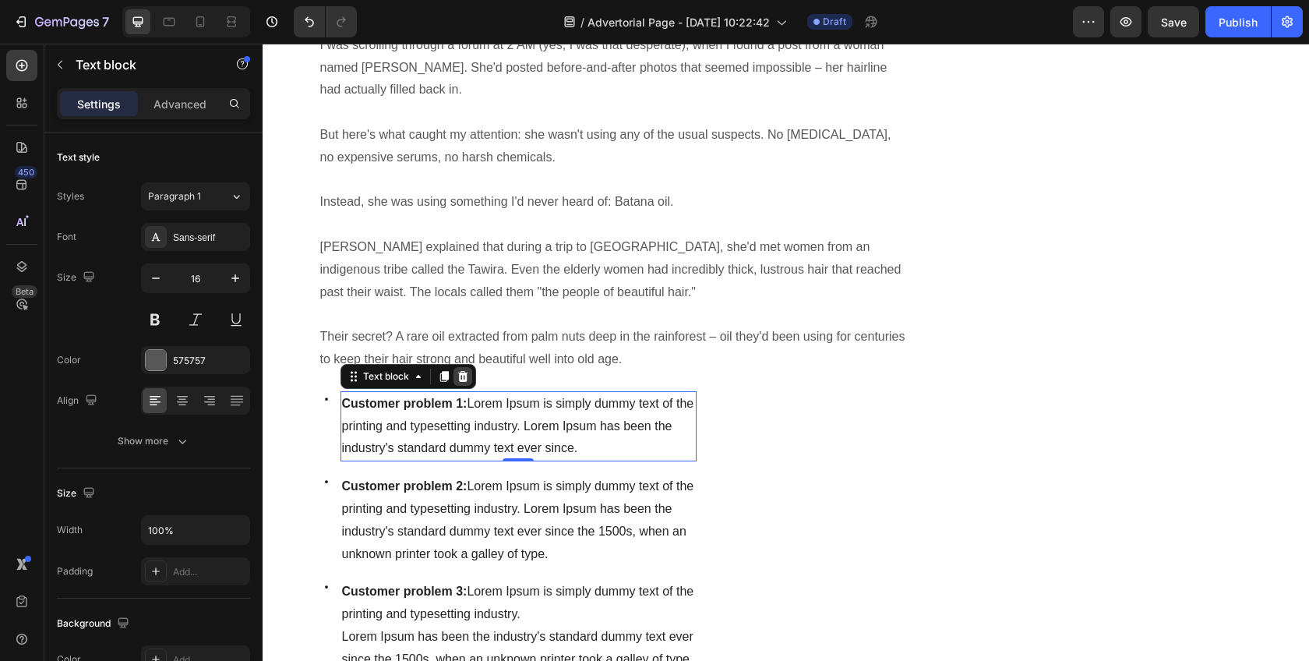
click at [459, 371] on icon at bounding box center [462, 376] width 10 height 11
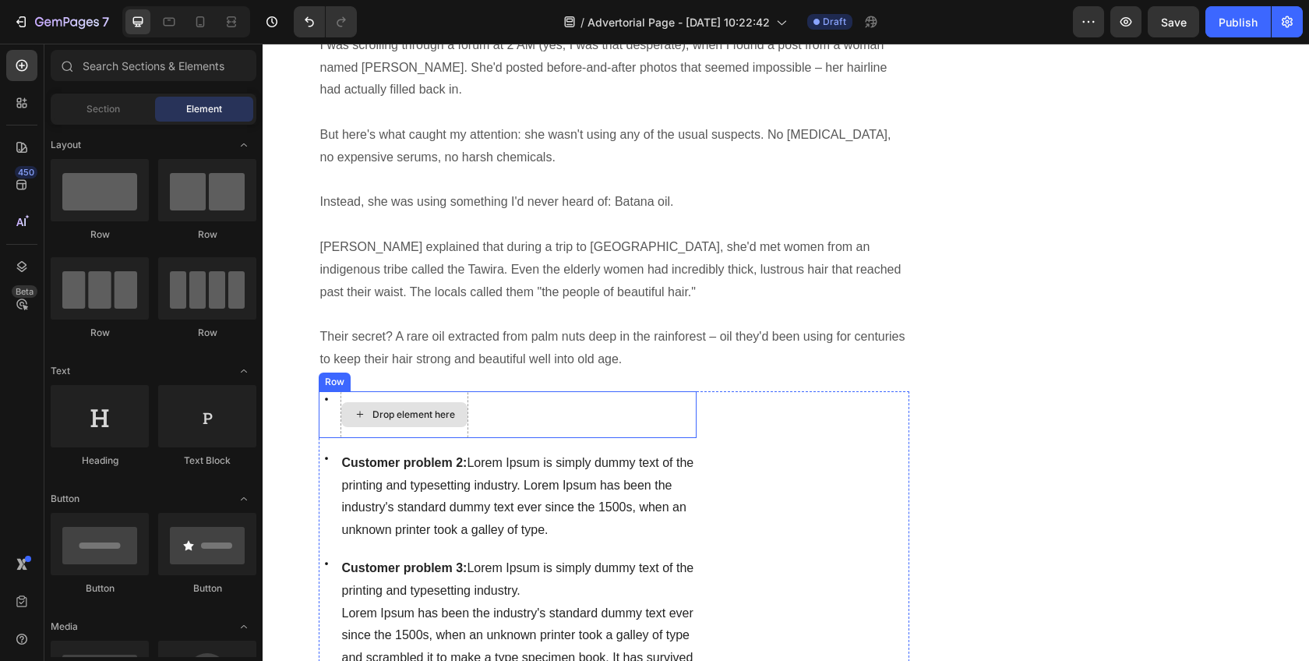
click at [346, 402] on div "Drop element here" at bounding box center [404, 414] width 126 height 25
click at [325, 397] on icon at bounding box center [326, 398] width 3 height 3
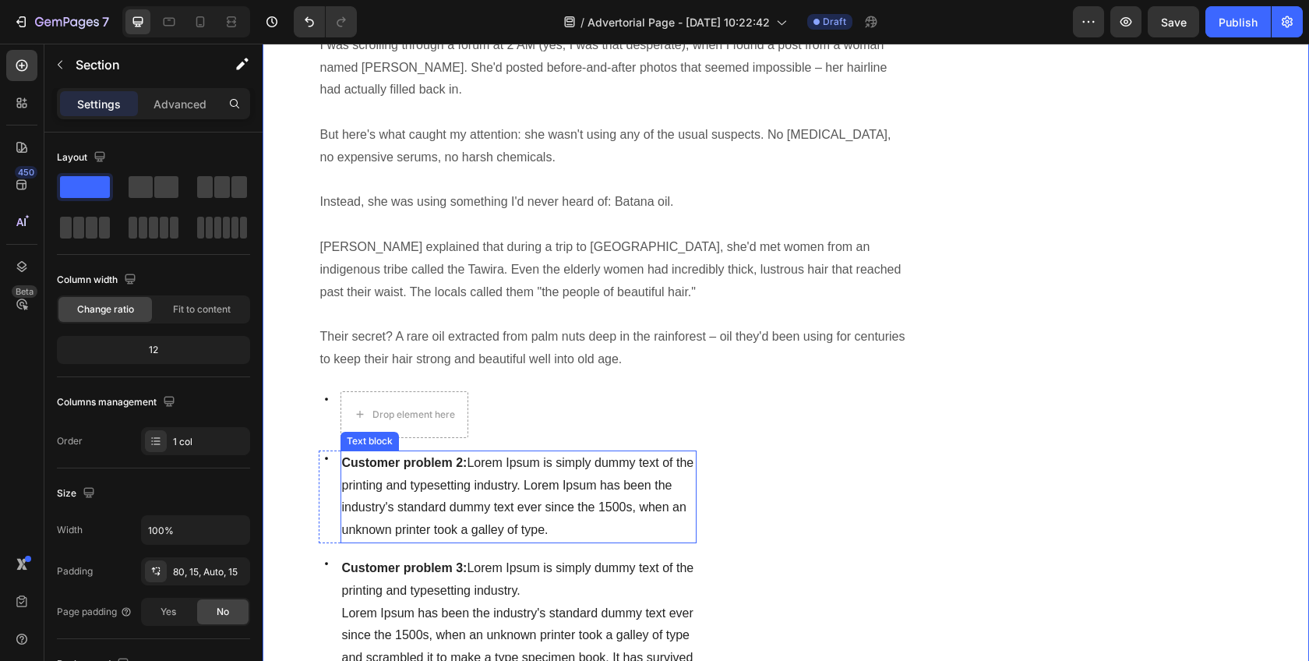
click at [506, 407] on div "Icon Drop element here Row" at bounding box center [508, 414] width 379 height 47
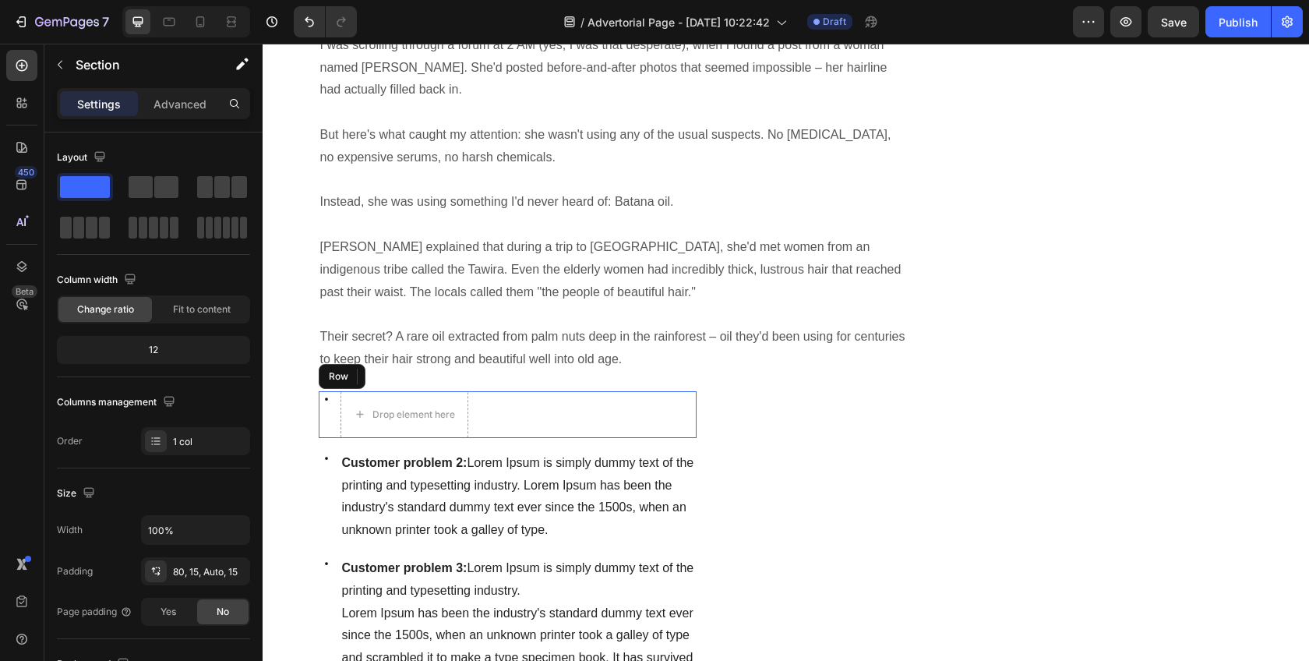
drag, startPoint x: 536, startPoint y: 387, endPoint x: 397, endPoint y: 390, distance: 138.7
click at [536, 391] on div "Icon Drop element here Row" at bounding box center [508, 414] width 379 height 47
click at [397, 408] on div "Drop element here" at bounding box center [413, 414] width 83 height 12
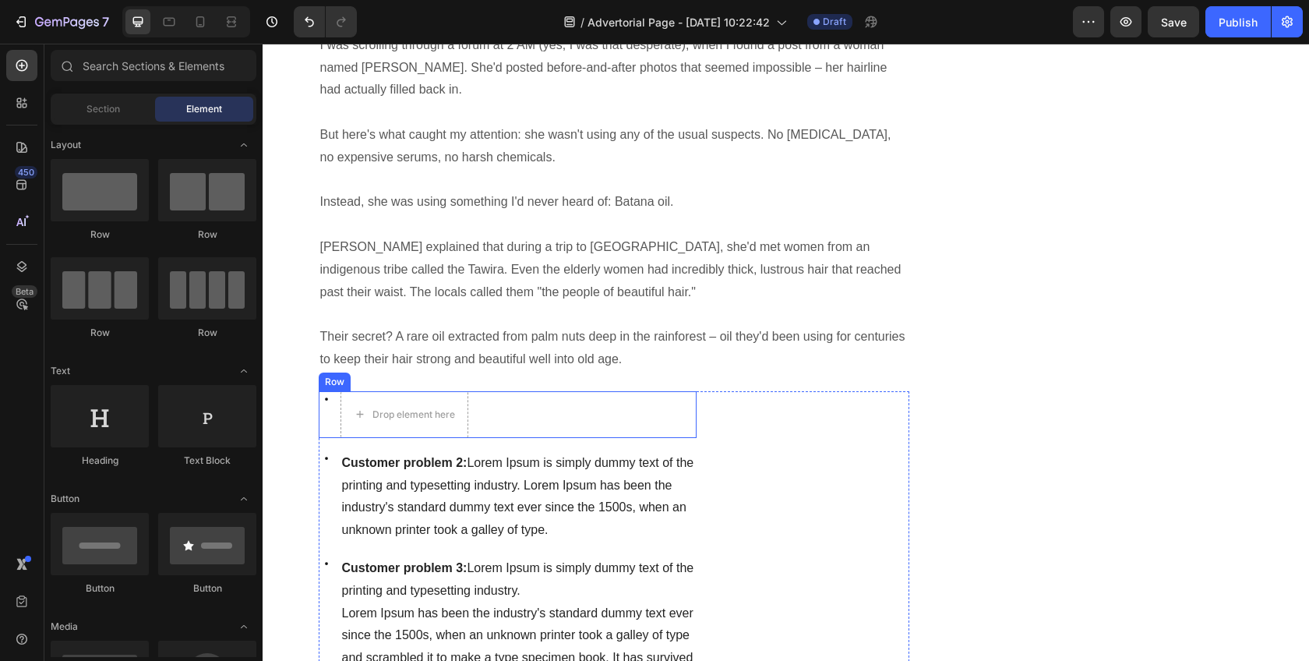
click at [595, 391] on div "Icon Drop element here Row" at bounding box center [508, 414] width 379 height 47
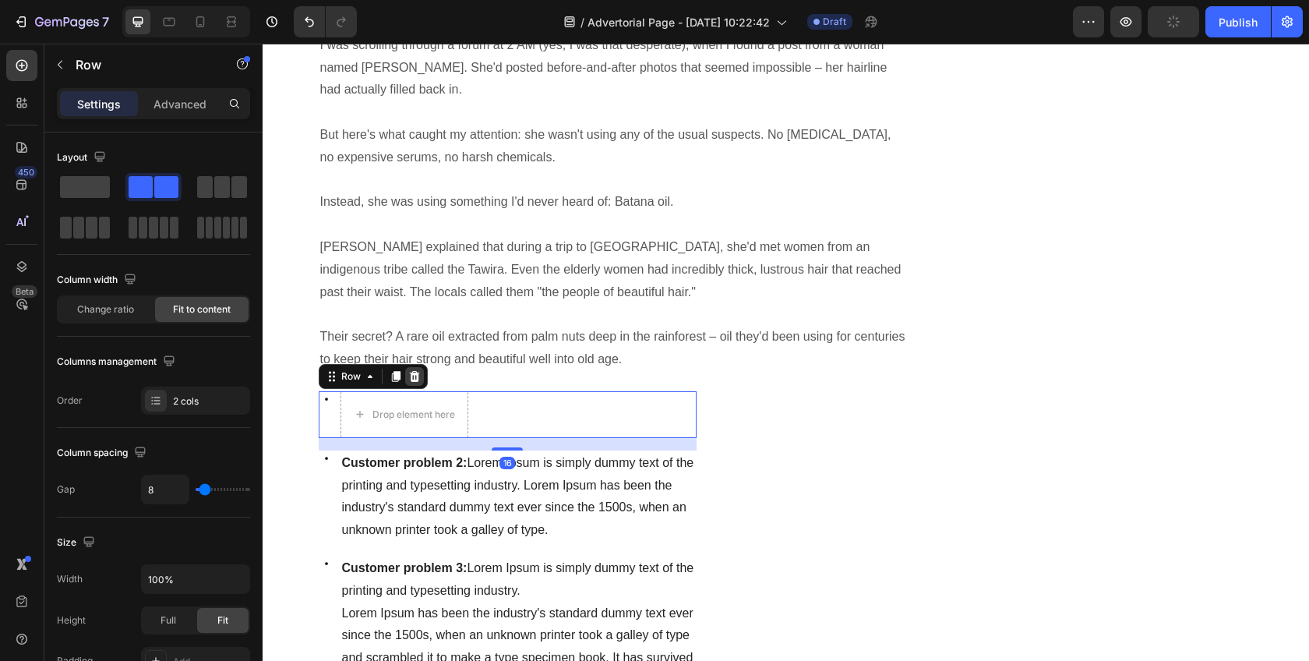
click at [408, 370] on icon at bounding box center [414, 376] width 12 height 12
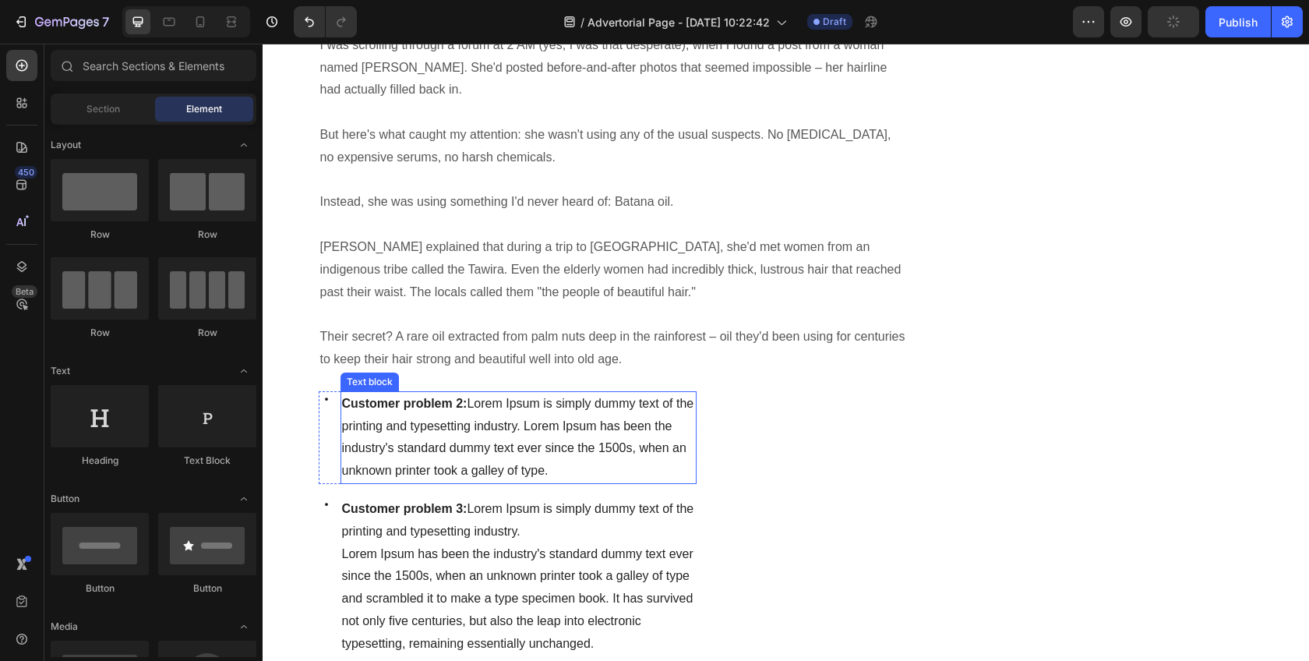
click at [516, 405] on span "Customer problem 2: Lorem Ipsum is simply dummy text of the printing and typese…" at bounding box center [518, 437] width 352 height 80
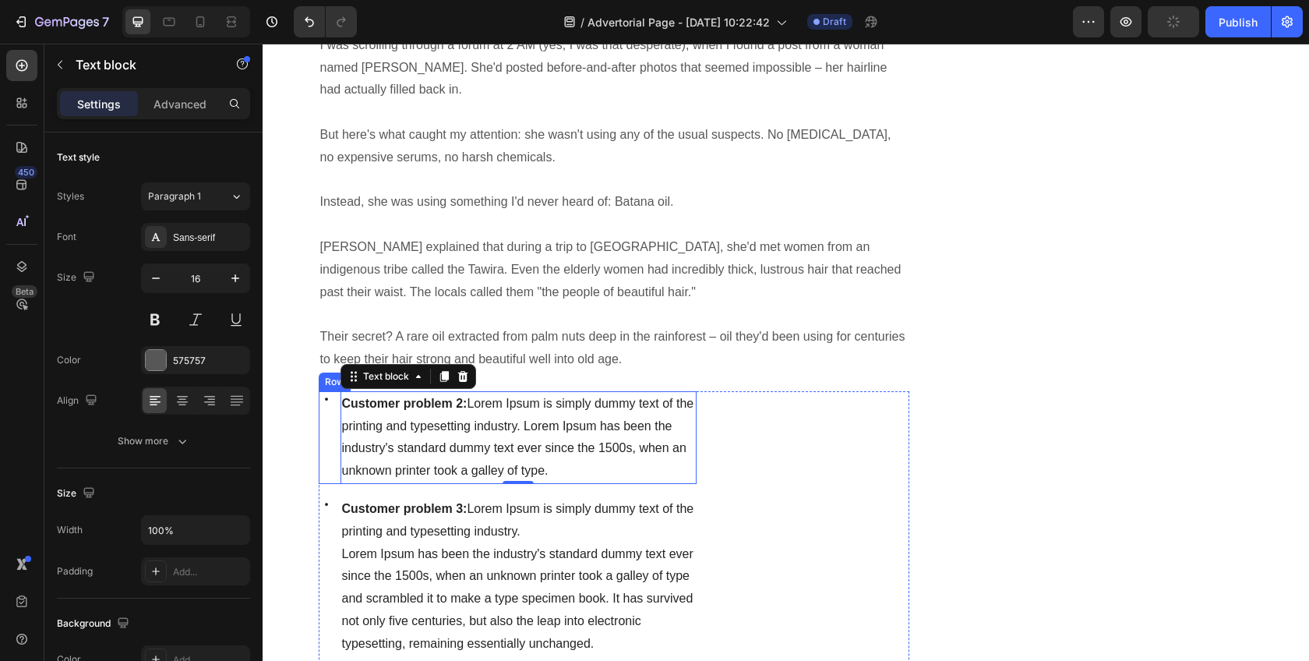
click at [319, 407] on div "Icon" at bounding box center [327, 437] width 16 height 93
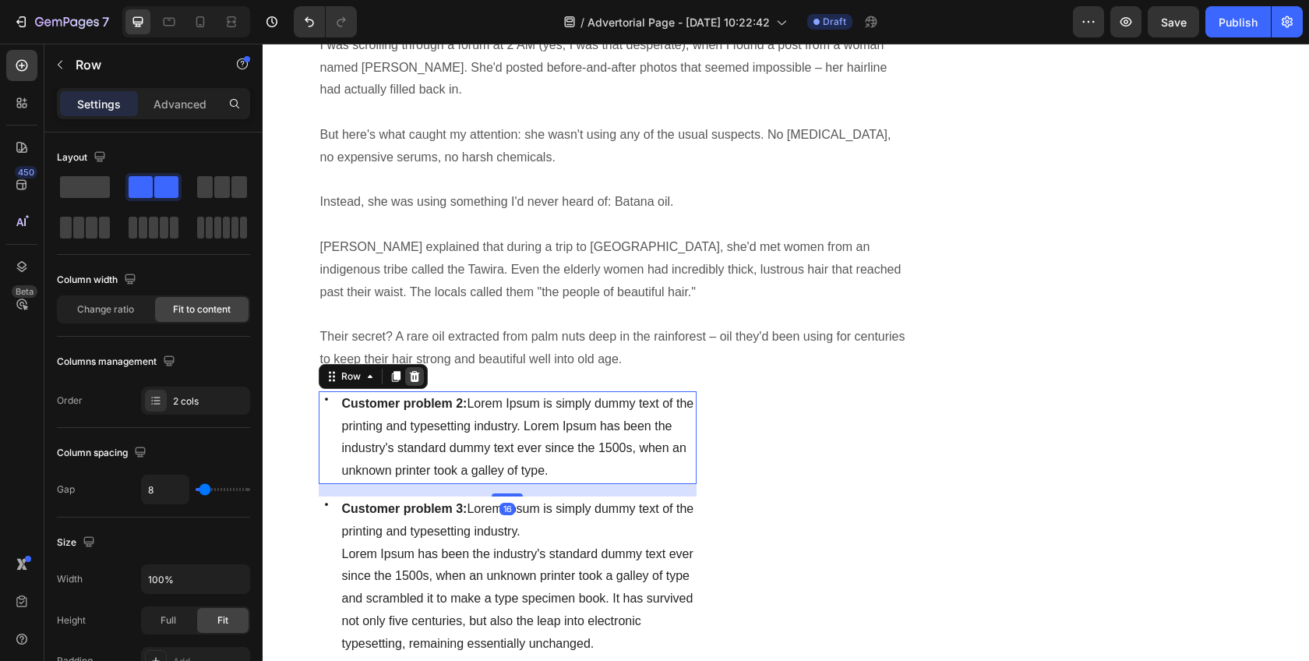
click at [408, 370] on icon at bounding box center [414, 376] width 12 height 12
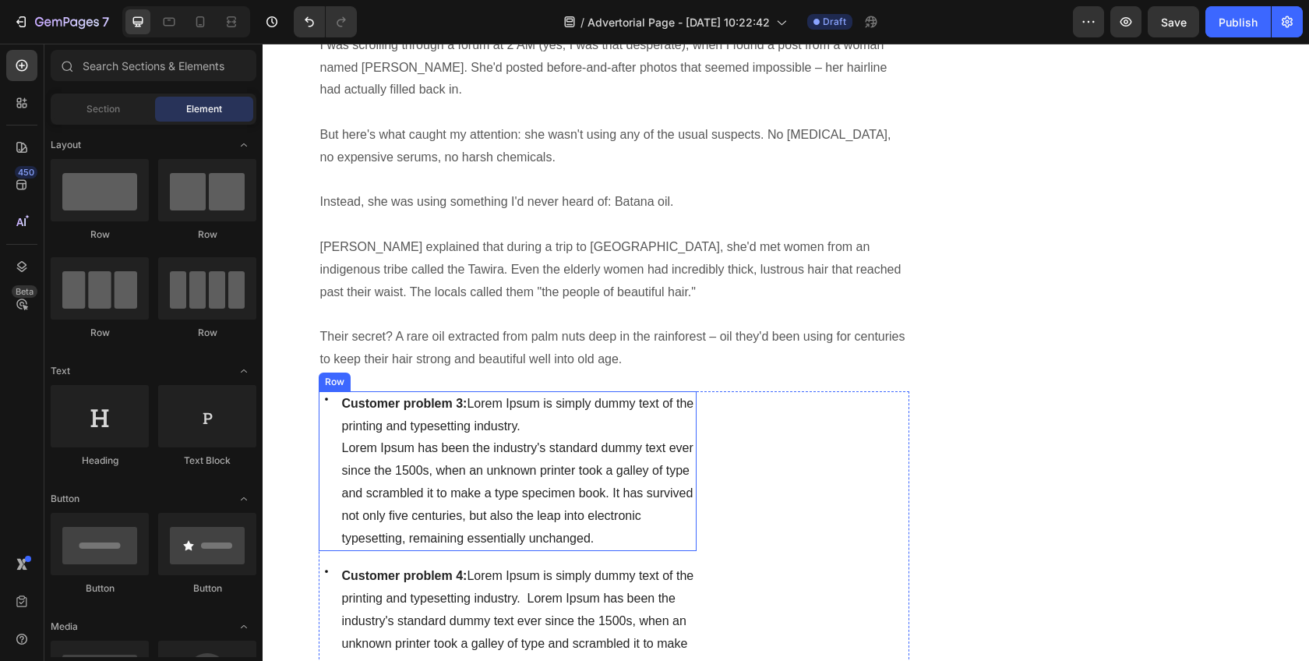
drag, startPoint x: 332, startPoint y: 464, endPoint x: 357, endPoint y: 411, distance: 58.6
click at [332, 464] on div "Icon Customer problem 3: Lorem Ipsum is simply dummy text of the printing and t…" at bounding box center [508, 471] width 379 height 160
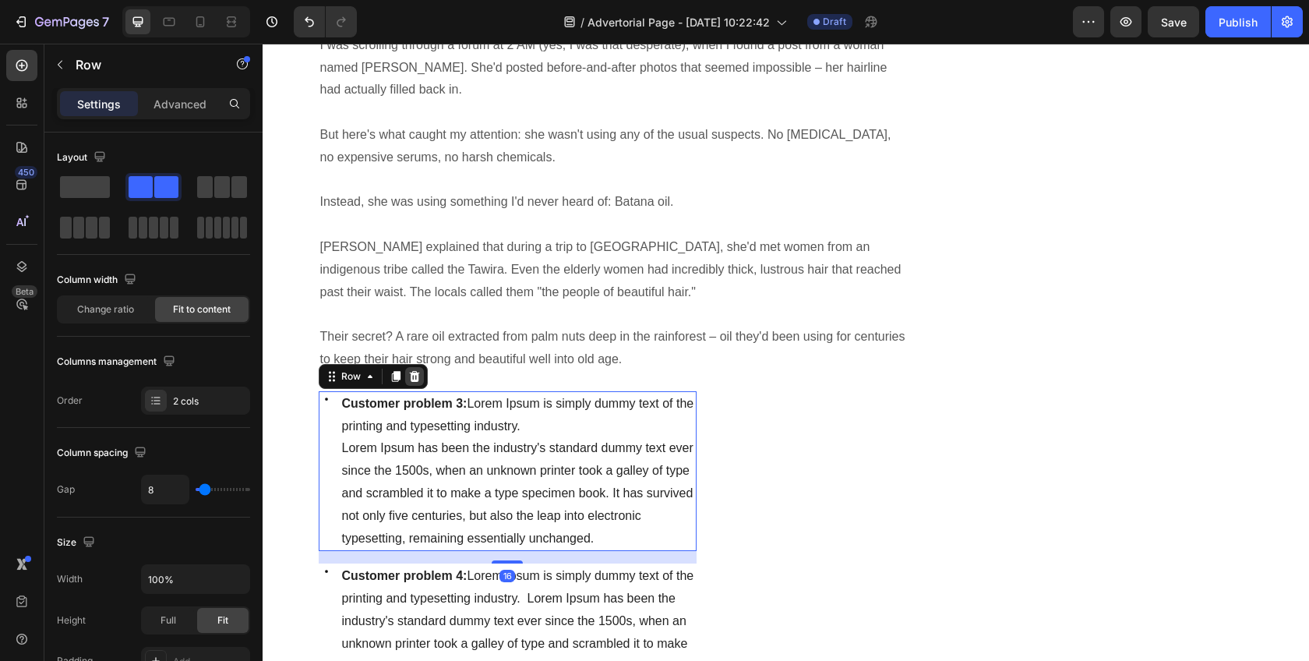
click at [411, 371] on icon at bounding box center [414, 376] width 10 height 11
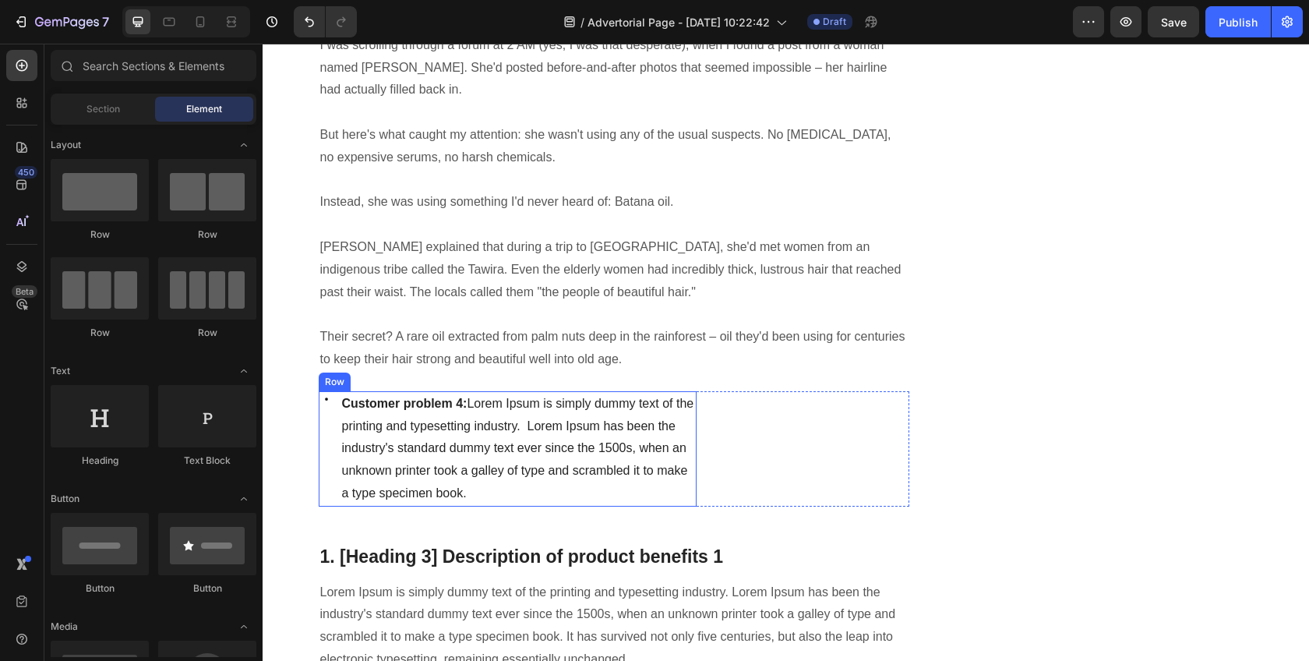
click at [331, 419] on div "Icon Customer problem 4: Lorem Ipsum is simply dummy text of the printing and t…" at bounding box center [508, 448] width 379 height 115
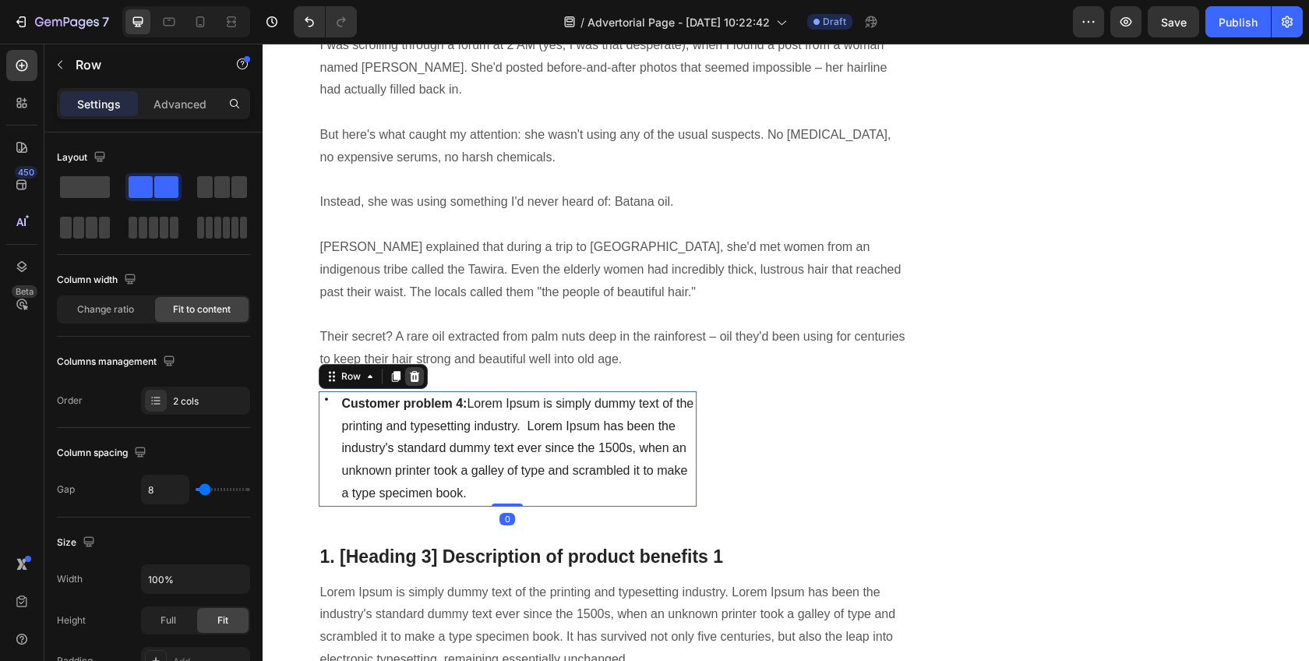
click at [416, 367] on div at bounding box center [414, 376] width 19 height 19
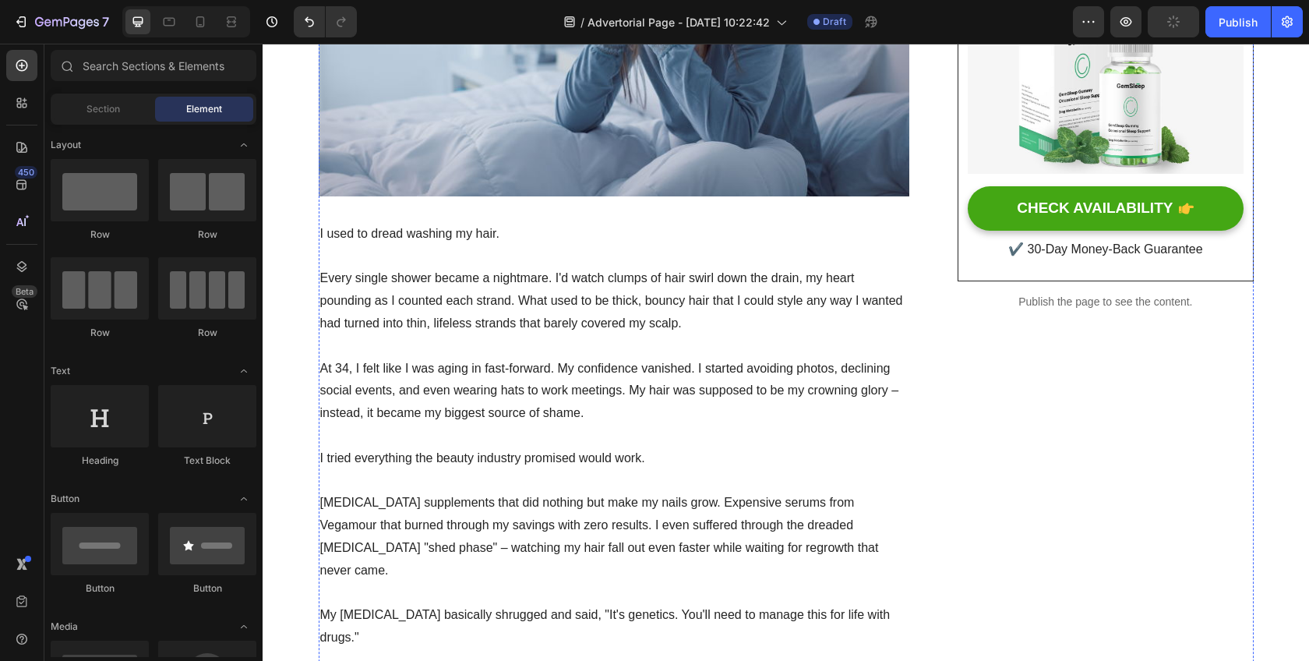
scroll to position [1234, 0]
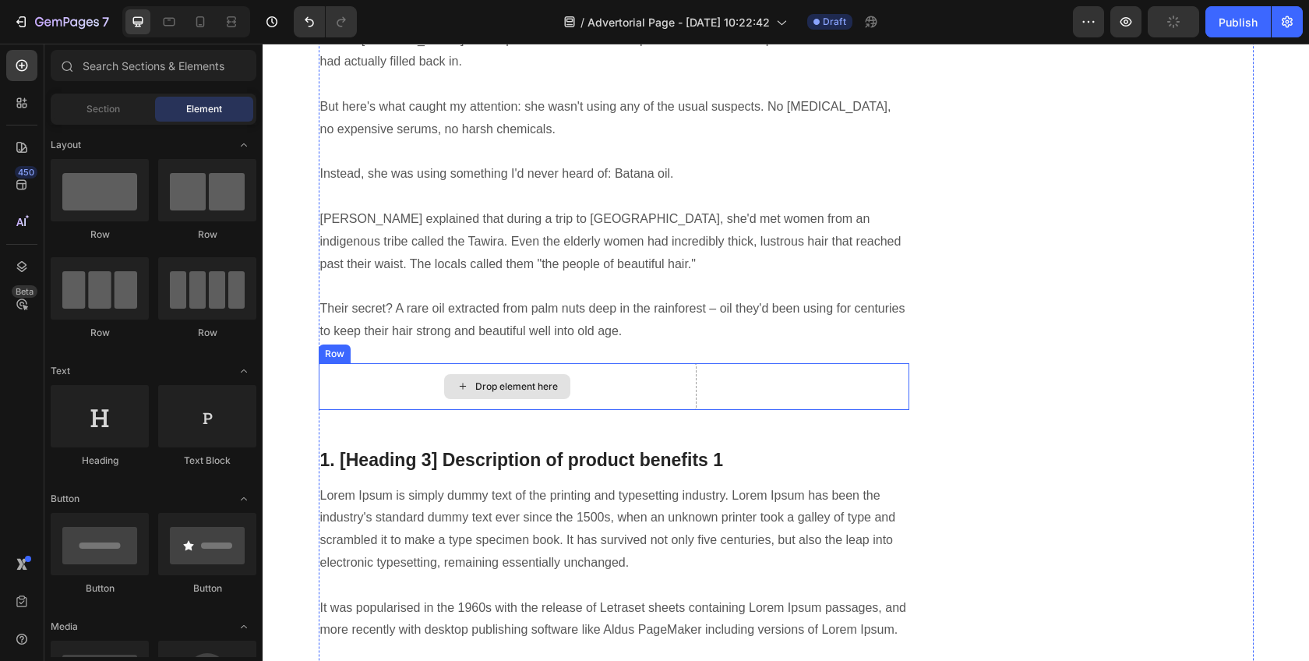
click at [639, 366] on div "Drop element here" at bounding box center [508, 386] width 379 height 47
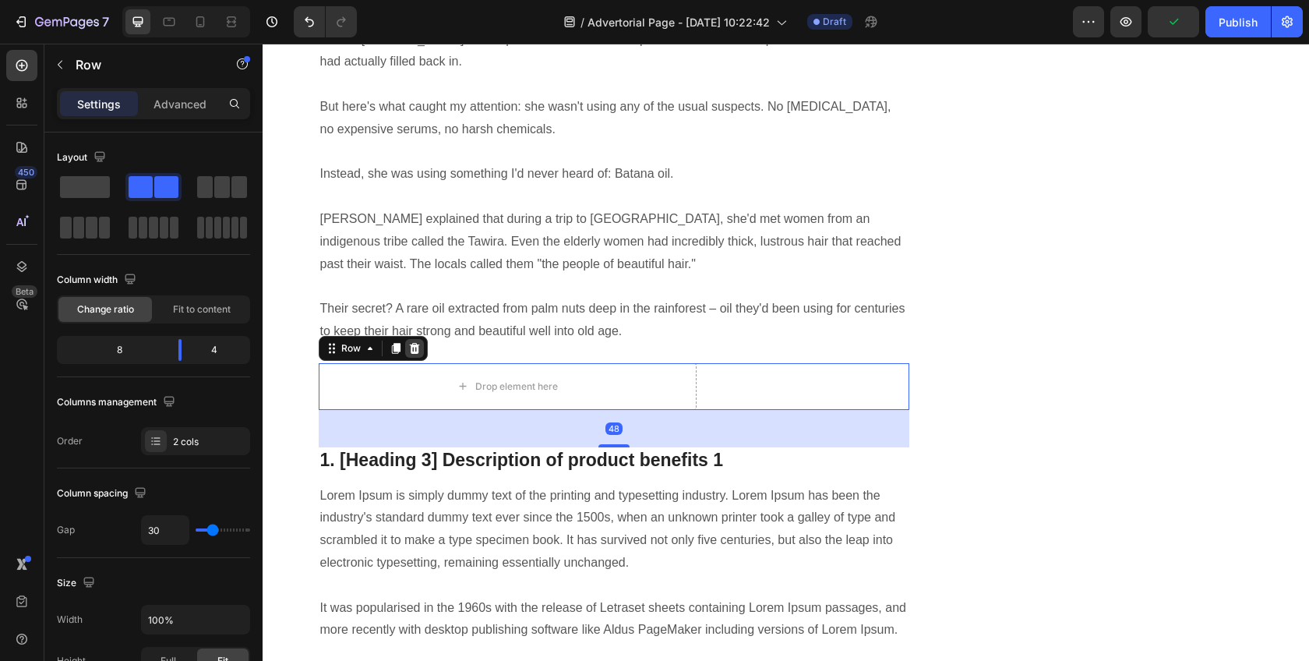
click at [409, 343] on icon at bounding box center [414, 348] width 10 height 11
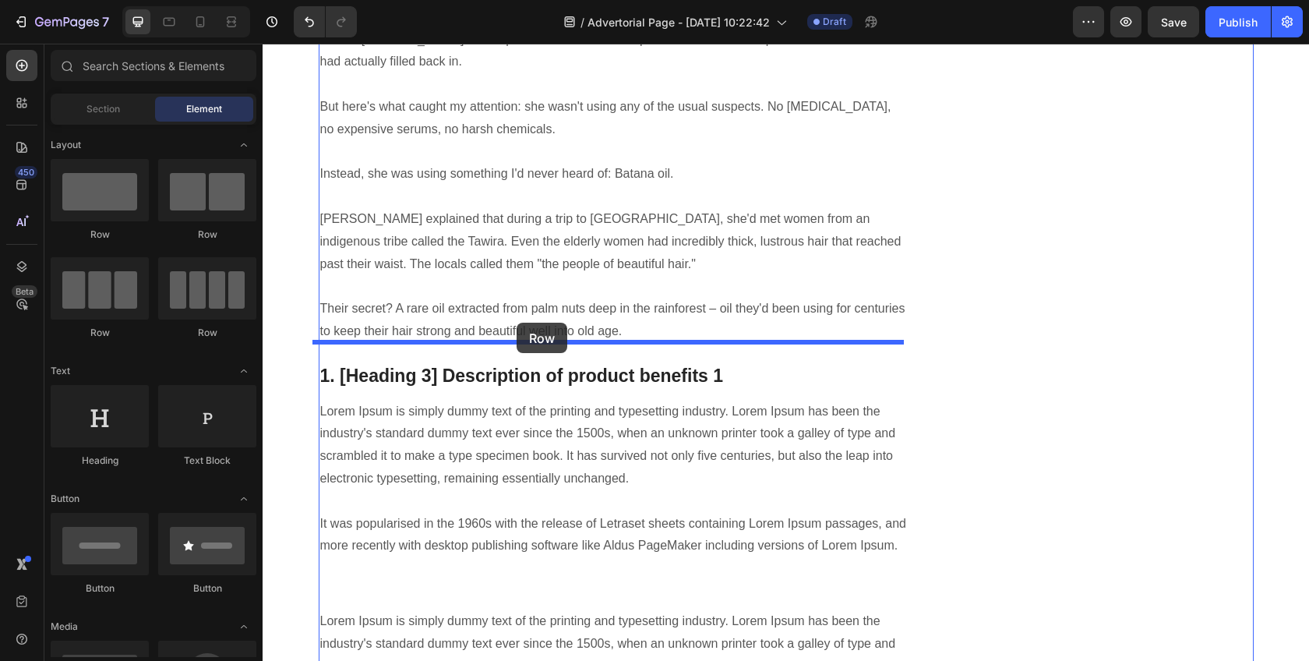
drag, startPoint x: 392, startPoint y: 239, endPoint x: 517, endPoint y: 323, distance: 150.0
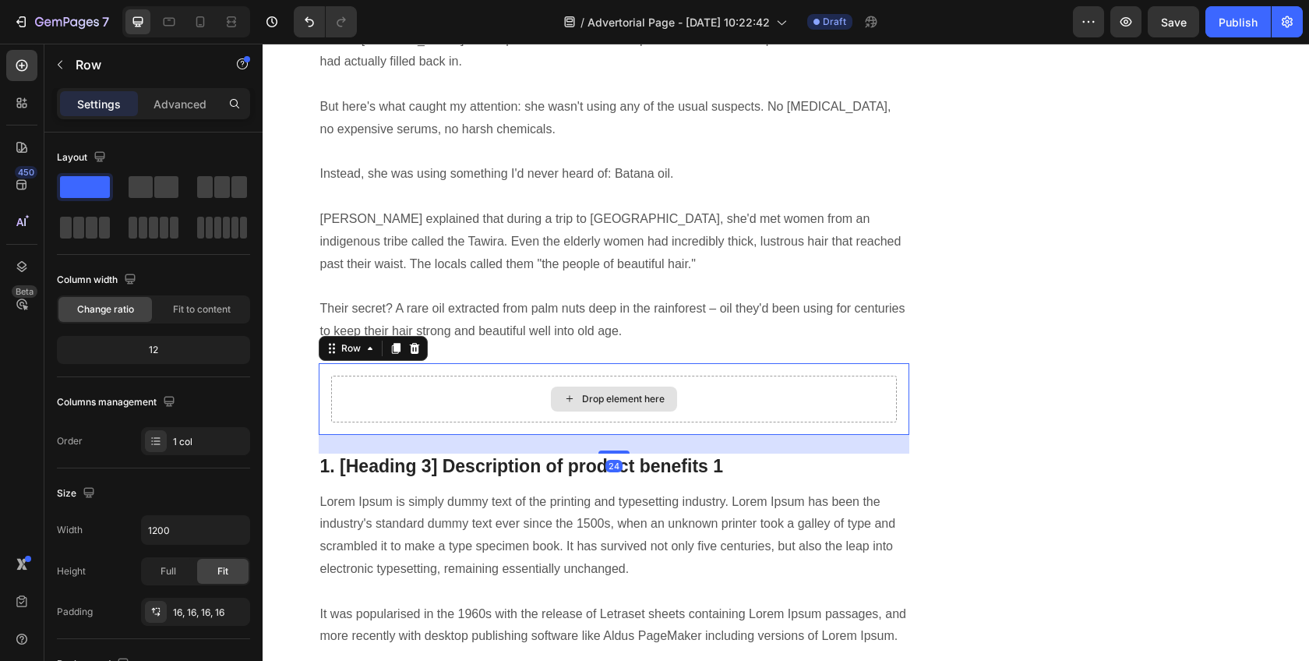
click at [641, 393] on div "Drop element here" at bounding box center [623, 399] width 83 height 12
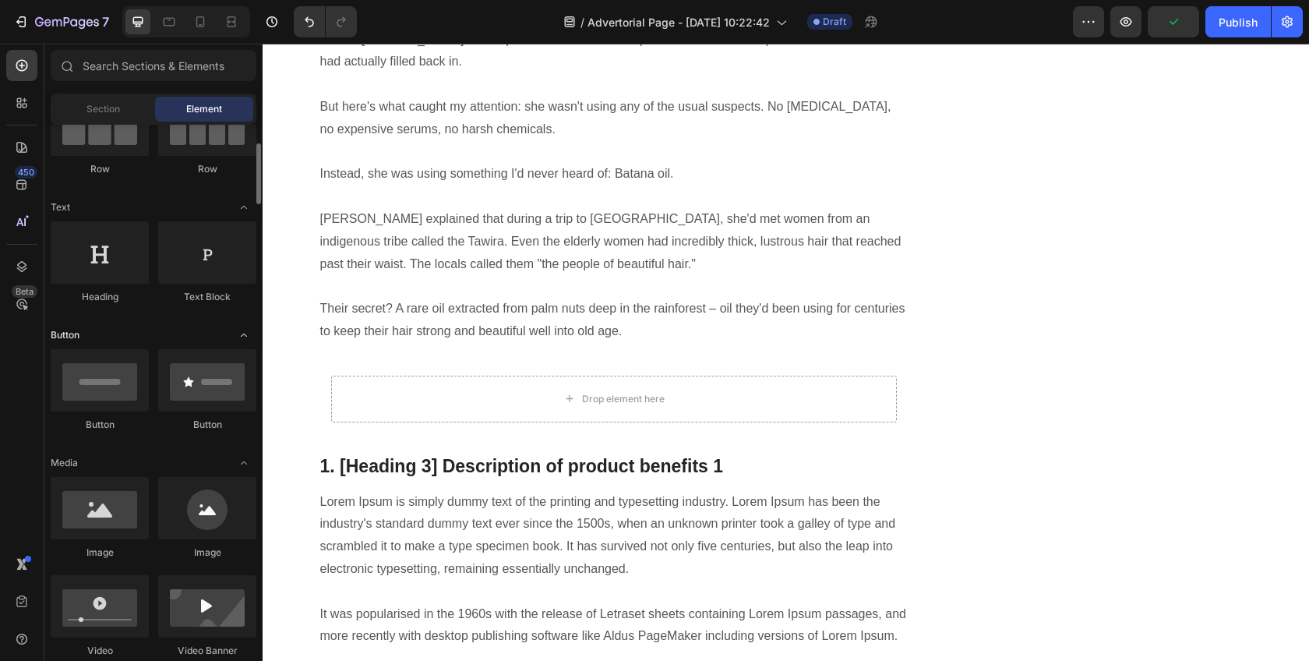
scroll to position [312, 0]
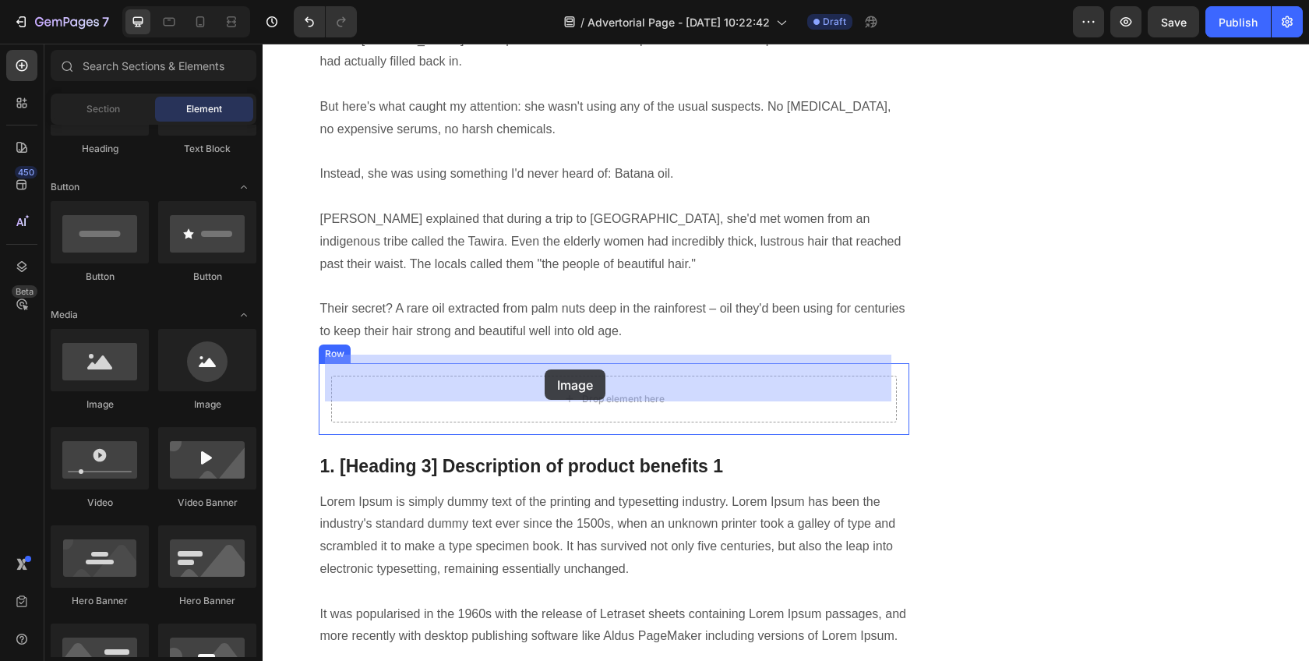
drag, startPoint x: 339, startPoint y: 417, endPoint x: 546, endPoint y: 370, distance: 212.4
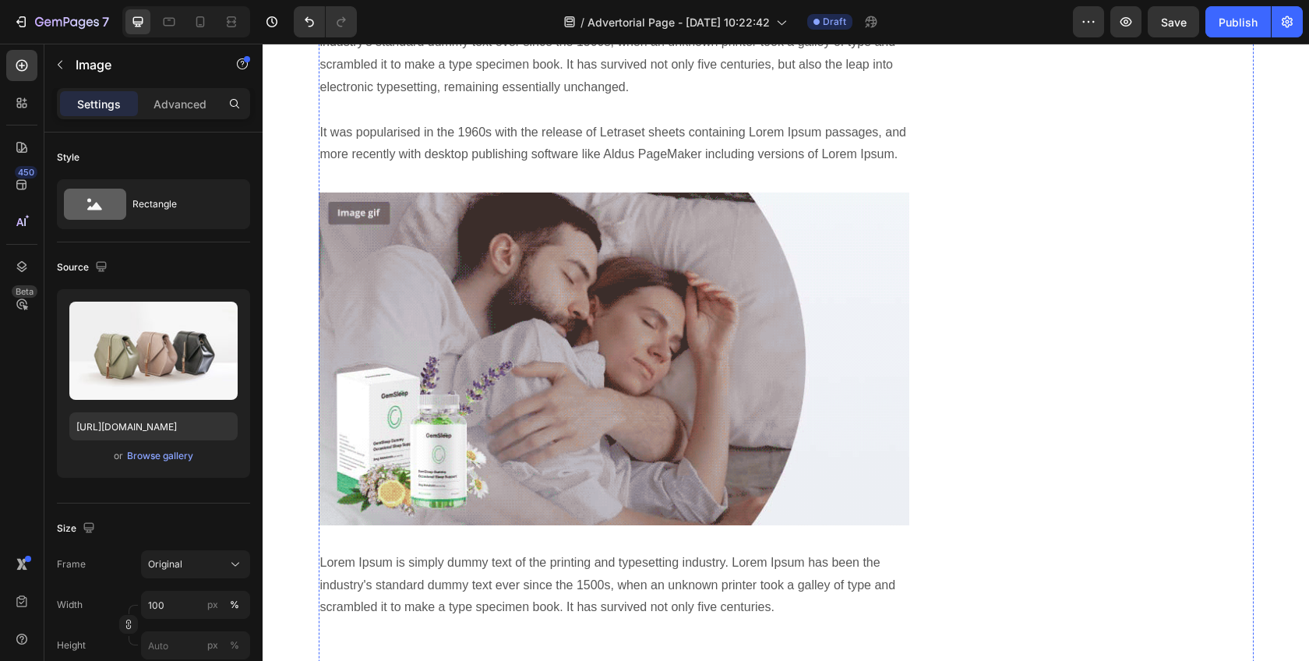
scroll to position [1679, 0]
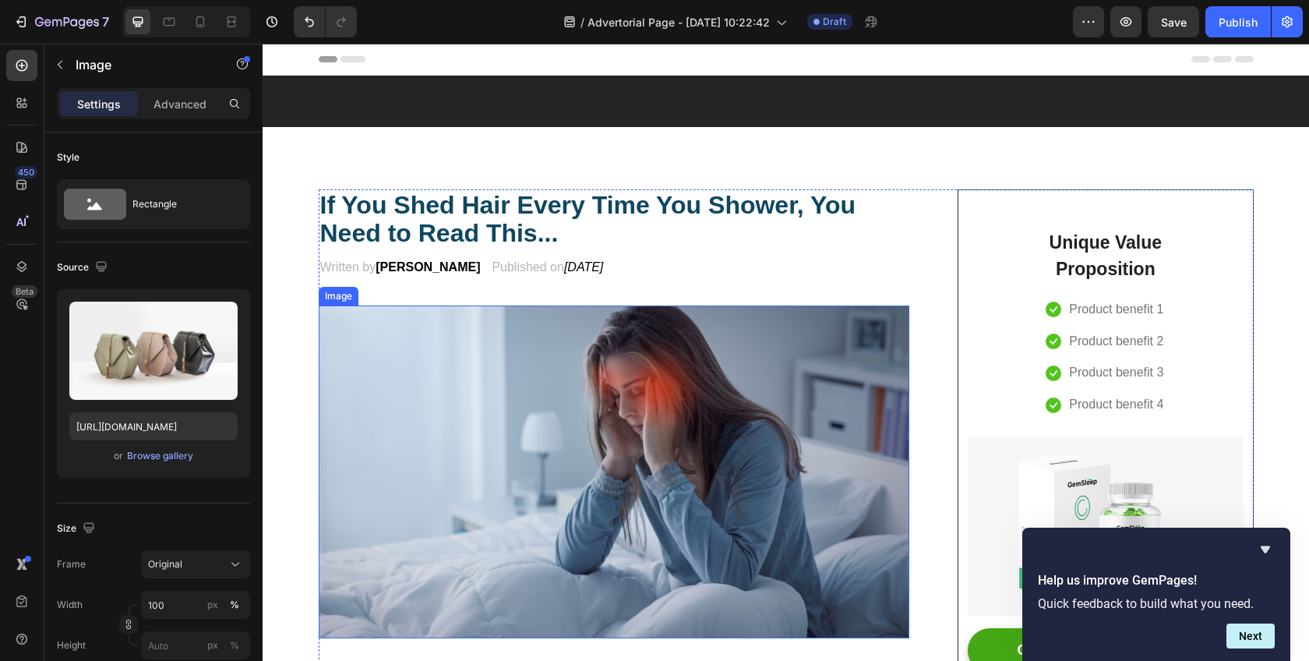
scroll to position [136, 0]
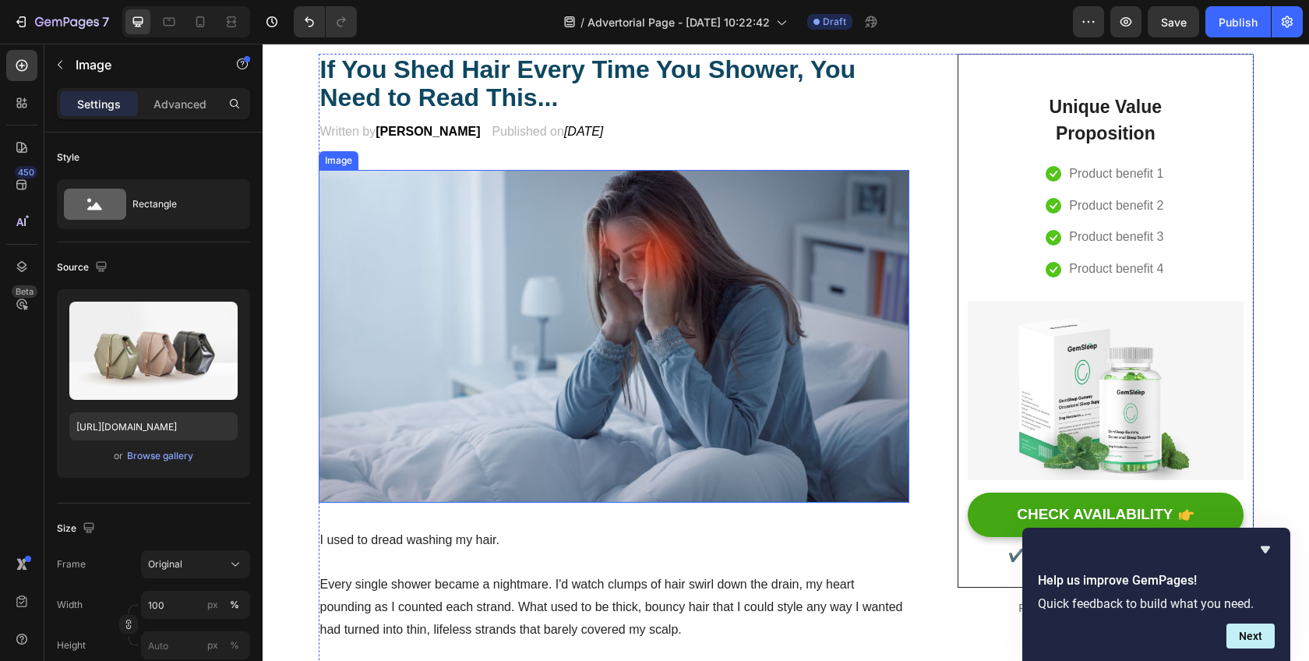
click at [764, 335] on img at bounding box center [614, 336] width 591 height 333
